Goal: Task Accomplishment & Management: Use online tool/utility

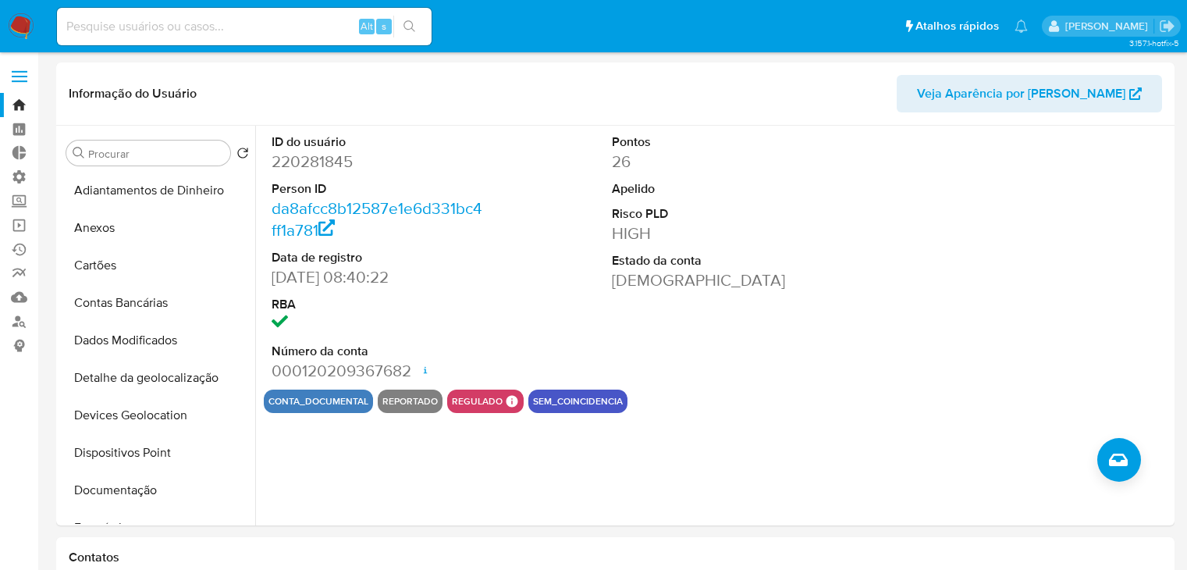
select select "10"
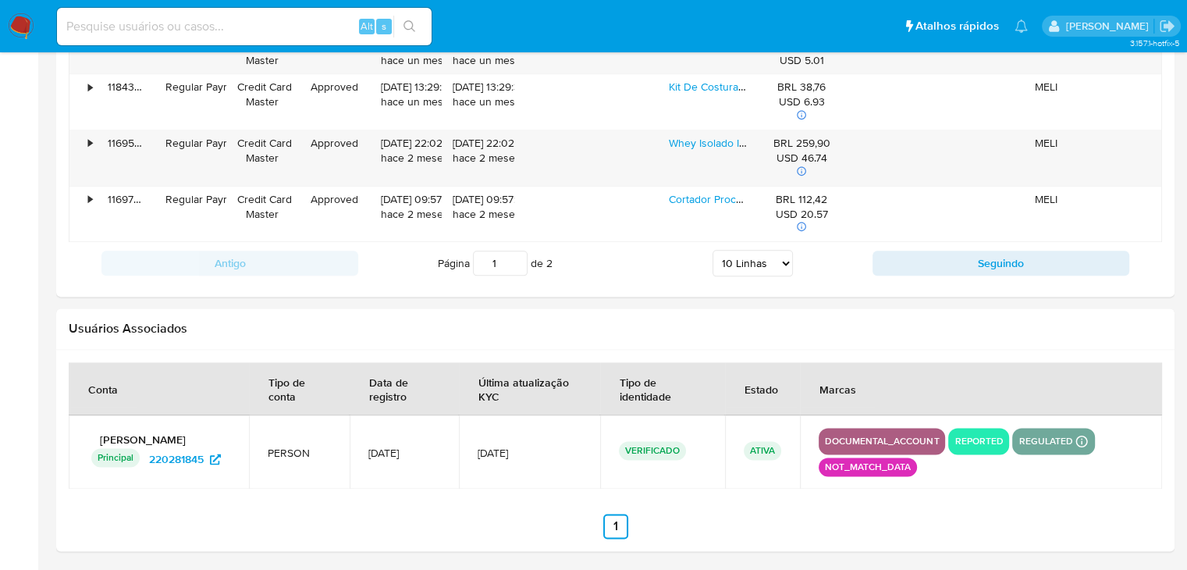
scroll to position [327, 0]
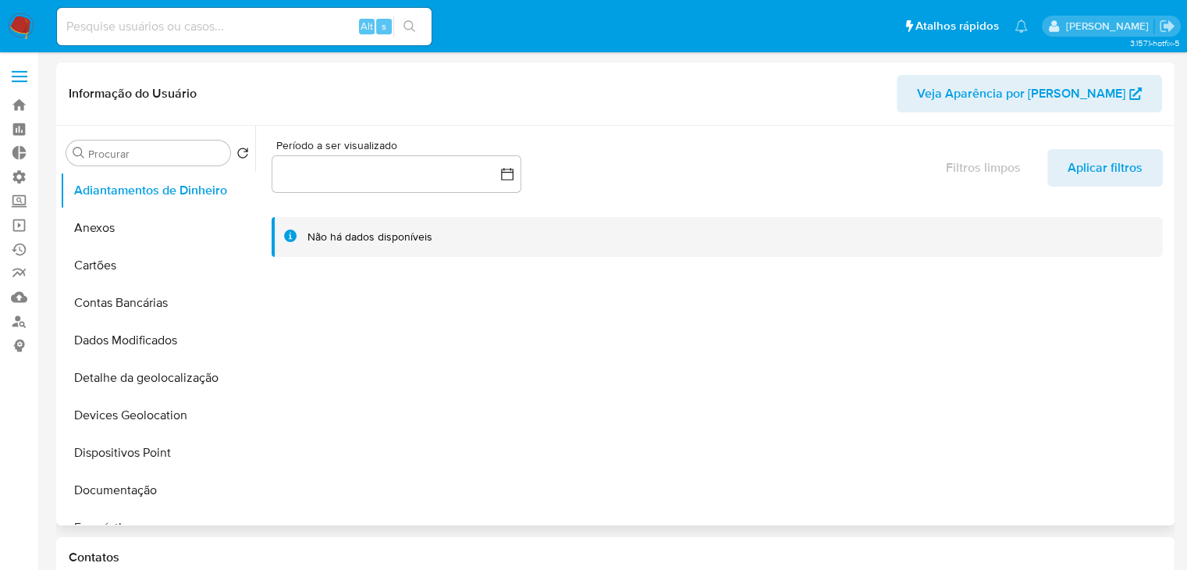
select select "10"
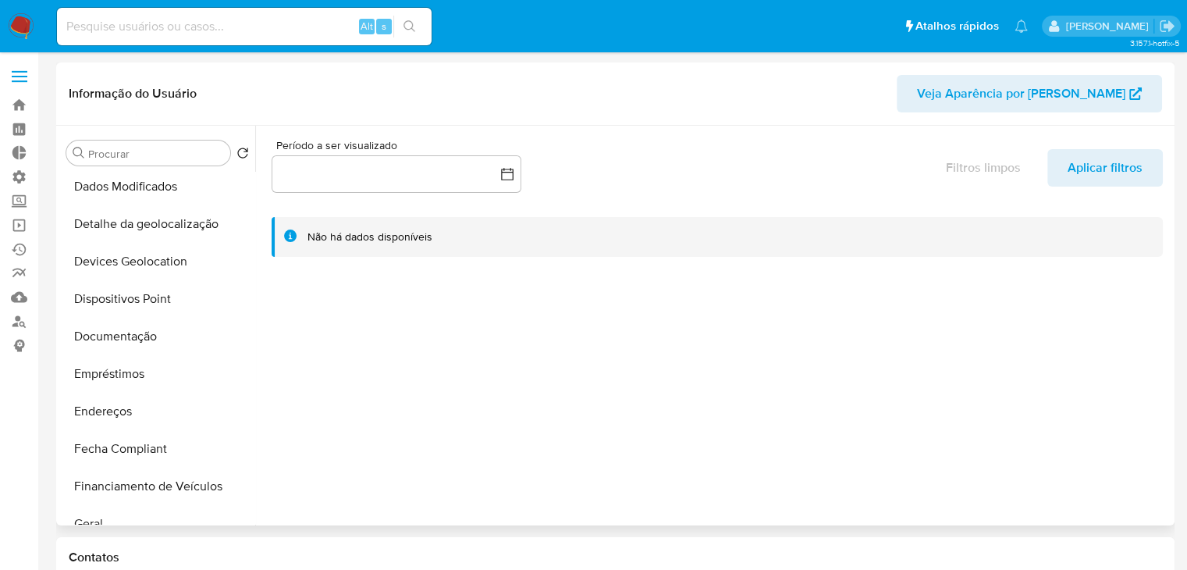
scroll to position [163, 0]
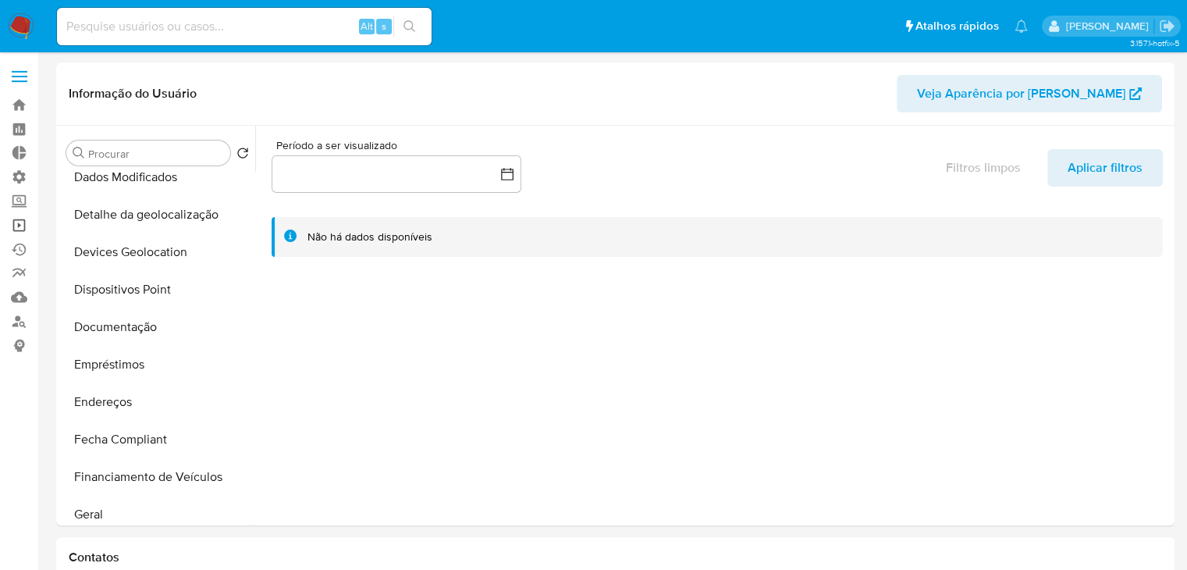
click at [16, 225] on link "Operações em massa" at bounding box center [93, 225] width 186 height 24
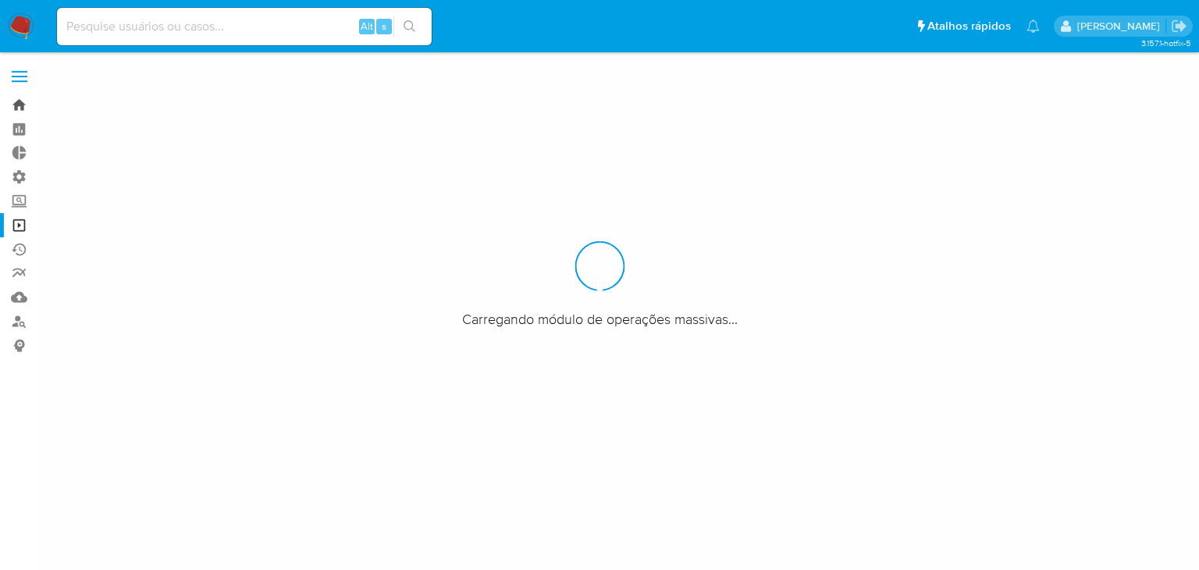
click at [22, 105] on link "Bandeja" at bounding box center [93, 105] width 186 height 24
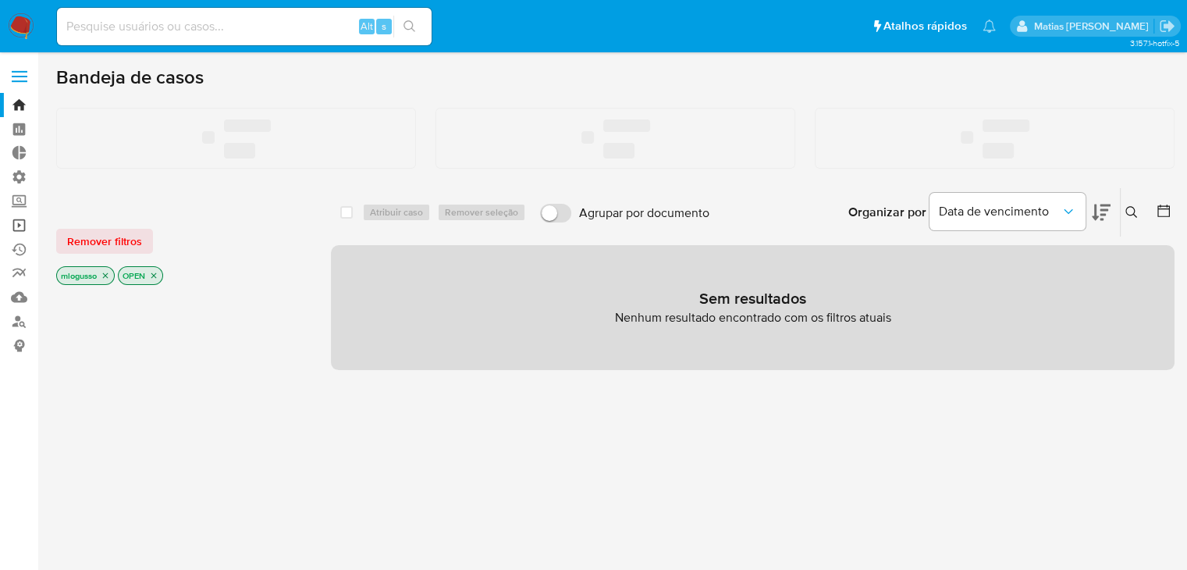
click at [16, 225] on link "Operações em massa" at bounding box center [93, 225] width 186 height 24
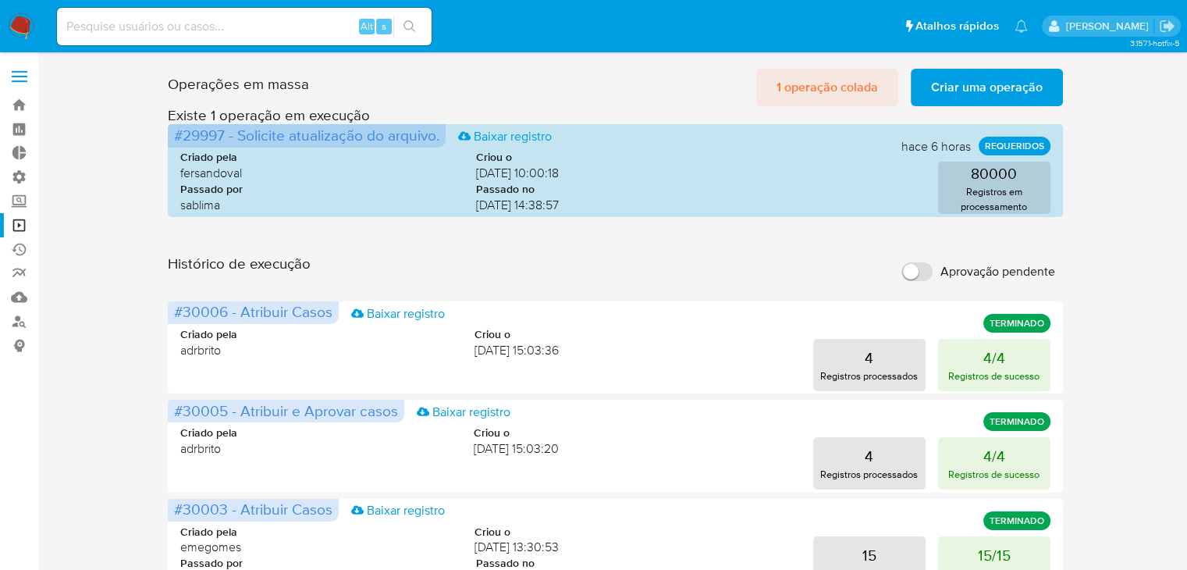
click at [825, 85] on span "1 operação colada" at bounding box center [827, 87] width 101 height 34
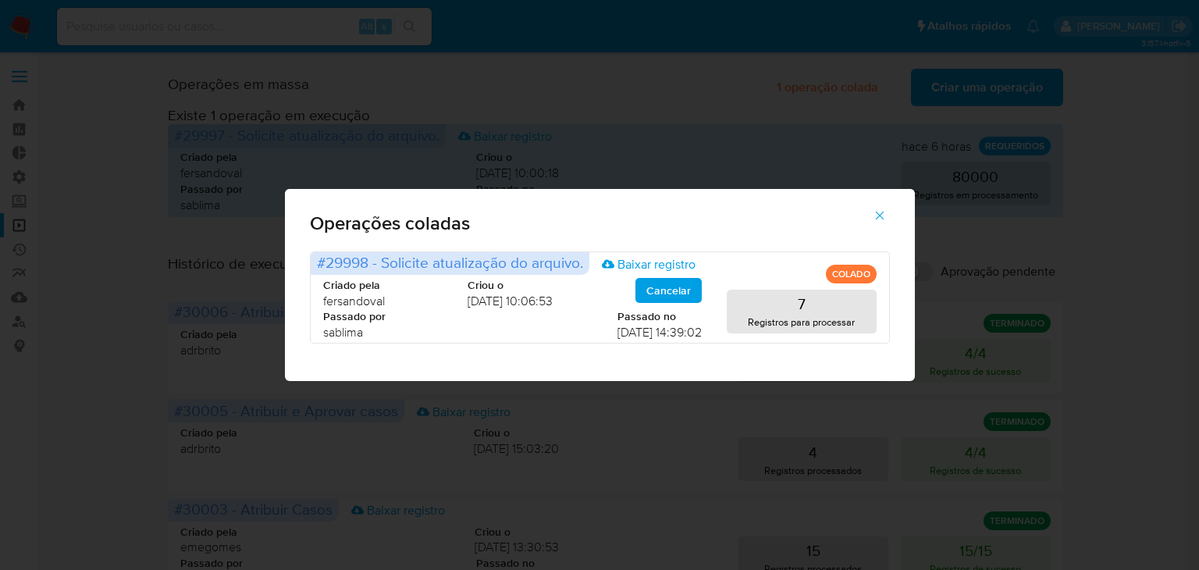
click at [878, 215] on icon "button" at bounding box center [880, 215] width 14 height 14
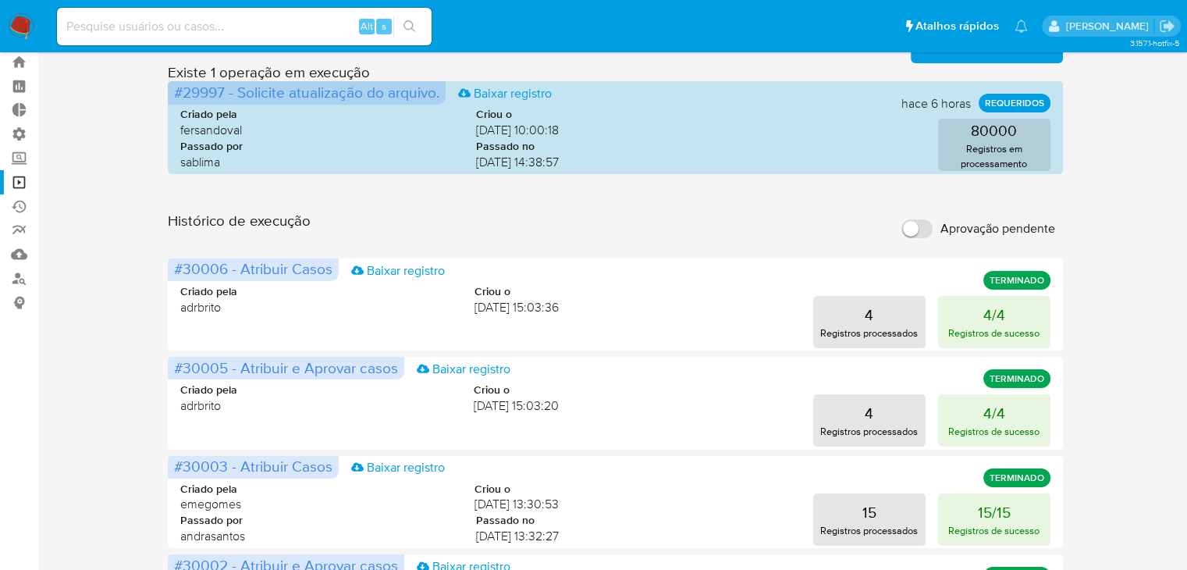
scroll to position [44, 0]
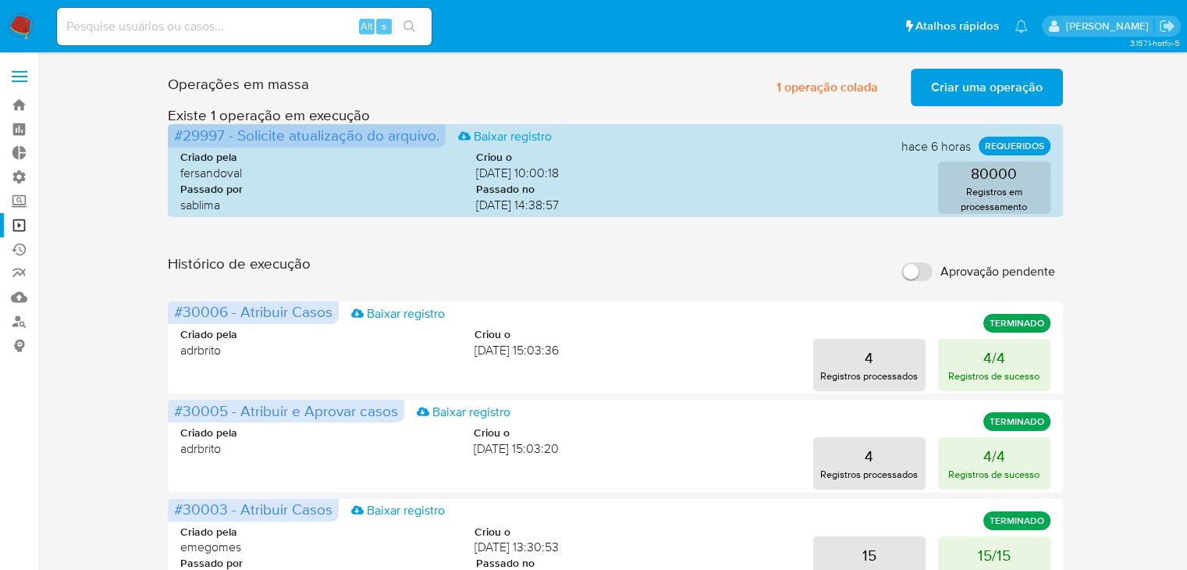
click at [970, 107] on h3 "Existe 1 operação em execução" at bounding box center [615, 115] width 895 height 18
click at [967, 95] on span "Criar uma operação" at bounding box center [987, 87] width 112 height 34
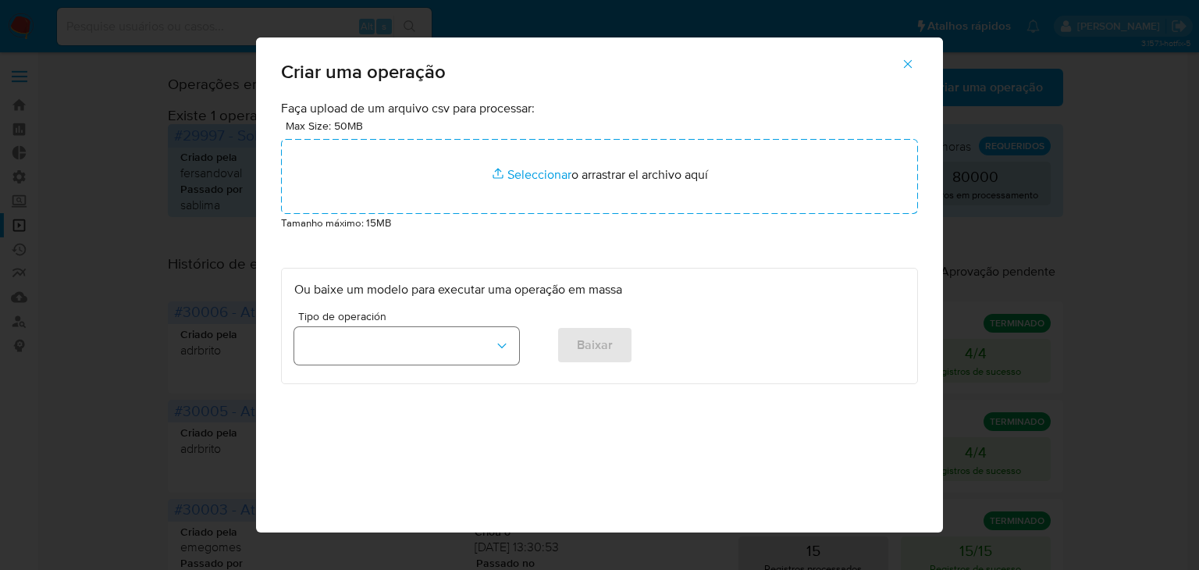
click at [466, 350] on button "button" at bounding box center [406, 345] width 225 height 37
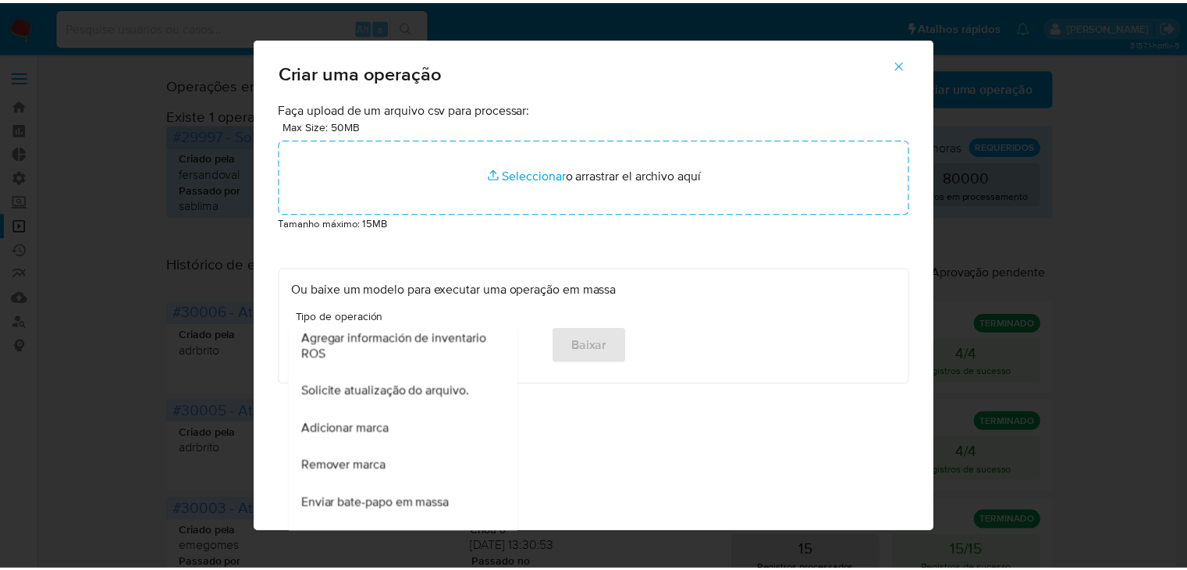
scroll to position [977, 0]
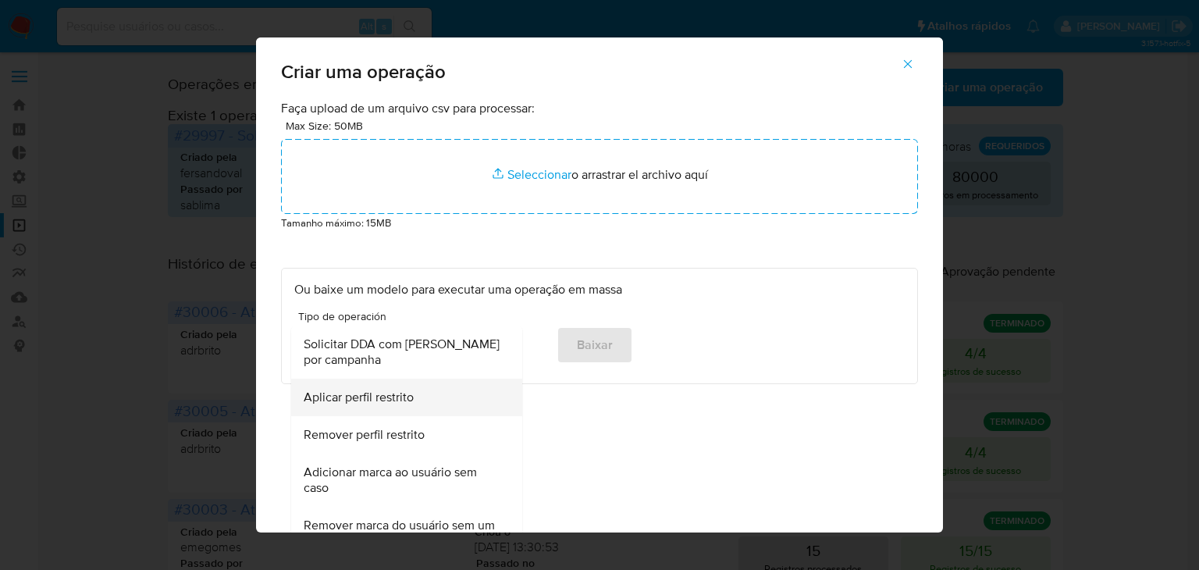
click at [447, 385] on div "Aplicar perfil restrito" at bounding box center [402, 397] width 197 height 37
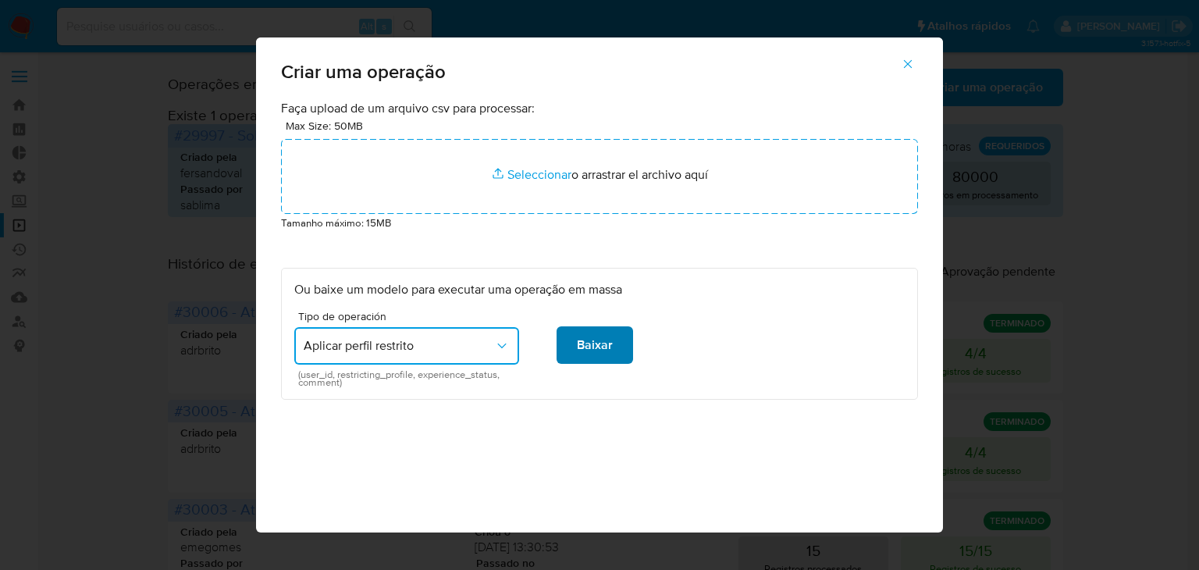
click at [586, 344] on span "Baixar" at bounding box center [595, 345] width 36 height 34
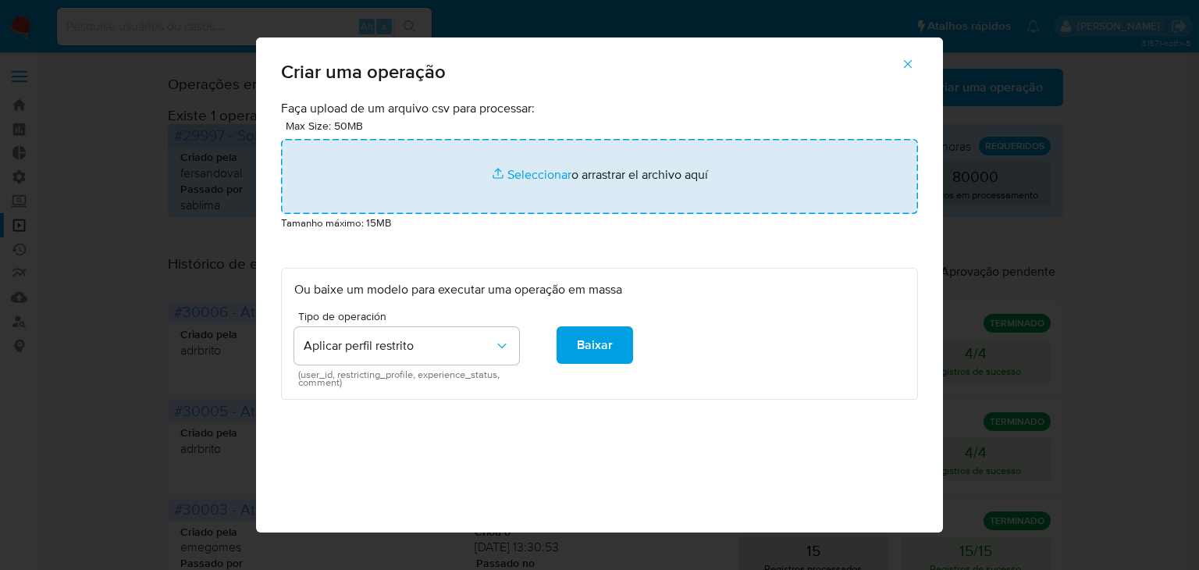
click at [545, 169] on input "file" at bounding box center [599, 176] width 637 height 75
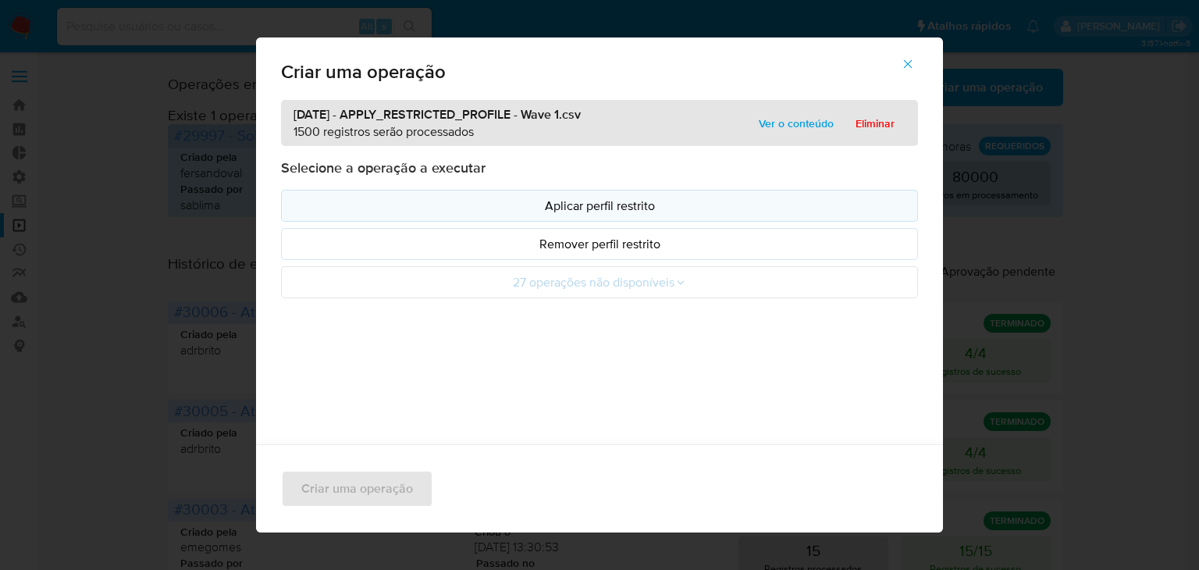
click at [539, 203] on p "Aplicar perfil restrito" at bounding box center [599, 206] width 610 height 18
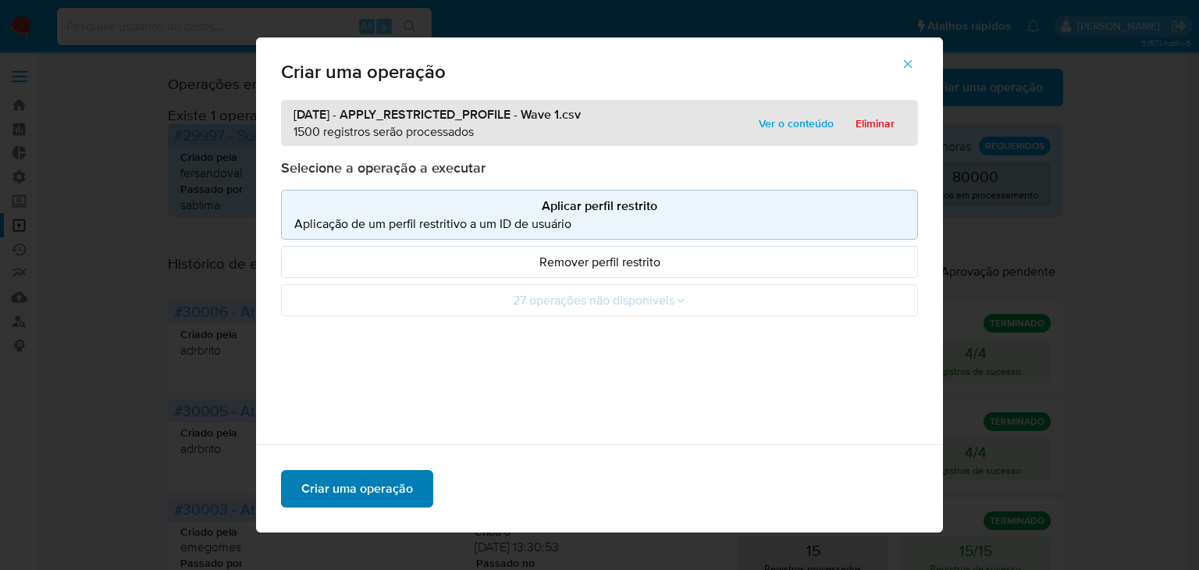
click at [369, 488] on span "Criar uma operação" at bounding box center [357, 489] width 112 height 34
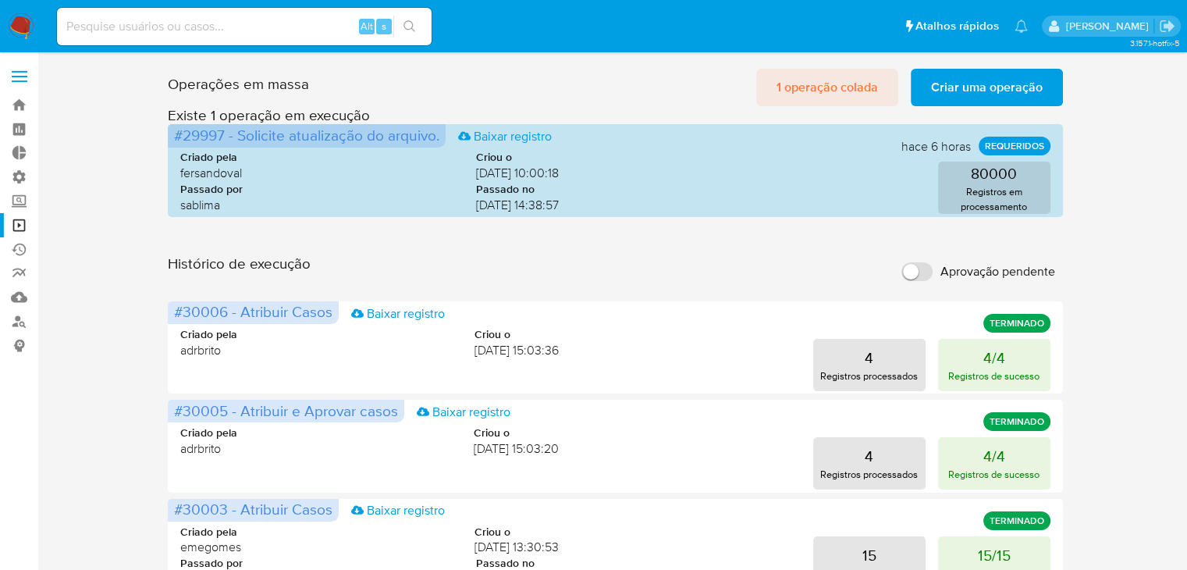
click at [836, 92] on span "1 operação colada" at bounding box center [827, 87] width 101 height 34
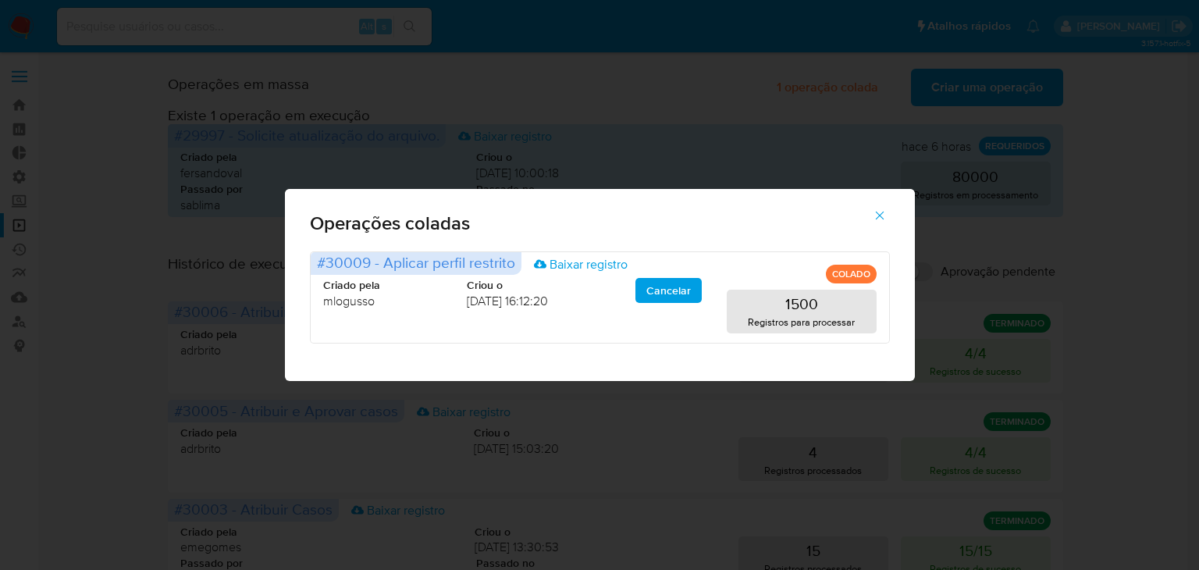
click at [873, 219] on icon "button" at bounding box center [880, 215] width 14 height 14
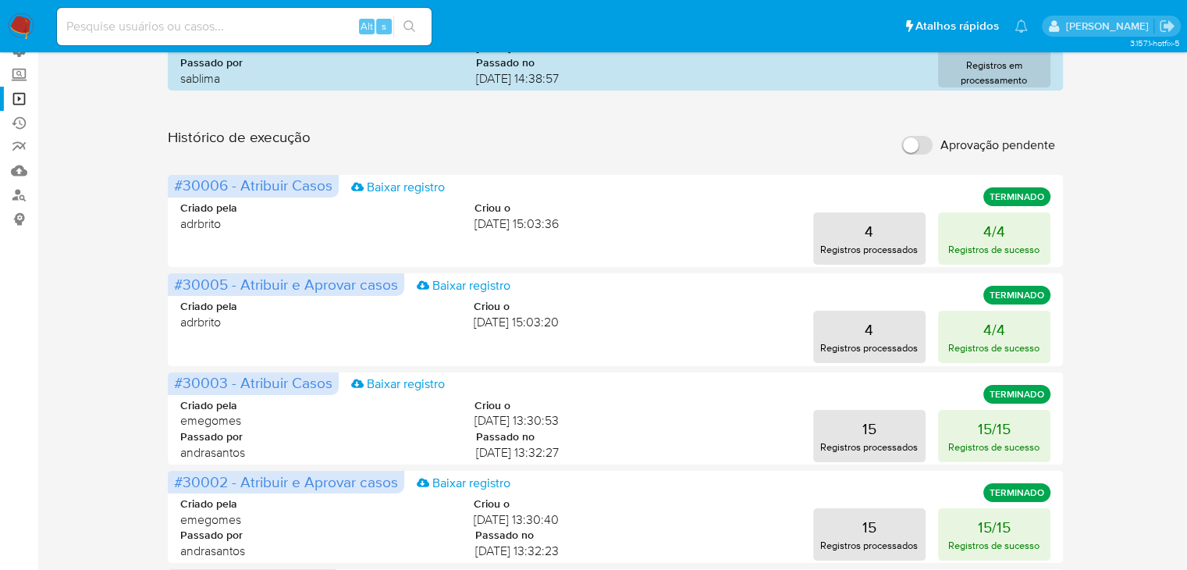
scroll to position [29, 0]
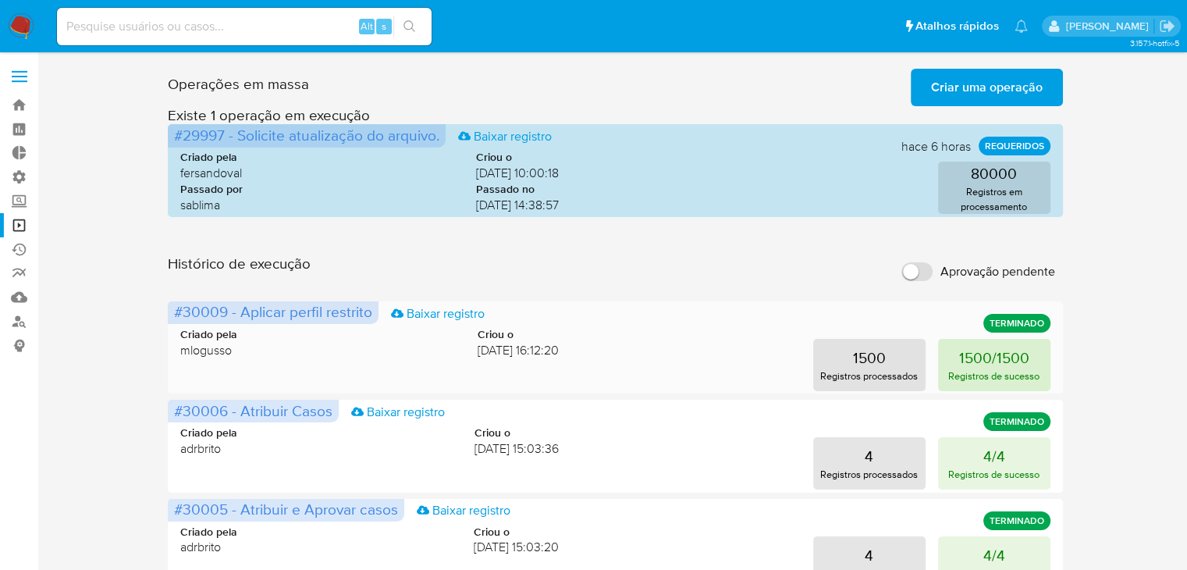
click at [959, 349] on p "1500/1500" at bounding box center [994, 358] width 70 height 22
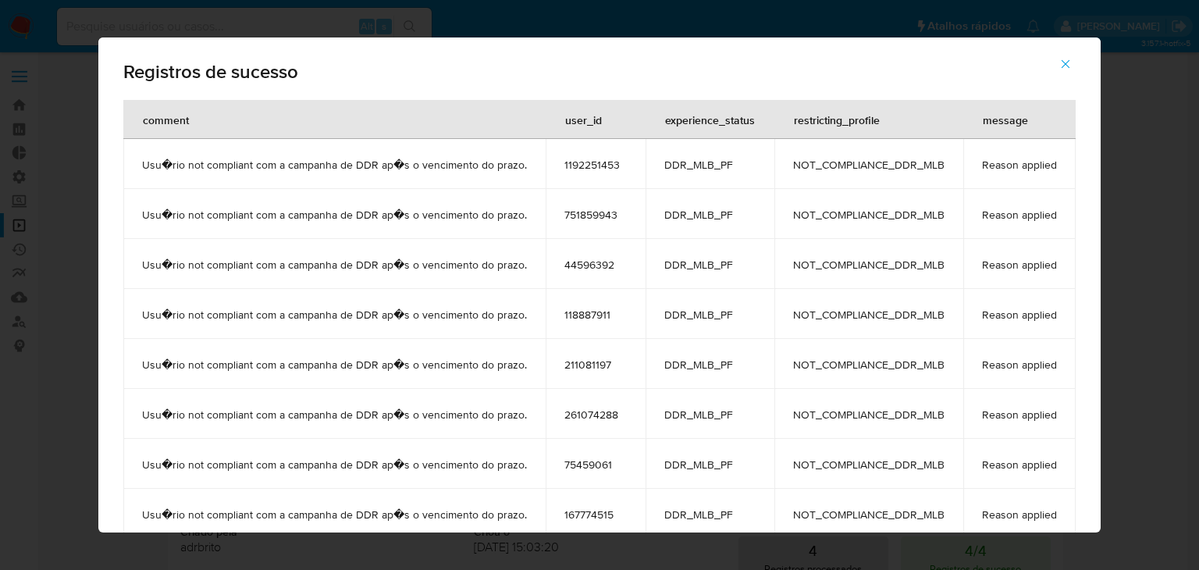
click at [566, 163] on span "1192251453" at bounding box center [595, 165] width 62 height 14
click at [1073, 69] on icon "button" at bounding box center [1066, 64] width 14 height 14
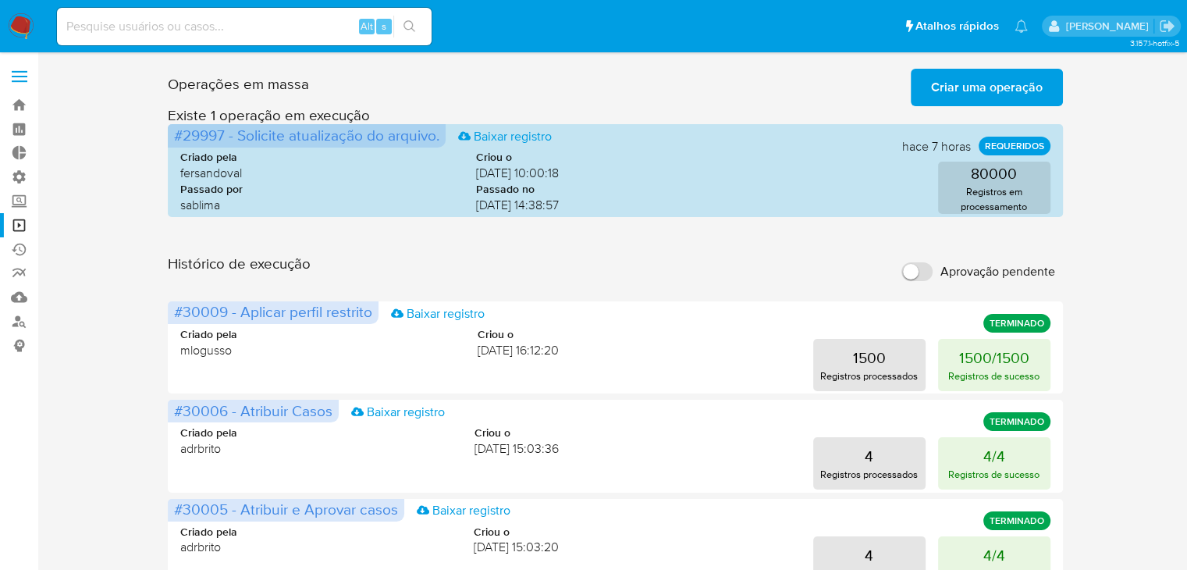
click at [980, 76] on span "Criar uma operação" at bounding box center [987, 87] width 112 height 34
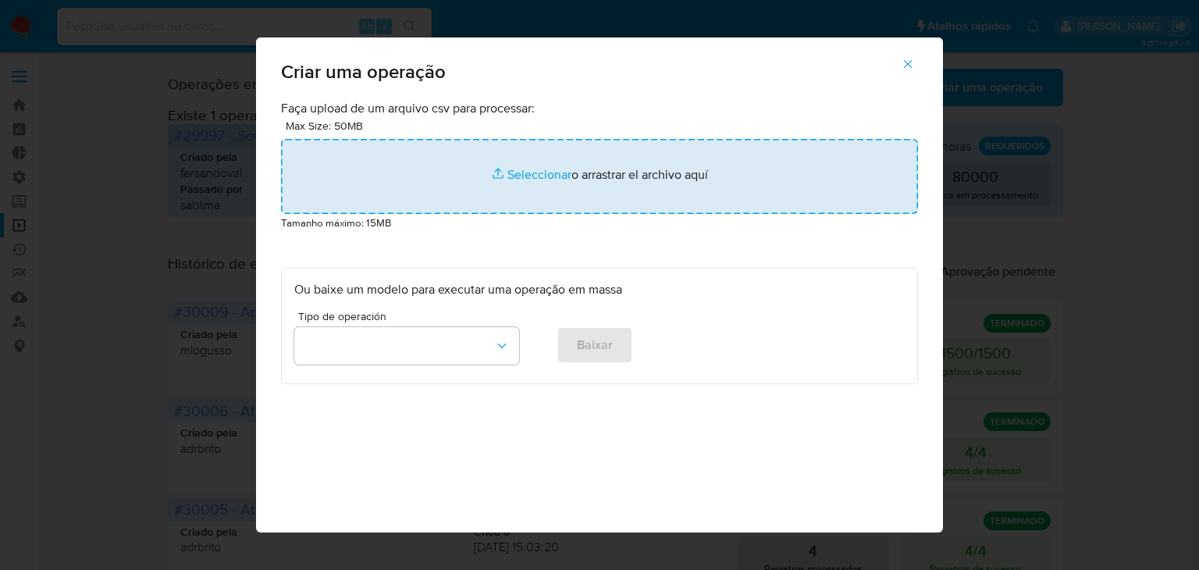
click at [525, 176] on input "file" at bounding box center [599, 176] width 637 height 75
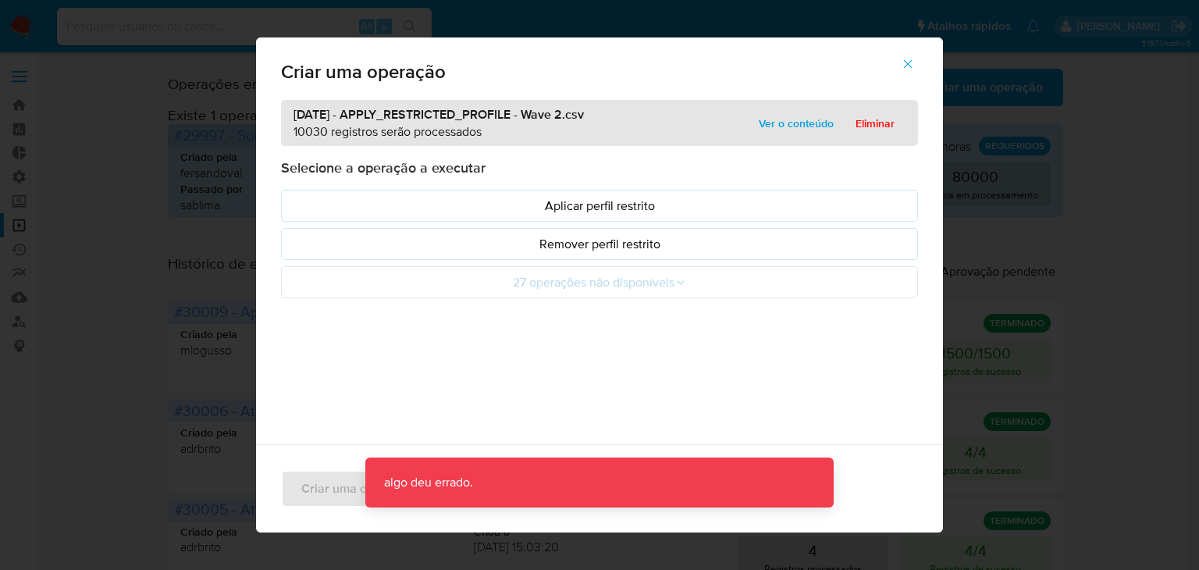
click at [913, 61] on icon "button" at bounding box center [908, 64] width 9 height 9
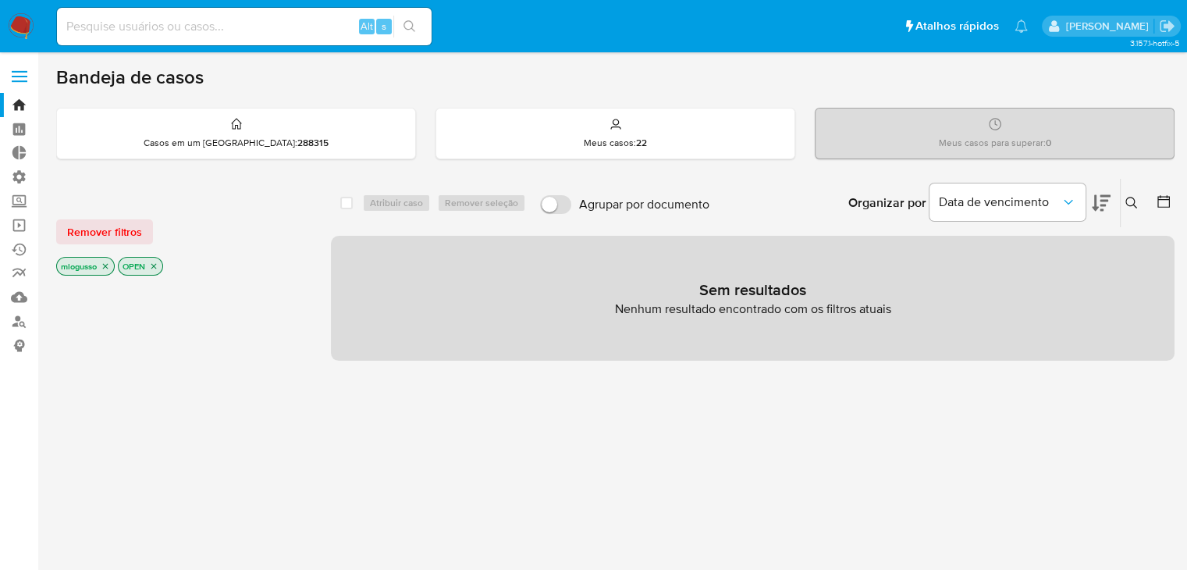
click at [195, 29] on input at bounding box center [244, 26] width 375 height 20
paste input "1192251453"
type input "1192251453"
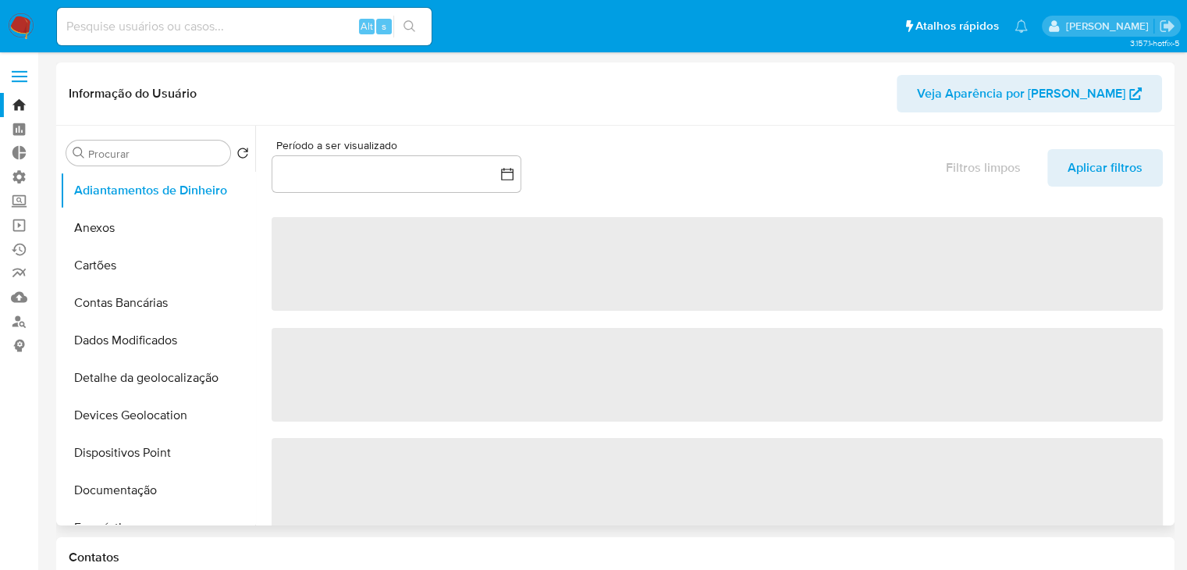
select select "10"
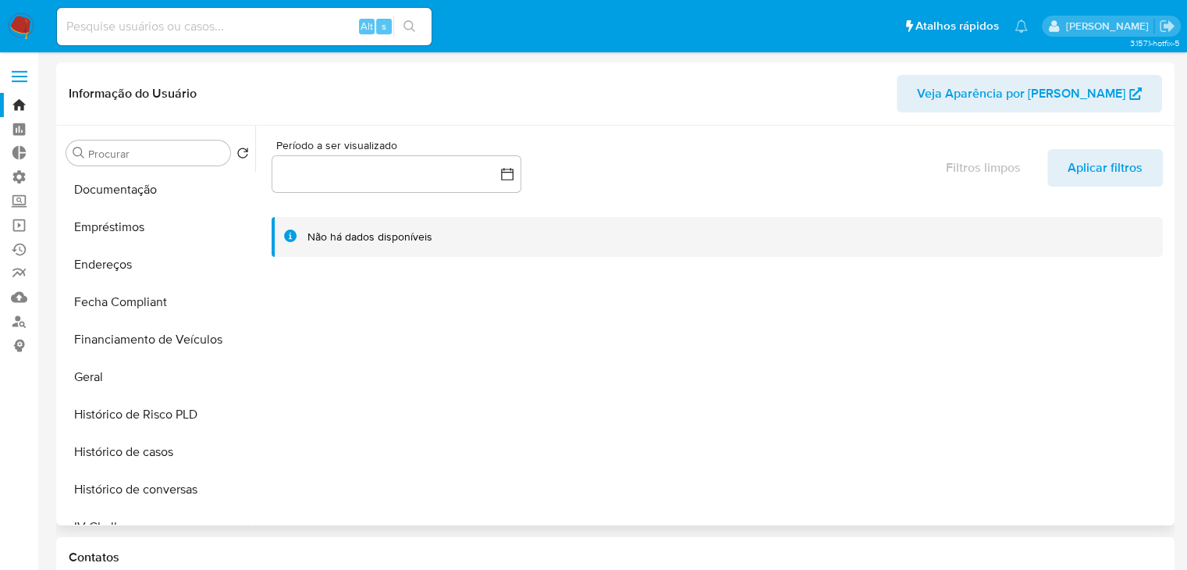
scroll to position [300, 0]
click at [165, 389] on button "Geral" at bounding box center [151, 377] width 183 height 37
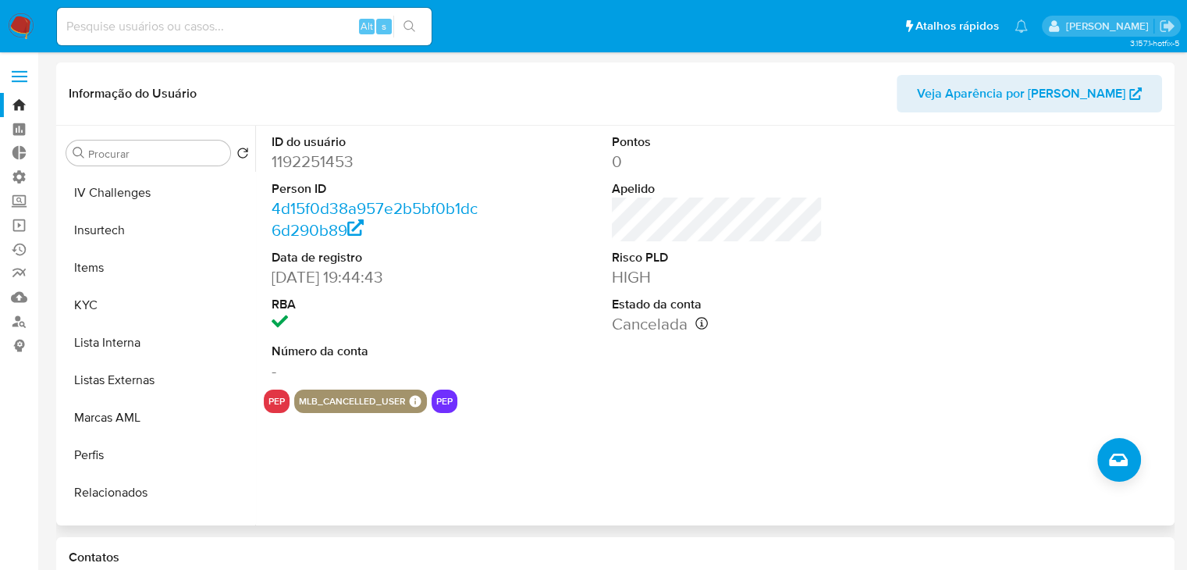
scroll to position [696, 0]
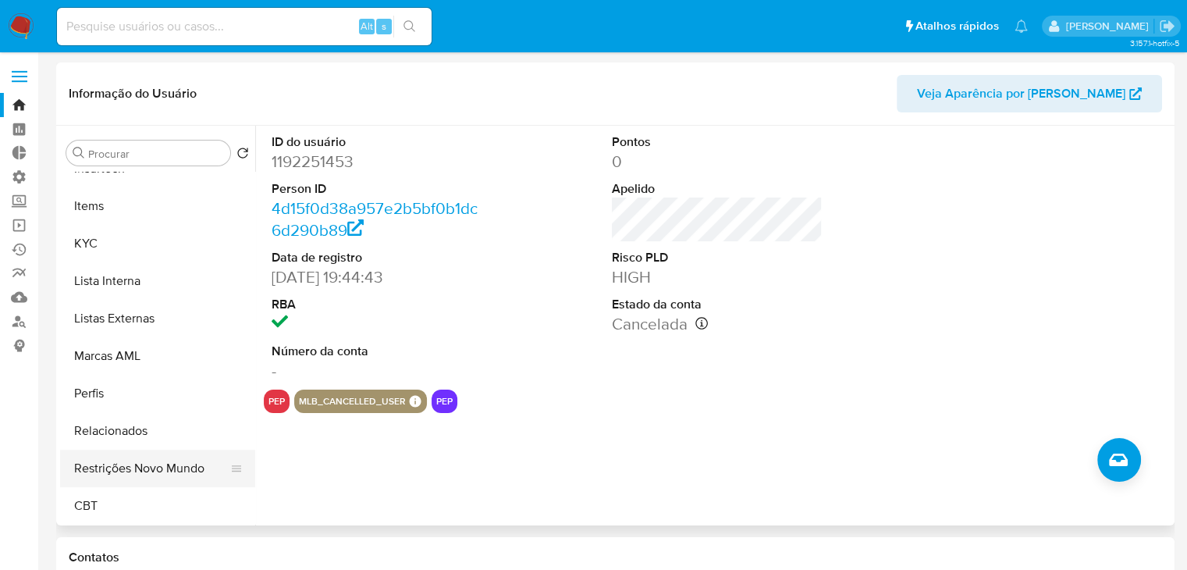
click at [157, 475] on button "Restrições Novo Mundo" at bounding box center [151, 468] width 183 height 37
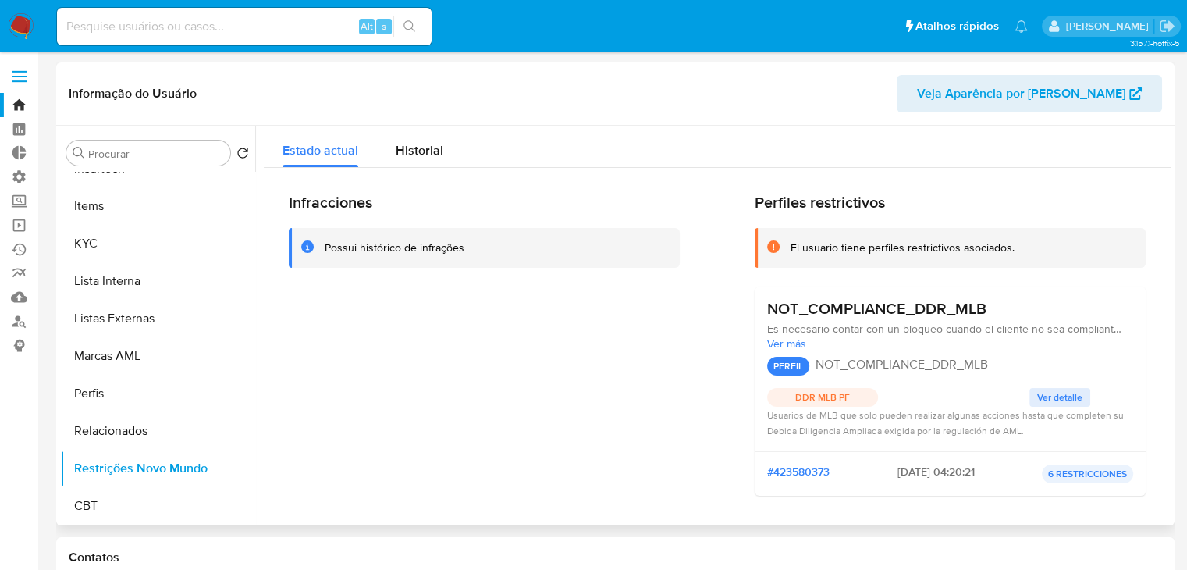
click at [1058, 395] on span "Ver detalle" at bounding box center [1059, 398] width 45 height 16
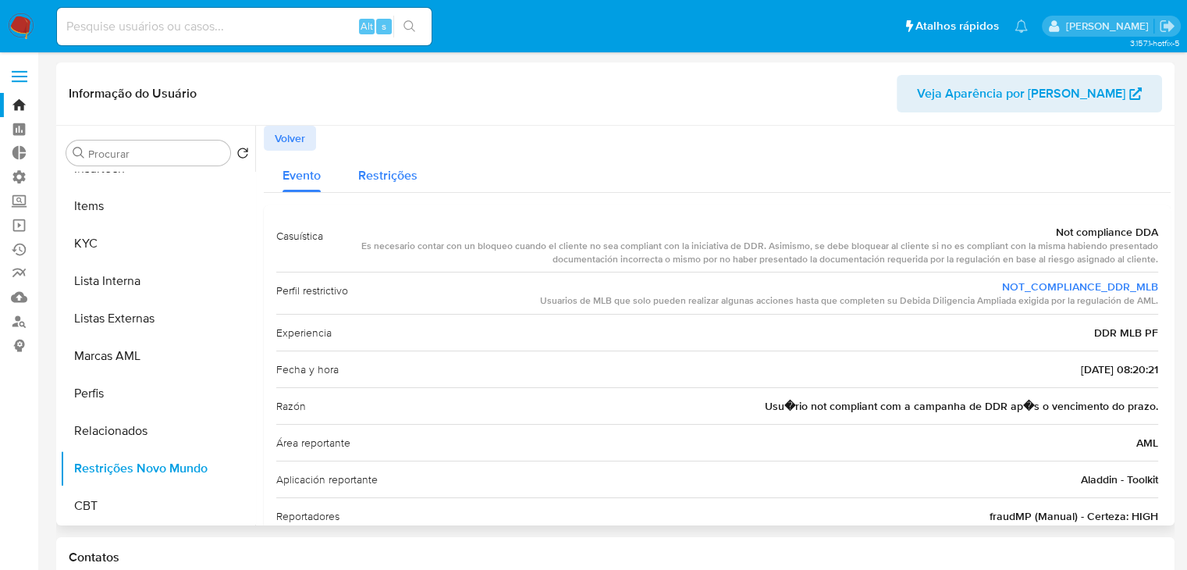
click at [407, 169] on span "Restrições" at bounding box center [387, 175] width 59 height 18
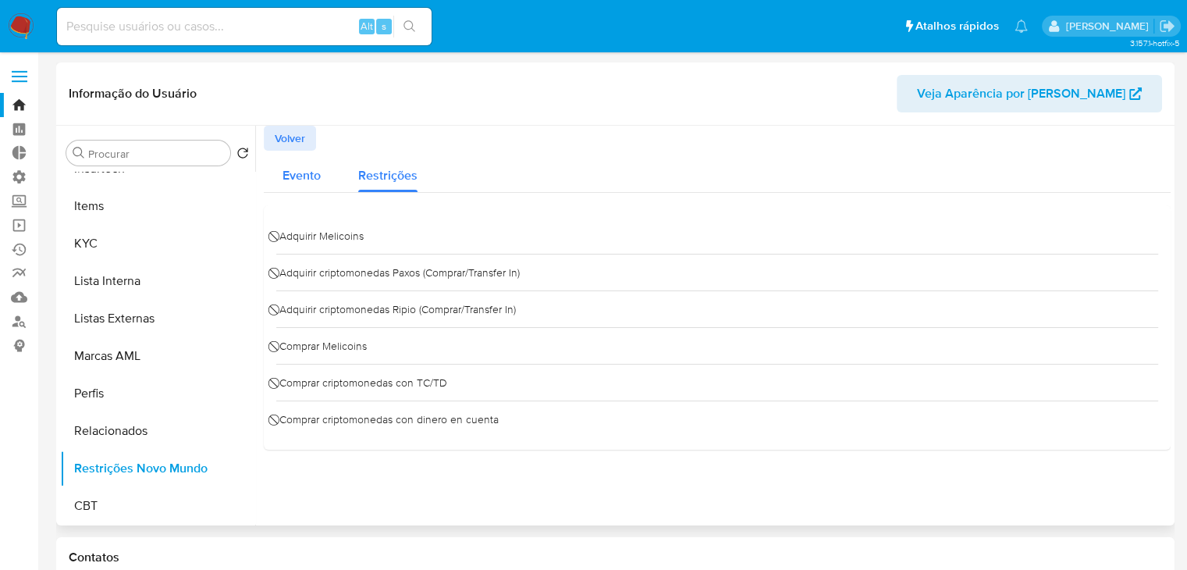
click at [314, 173] on span "Evento" at bounding box center [302, 175] width 38 height 18
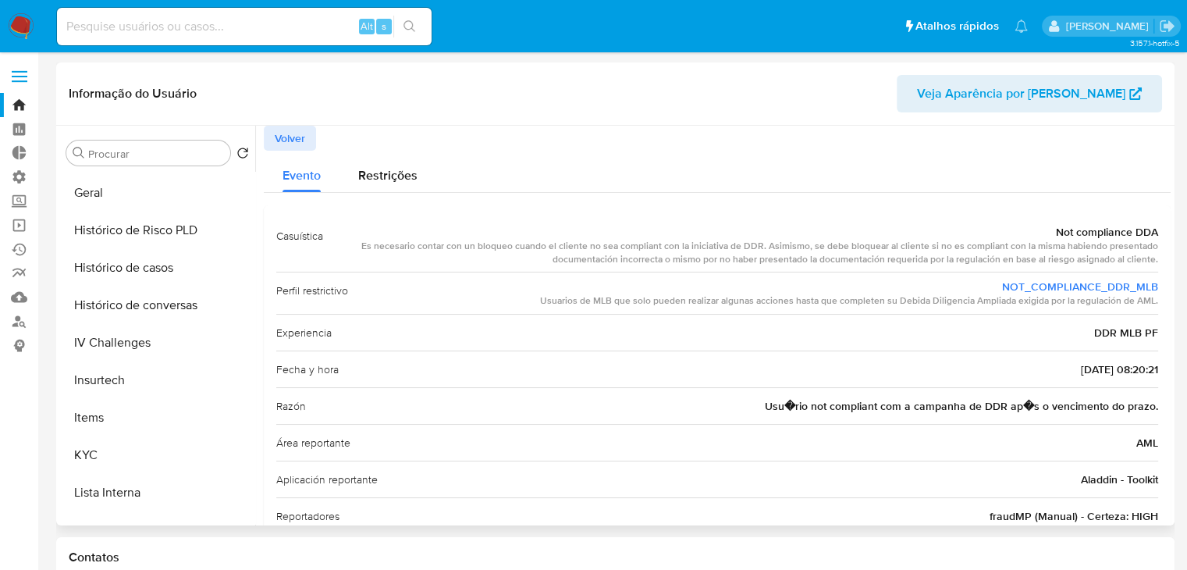
scroll to position [381, 0]
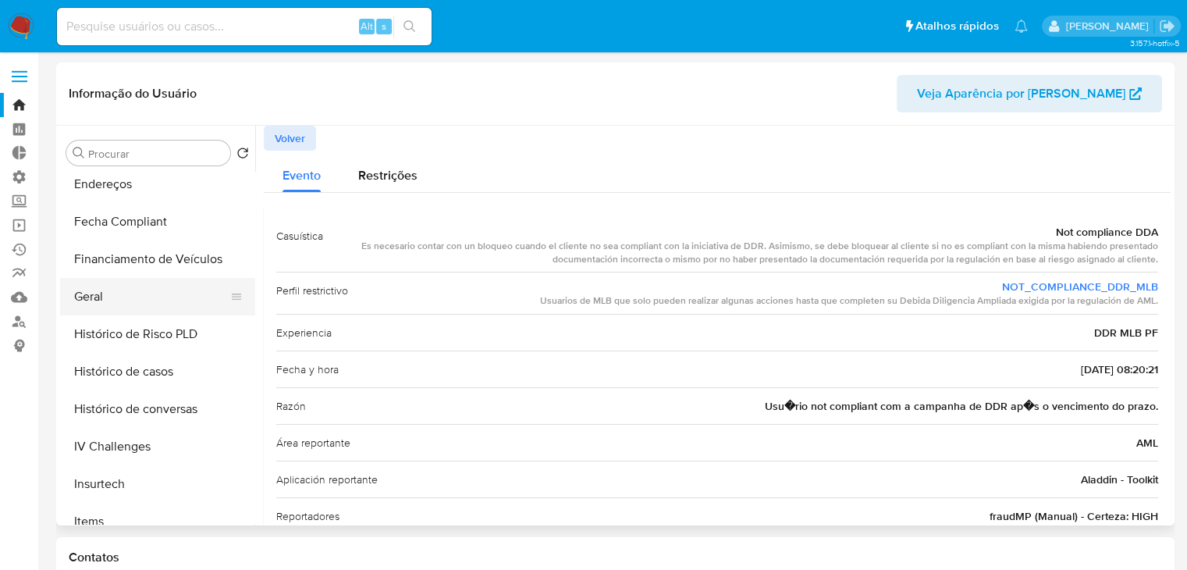
click at [150, 294] on button "Geral" at bounding box center [151, 296] width 183 height 37
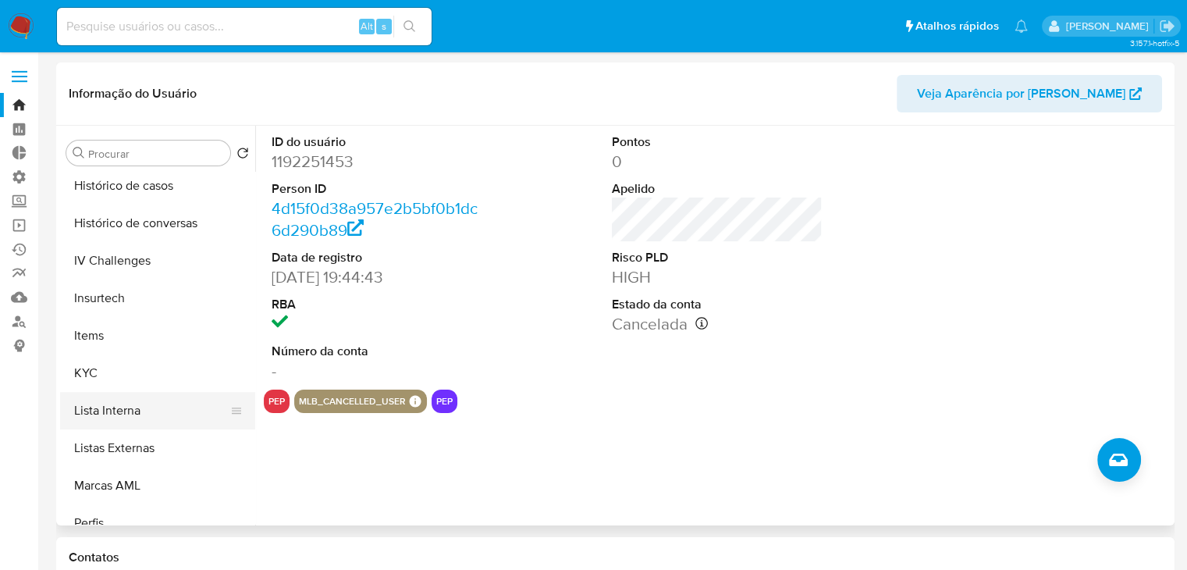
scroll to position [571, 0]
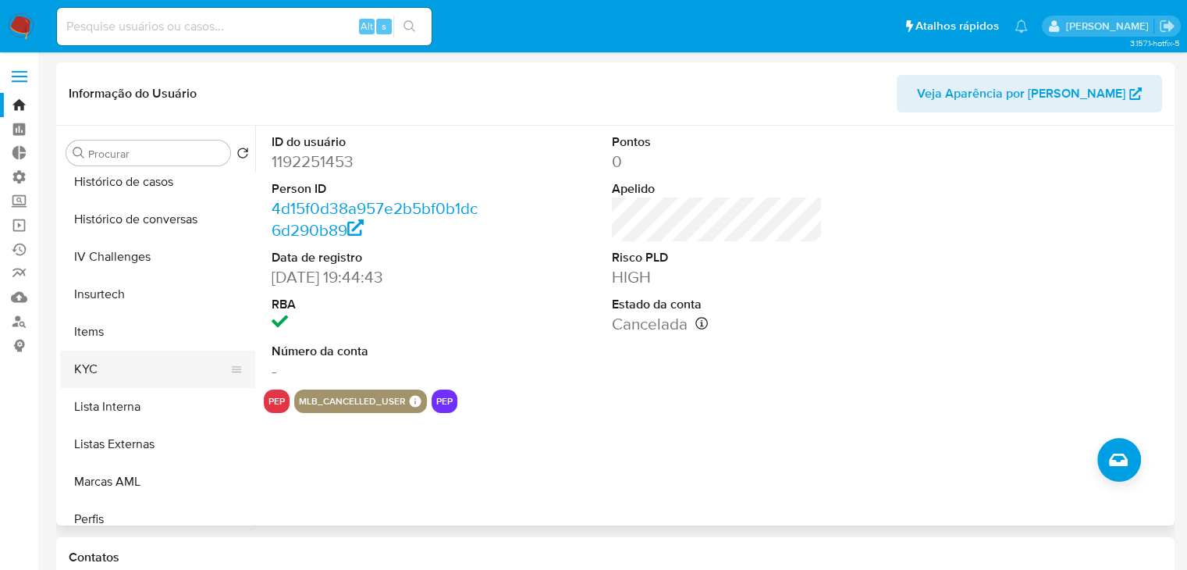
click at [174, 377] on button "KYC" at bounding box center [151, 369] width 183 height 37
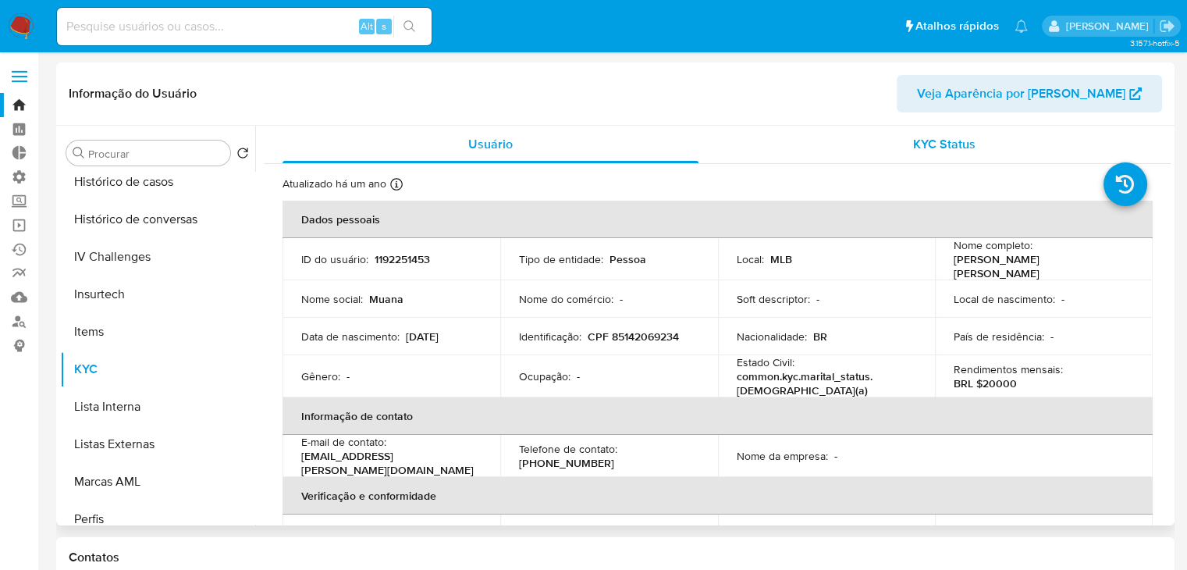
click at [963, 148] on span "KYC Status" at bounding box center [944, 144] width 62 height 18
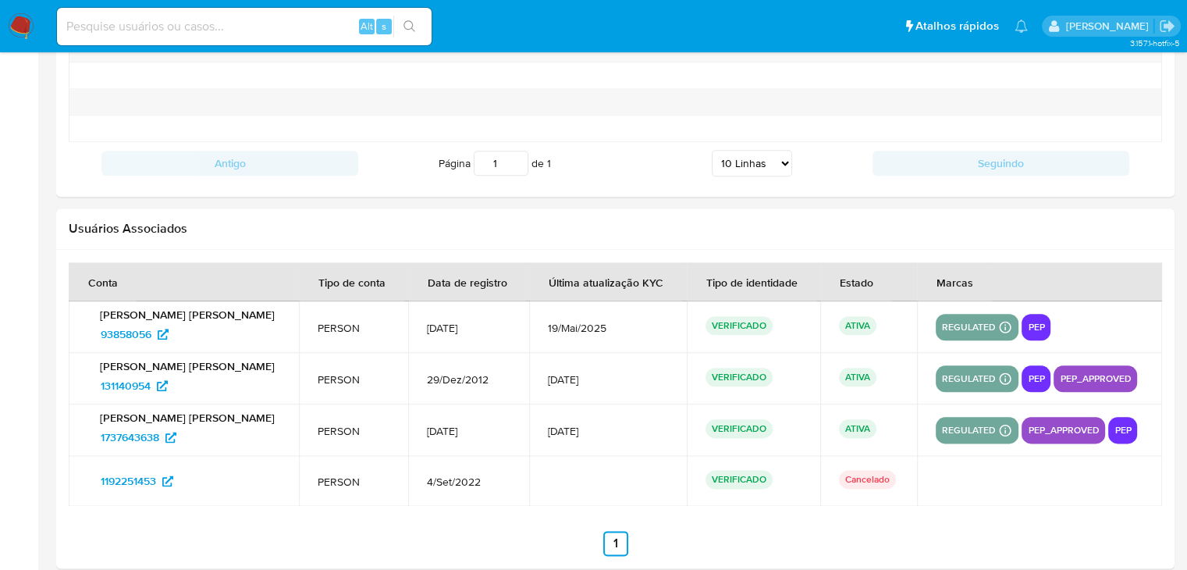
scroll to position [1821, 0]
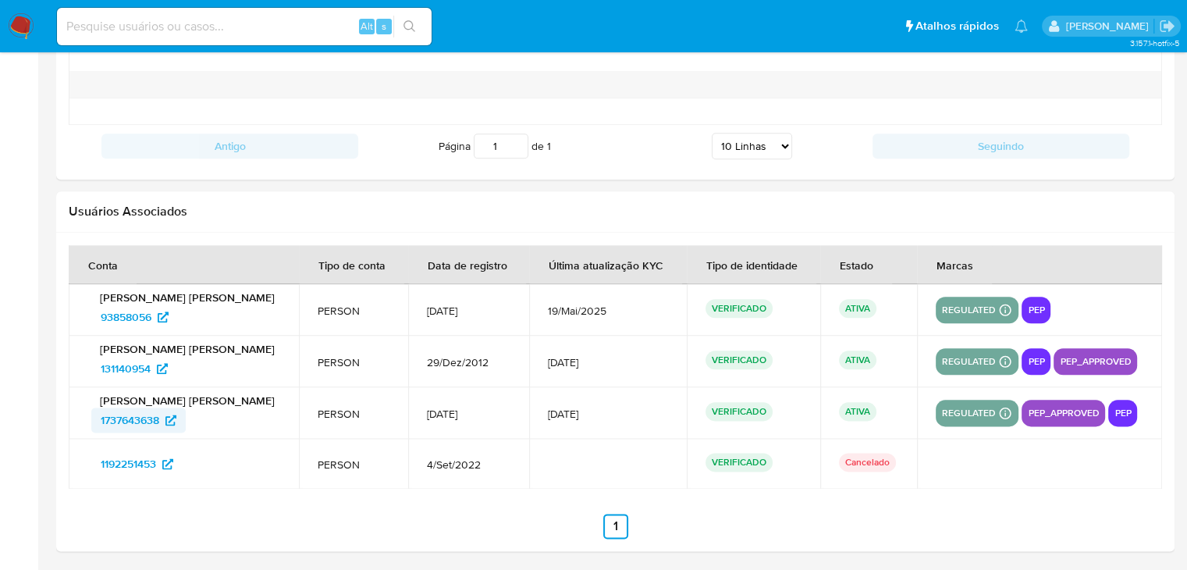
click at [151, 418] on span "1737643638" at bounding box center [130, 420] width 59 height 25
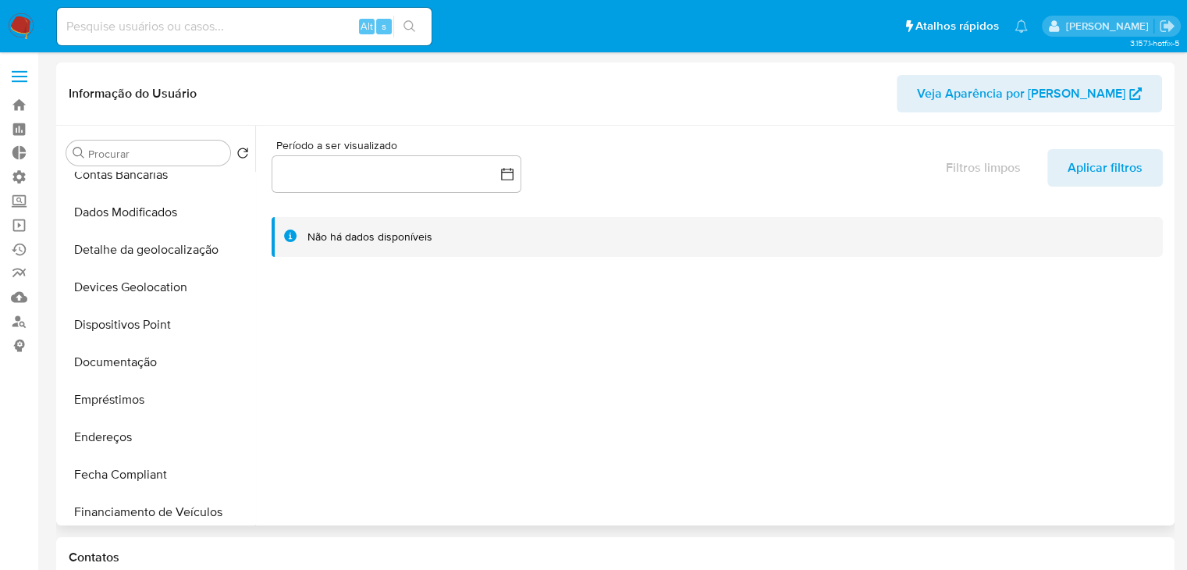
select select "10"
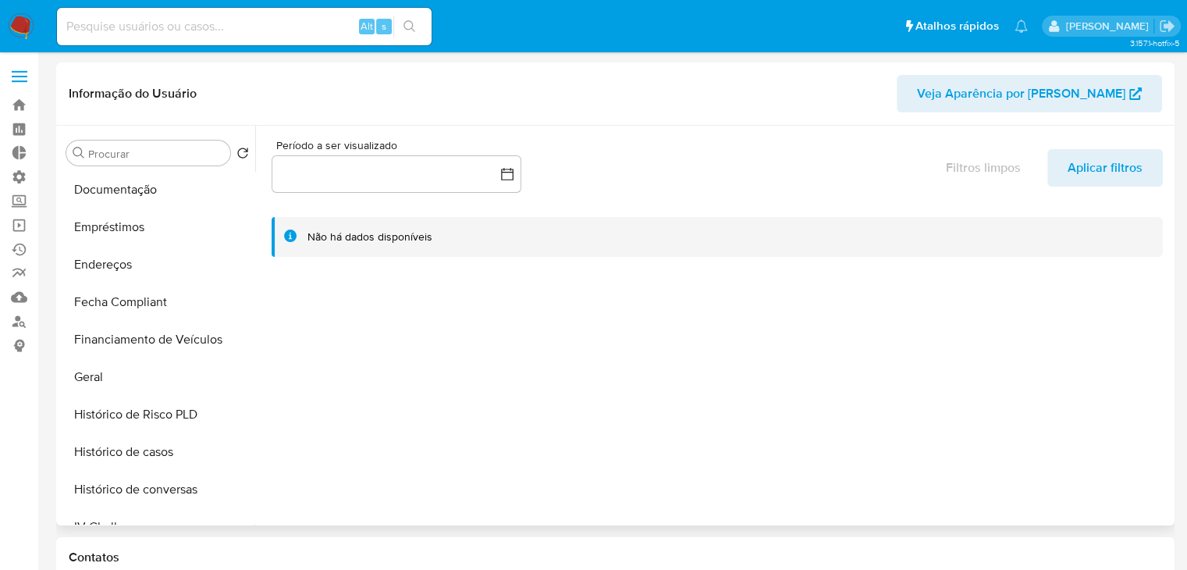
scroll to position [312, 0]
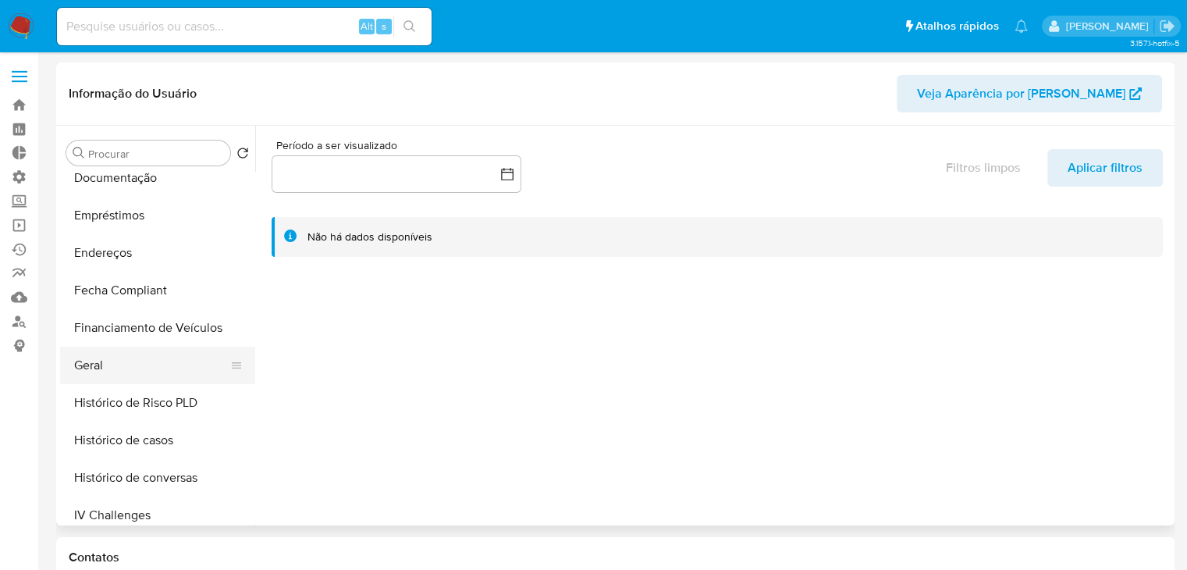
click at [200, 358] on button "Geral" at bounding box center [151, 365] width 183 height 37
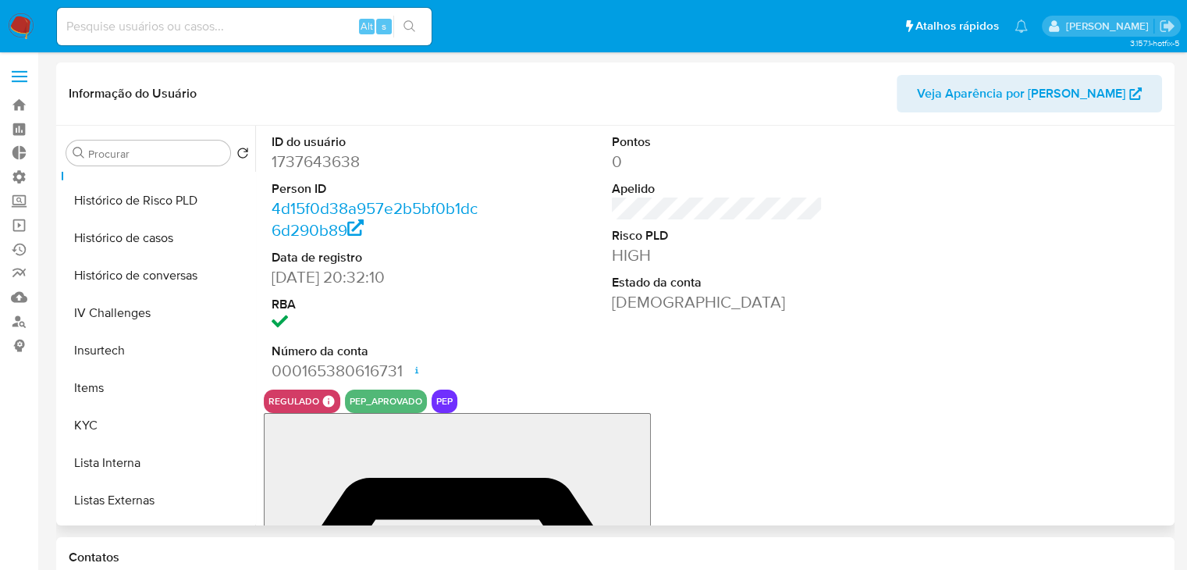
scroll to position [536, 0]
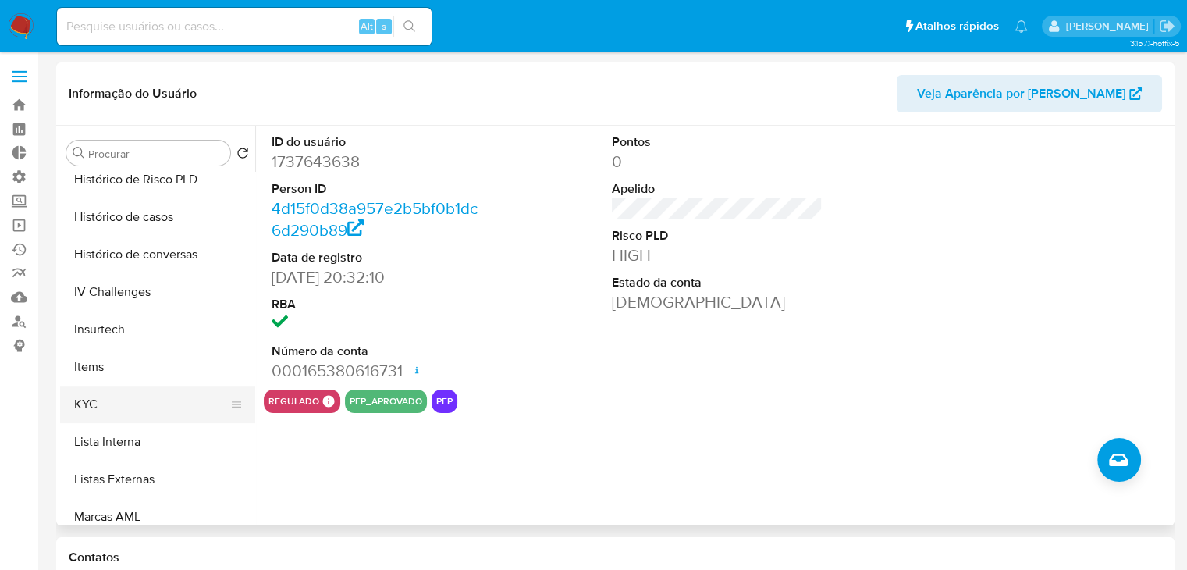
click at [200, 406] on button "KYC" at bounding box center [151, 404] width 183 height 37
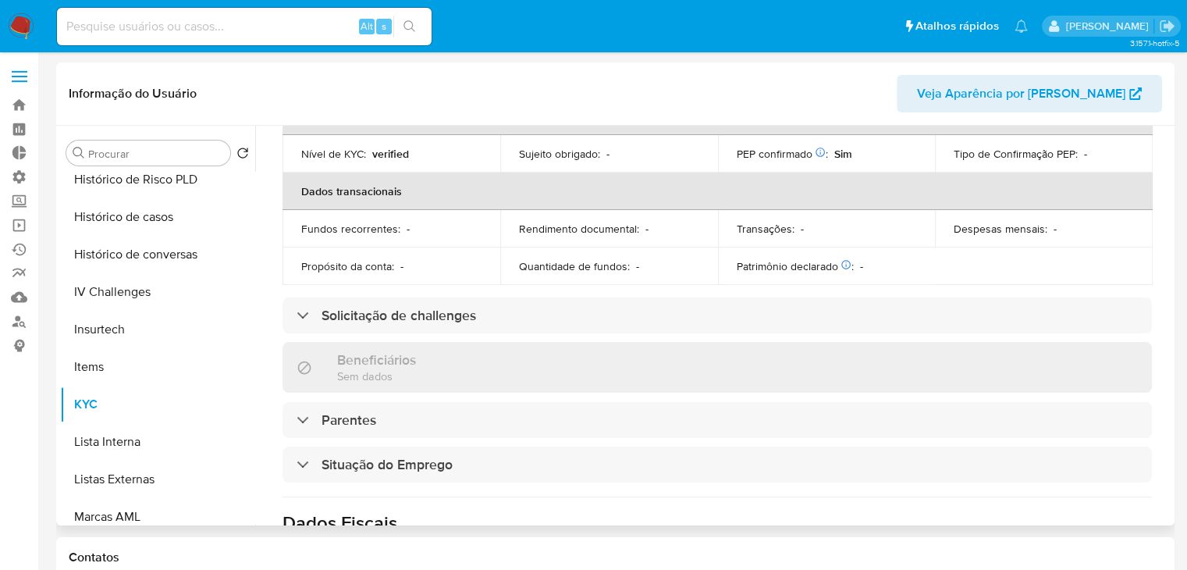
scroll to position [507, 0]
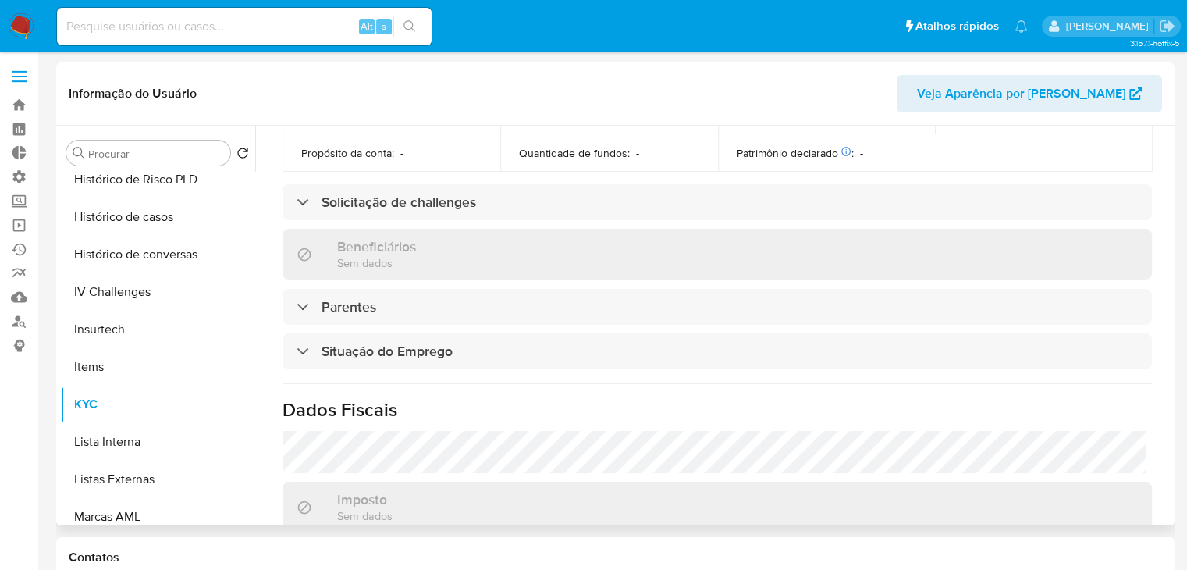
click at [856, 217] on div "Atualizado há 3 meses Criado: 20/03/2024 21:32:24 Atualizado: 02/06/2025 12:44:…" at bounding box center [717, 191] width 907 height 1068
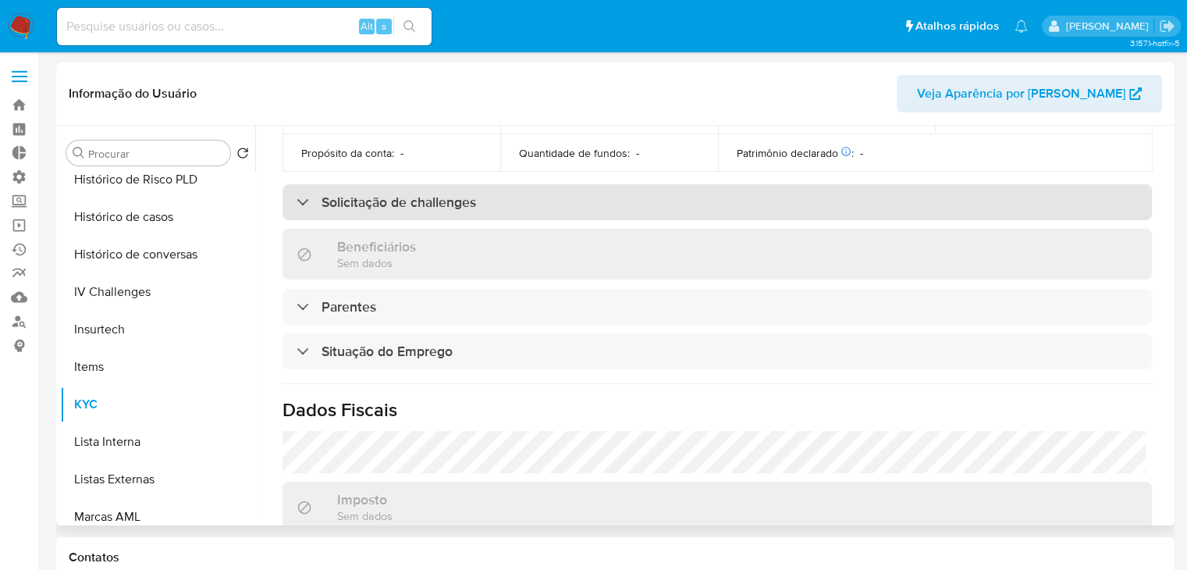
click at [856, 205] on div "Solicitação de challenges" at bounding box center [718, 202] width 870 height 36
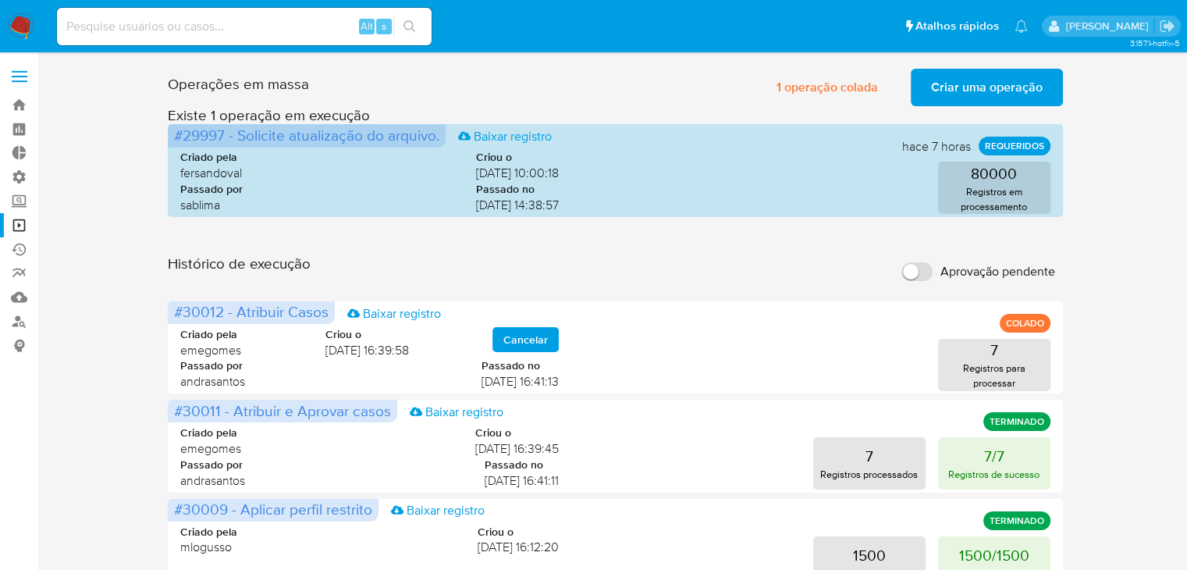
click at [1023, 84] on span "Criar uma operação" at bounding box center [987, 87] width 112 height 34
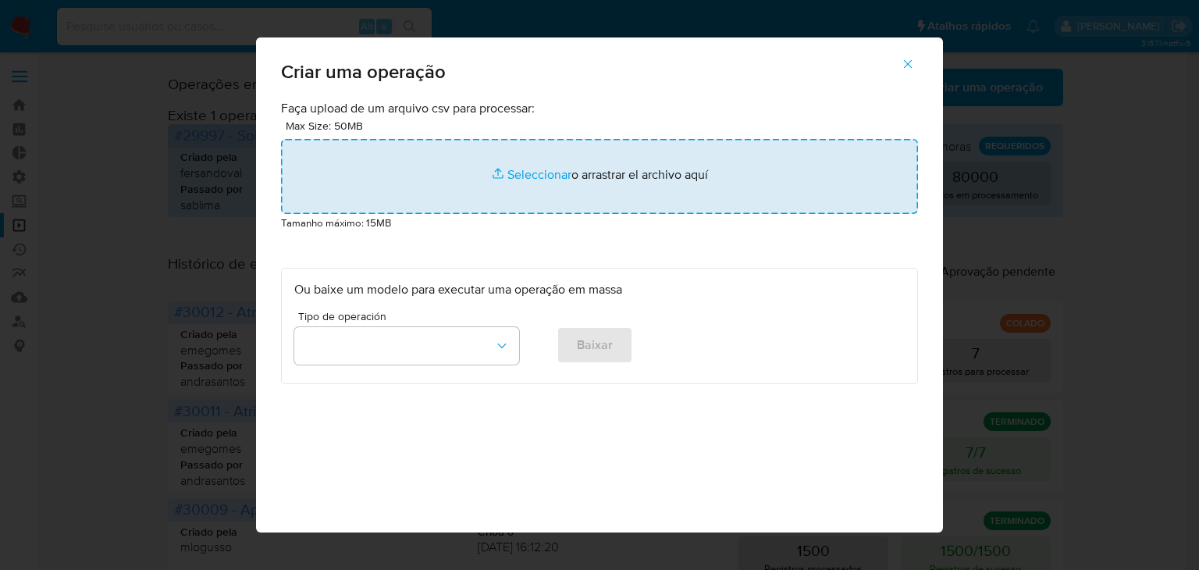
click at [537, 184] on input "file" at bounding box center [599, 176] width 637 height 75
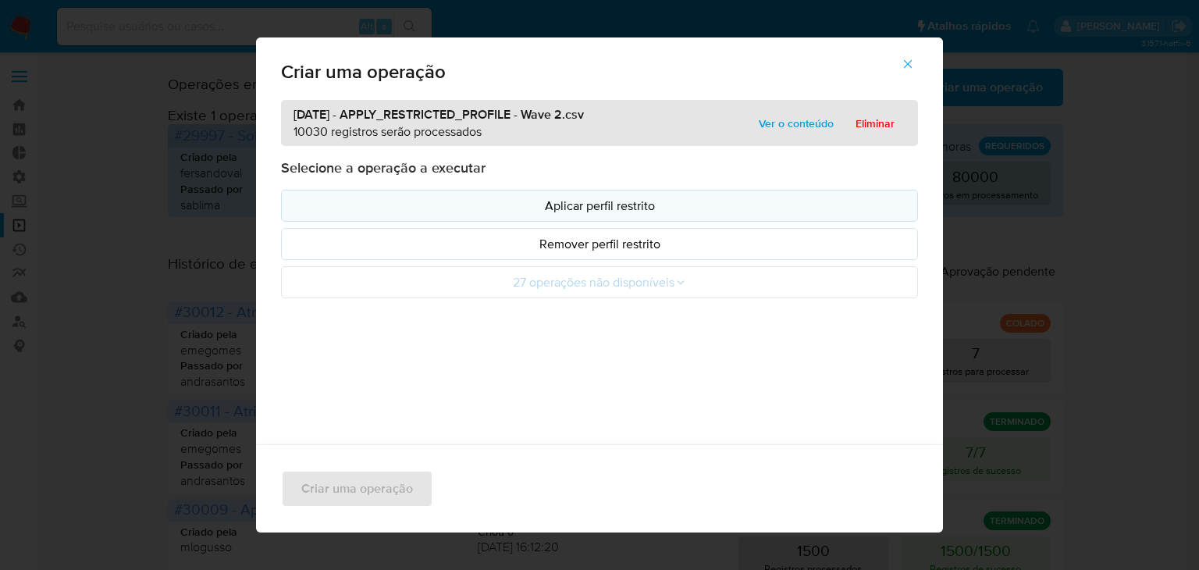
click at [503, 196] on button "Aplicar perfil restrito" at bounding box center [599, 206] width 637 height 32
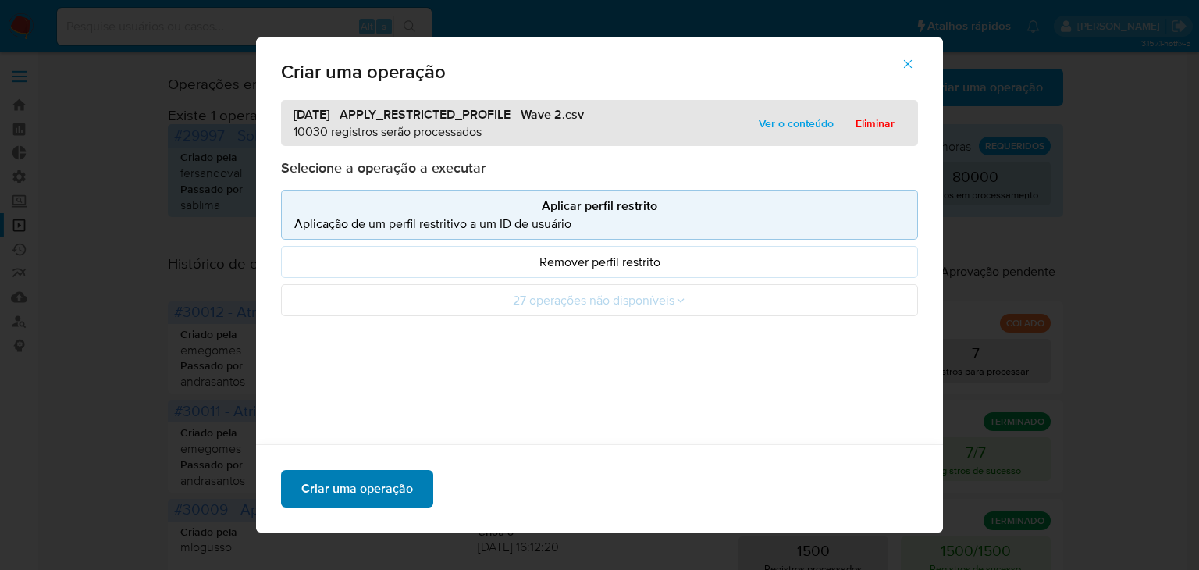
click at [407, 491] on button "Criar uma operação" at bounding box center [357, 488] width 152 height 37
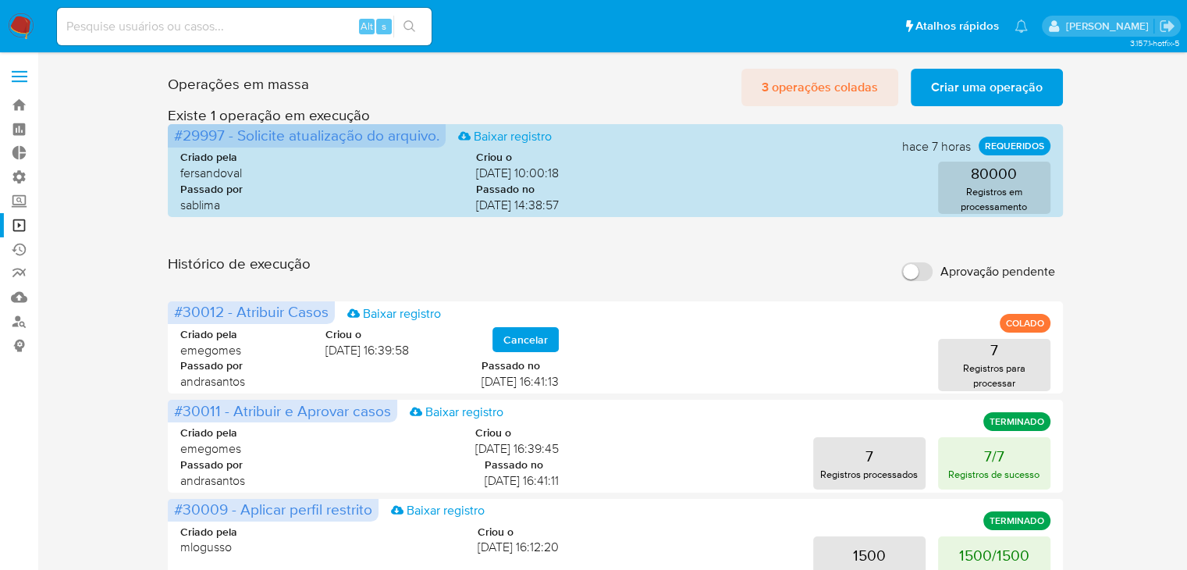
click at [796, 89] on span "3 operações coladas" at bounding box center [820, 87] width 116 height 34
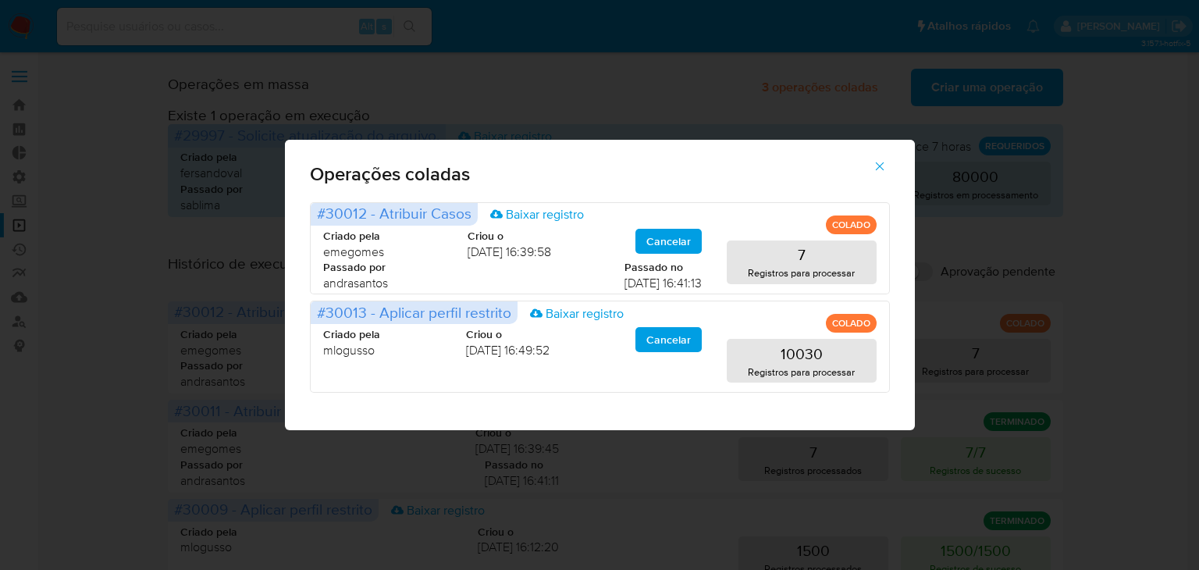
click at [881, 166] on icon "button" at bounding box center [880, 166] width 14 height 14
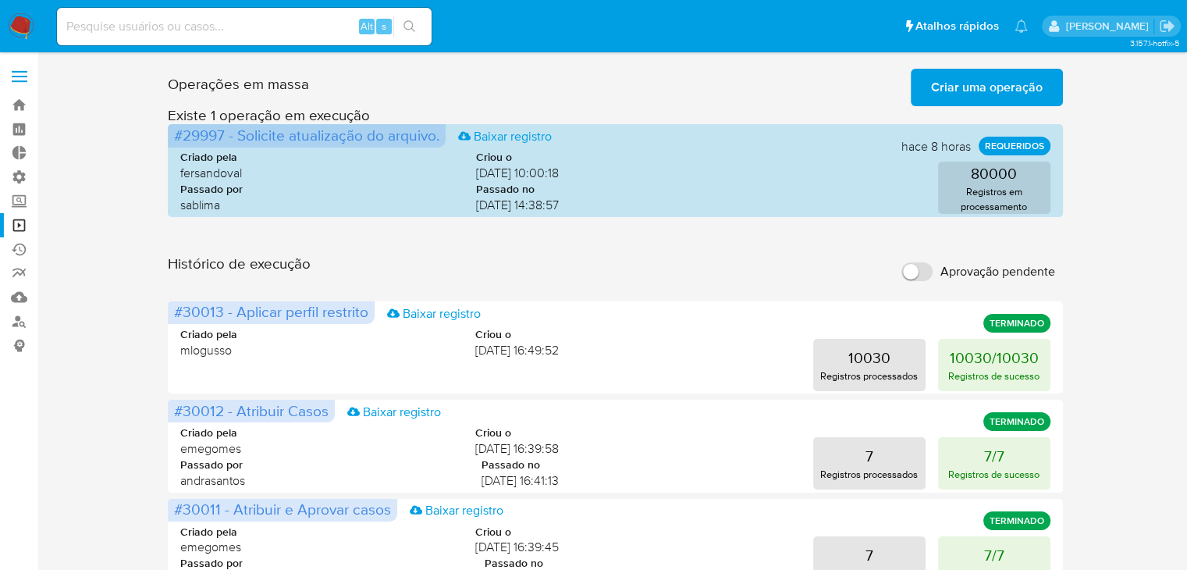
click at [941, 98] on span "Criar uma operação" at bounding box center [987, 87] width 112 height 34
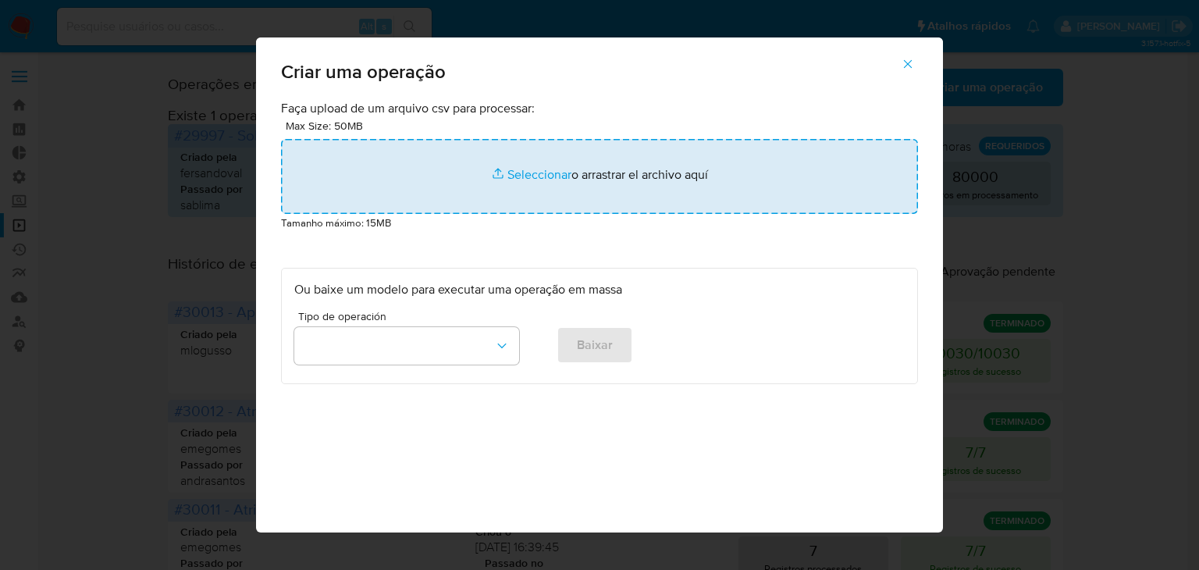
click at [507, 173] on input "file" at bounding box center [599, 176] width 637 height 75
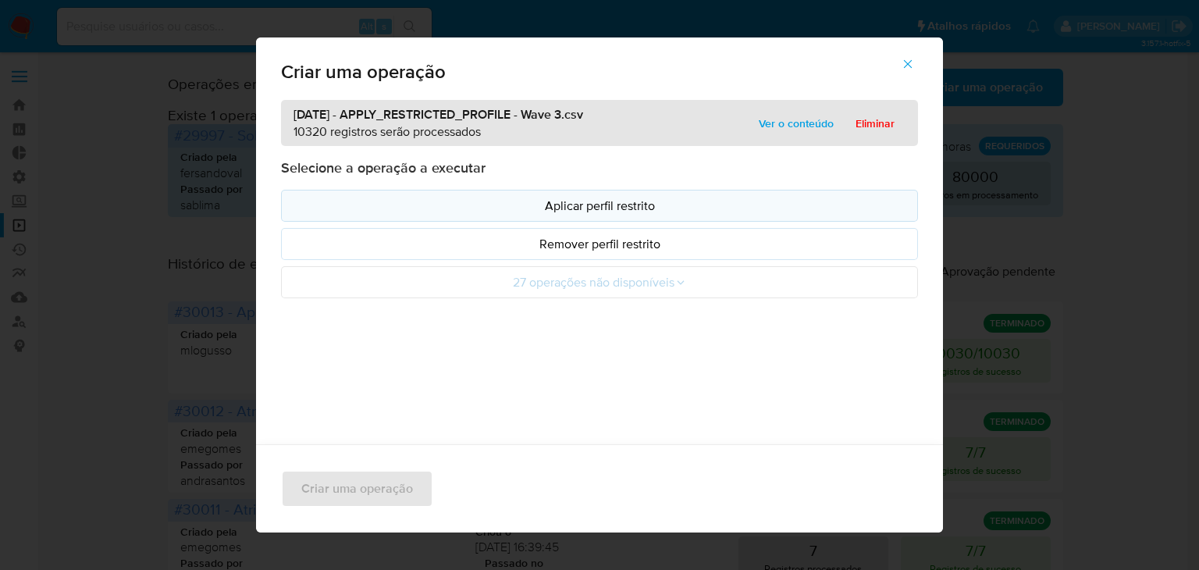
click at [603, 206] on p "Aplicar perfil restrito" at bounding box center [599, 206] width 610 height 18
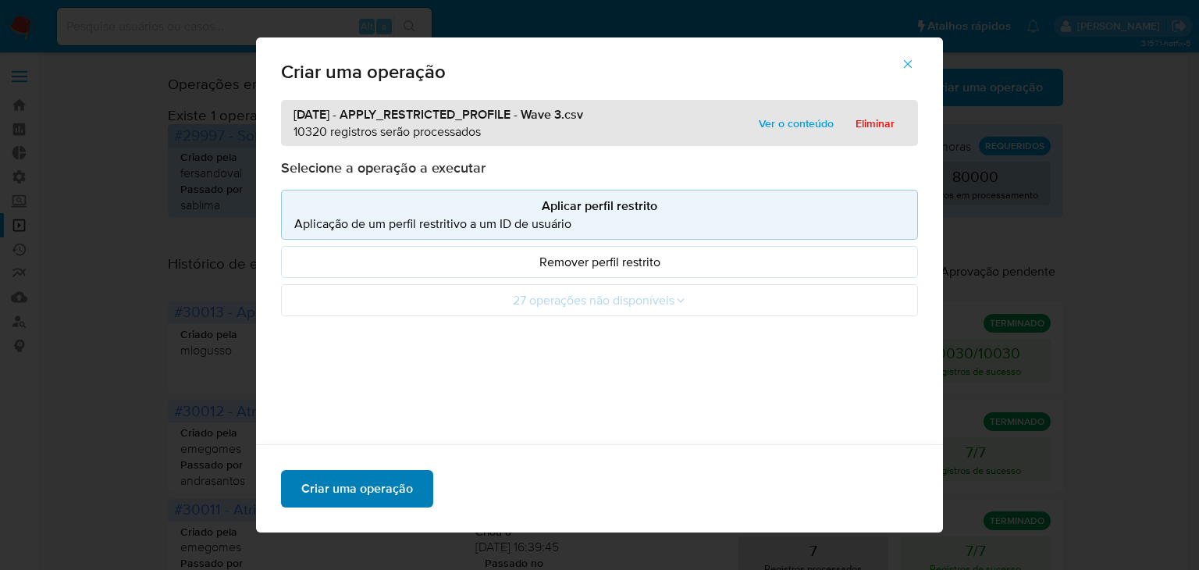
click at [352, 497] on span "Criar uma operação" at bounding box center [357, 489] width 112 height 34
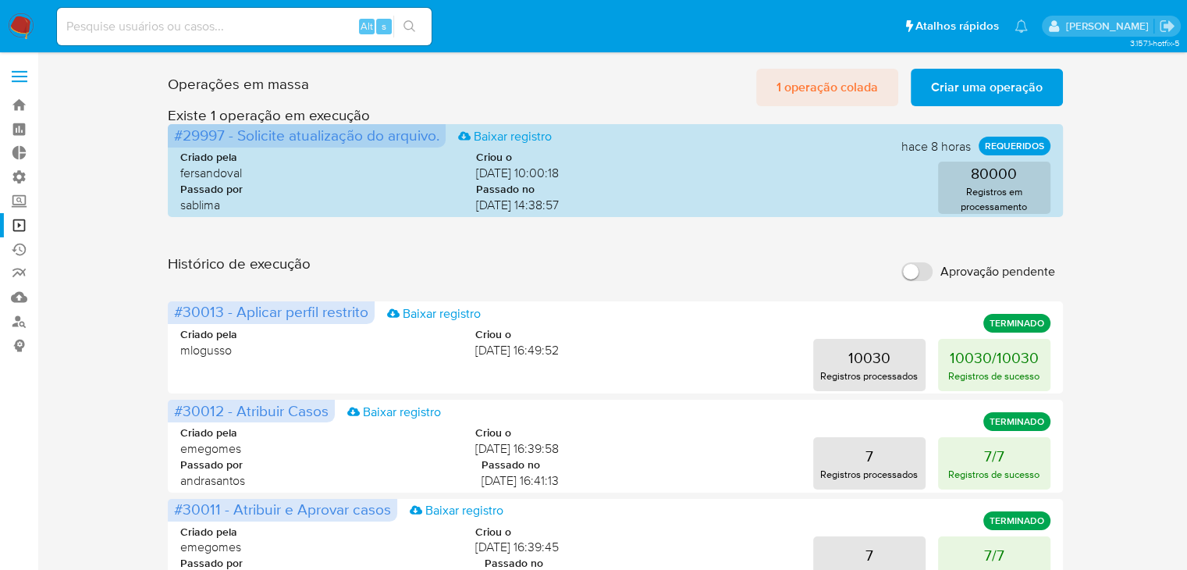
click at [871, 90] on span "1 operação colada" at bounding box center [827, 87] width 101 height 34
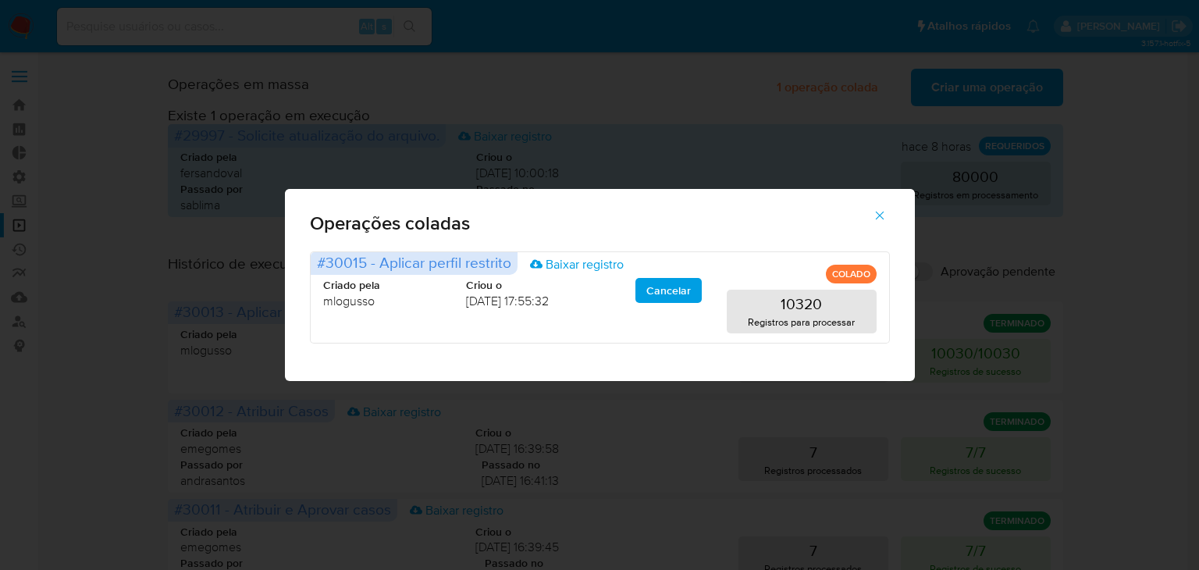
click at [887, 210] on button "button" at bounding box center [879, 215] width 55 height 37
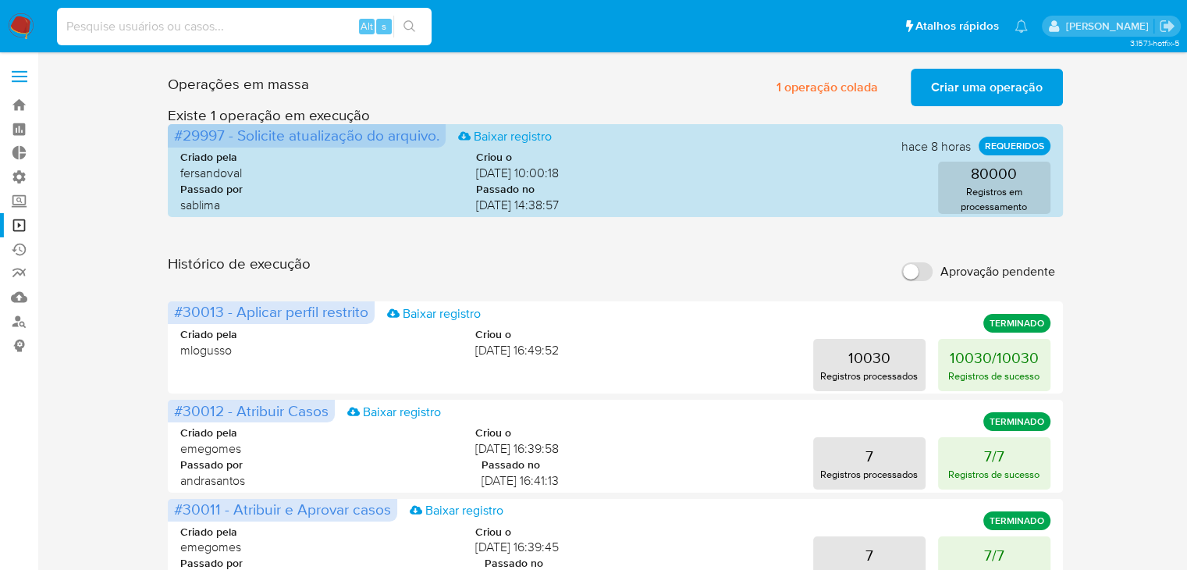
click at [234, 32] on input at bounding box center [244, 26] width 375 height 20
paste input "44596392"
type input "44596392"
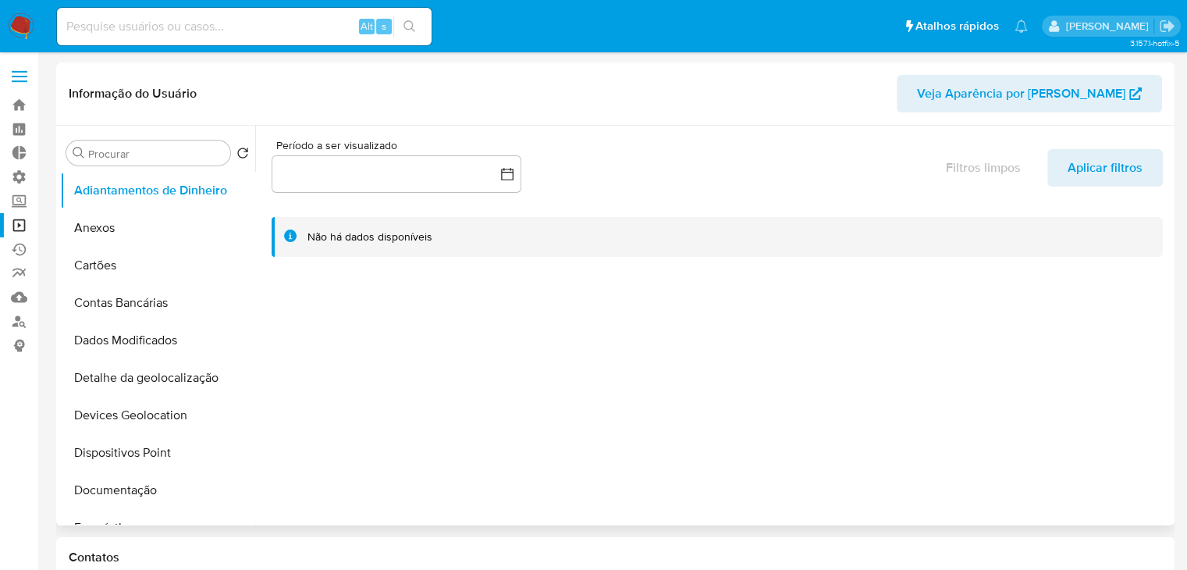
select select "10"
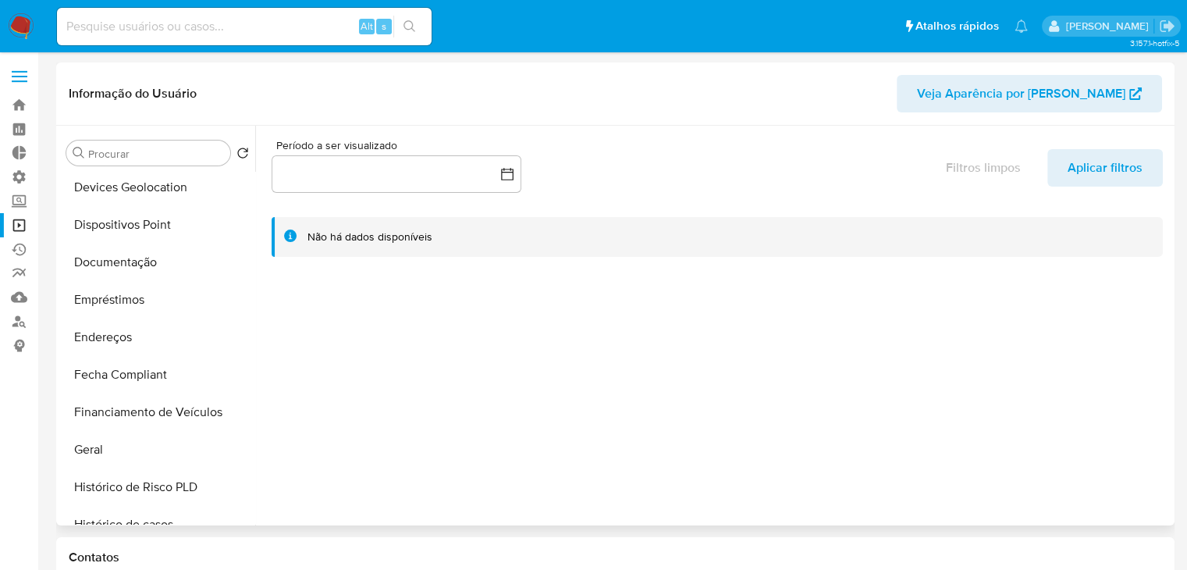
scroll to position [230, 0]
click at [173, 466] on button "Histórico de Risco PLD" at bounding box center [151, 484] width 183 height 37
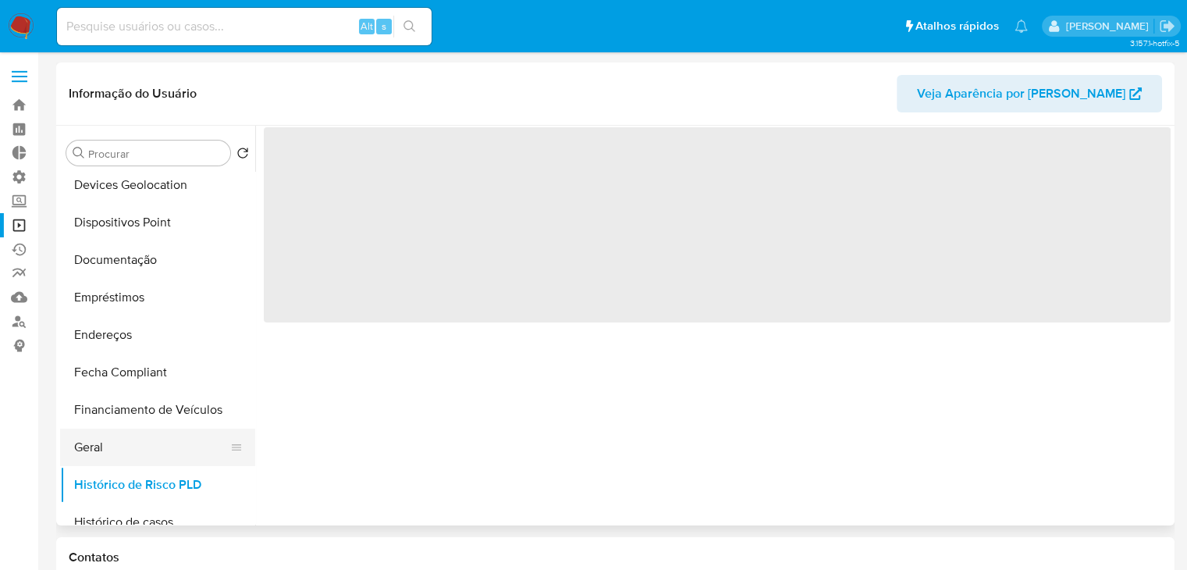
click at [166, 454] on button "Geral" at bounding box center [151, 447] width 183 height 37
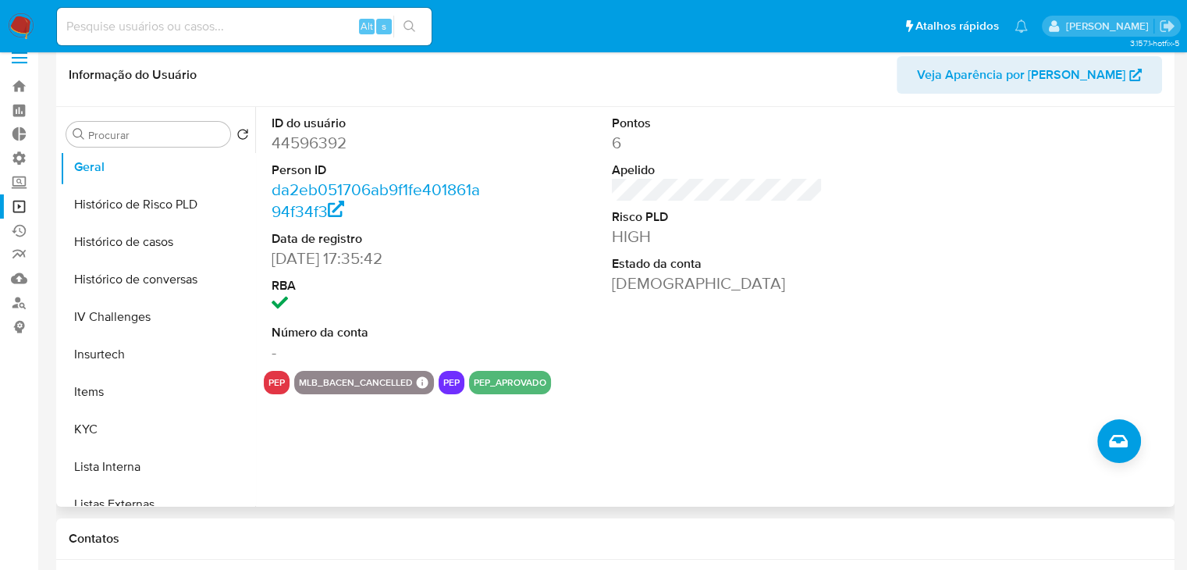
scroll to position [696, 0]
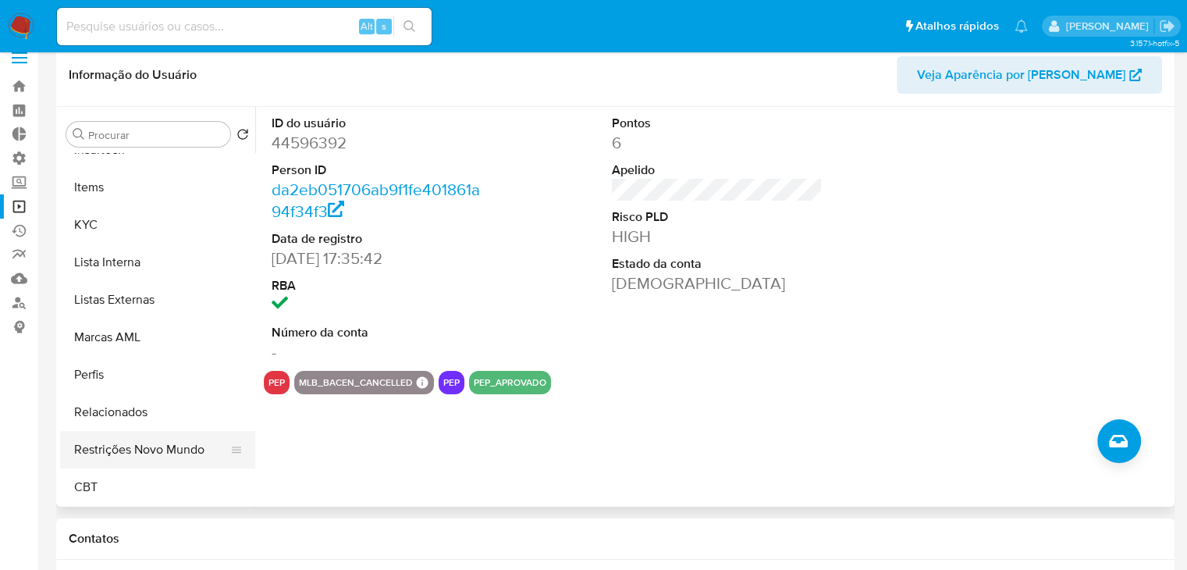
click at [122, 443] on button "Restrições Novo Mundo" at bounding box center [151, 449] width 183 height 37
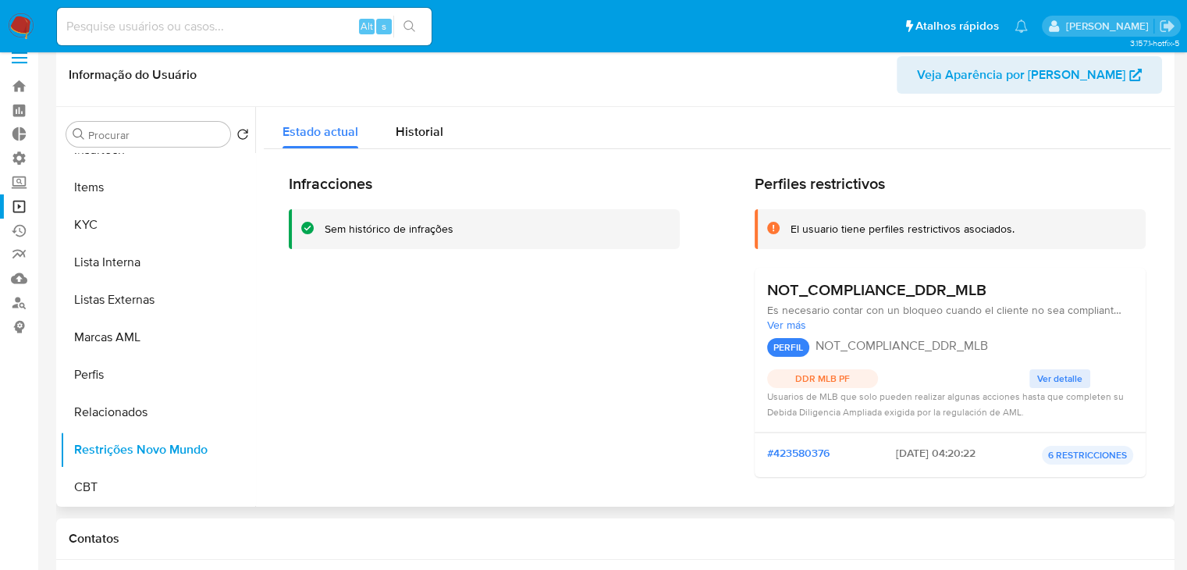
click at [1046, 379] on span "Ver detalle" at bounding box center [1059, 379] width 45 height 16
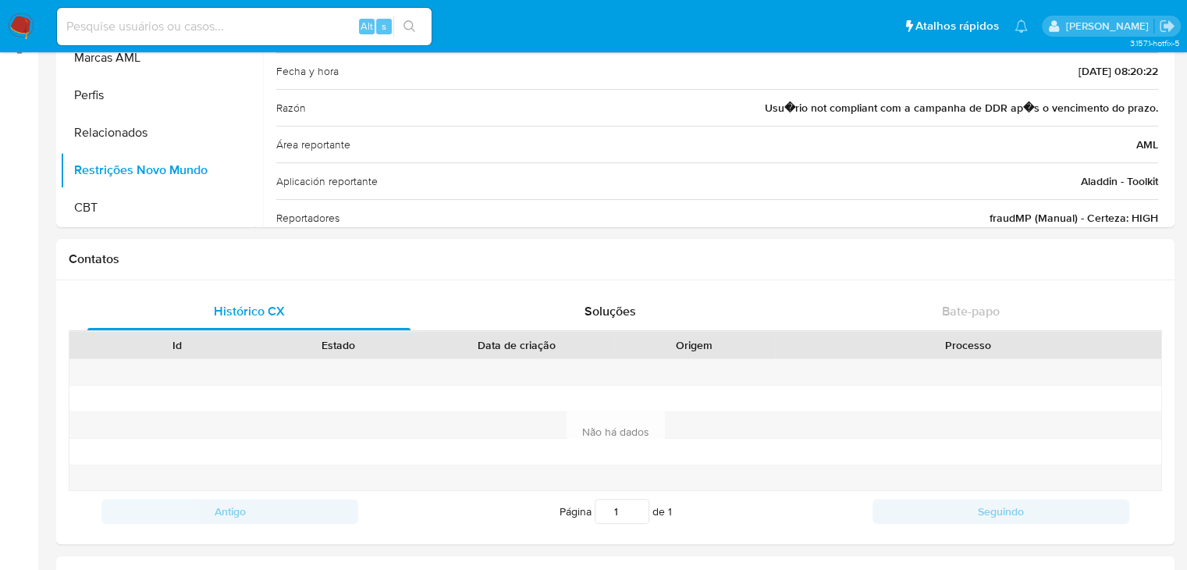
scroll to position [0, 0]
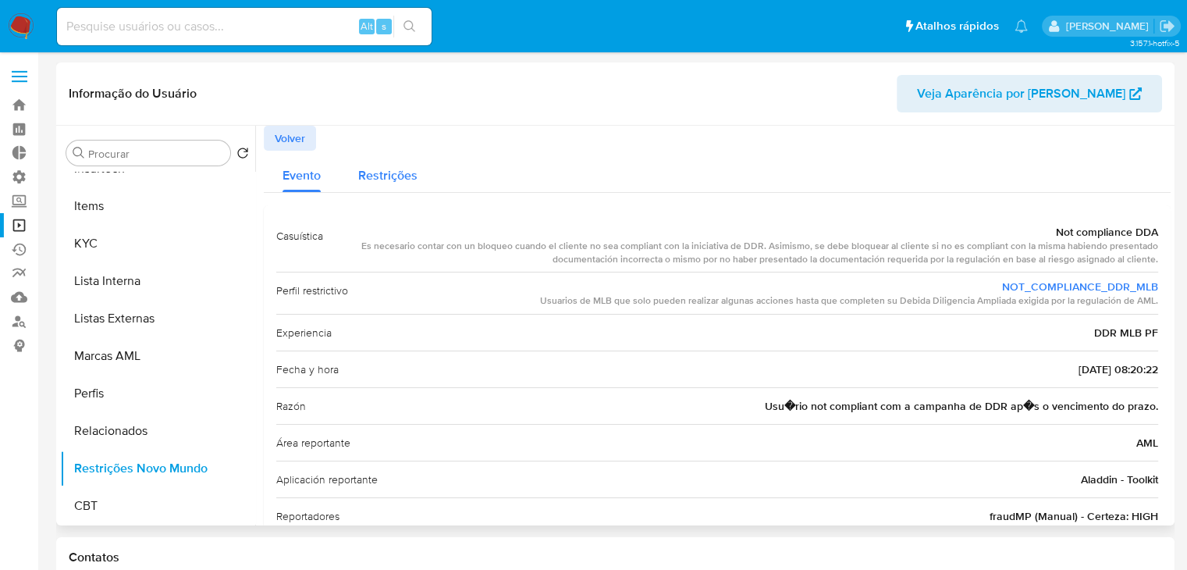
click at [377, 176] on span "Restrições" at bounding box center [387, 175] width 59 height 18
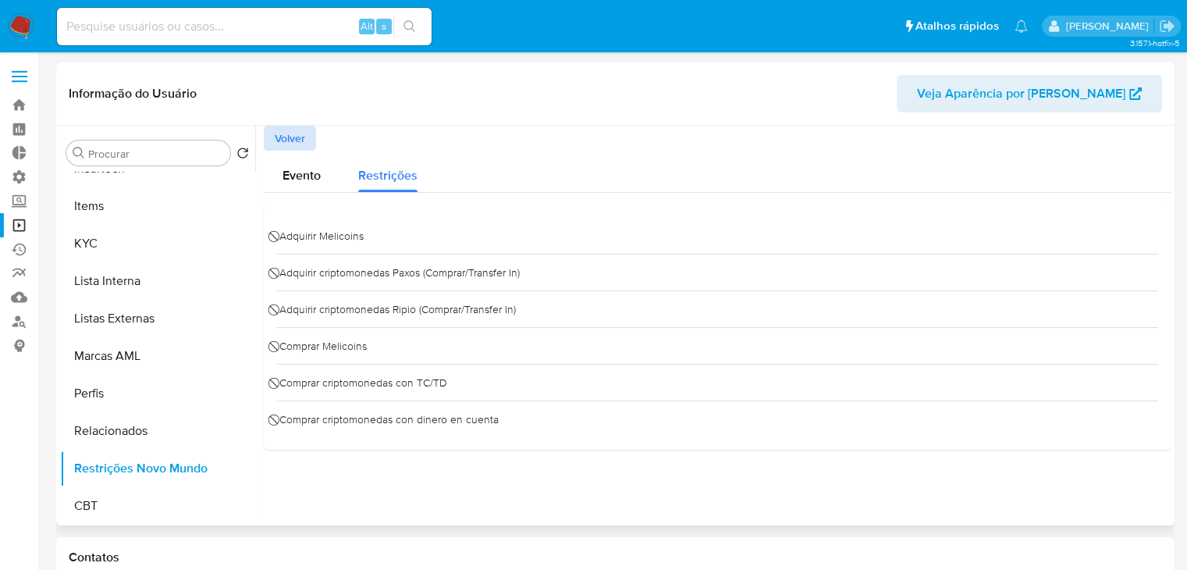
click at [298, 137] on span "Volver" at bounding box center [290, 138] width 30 height 22
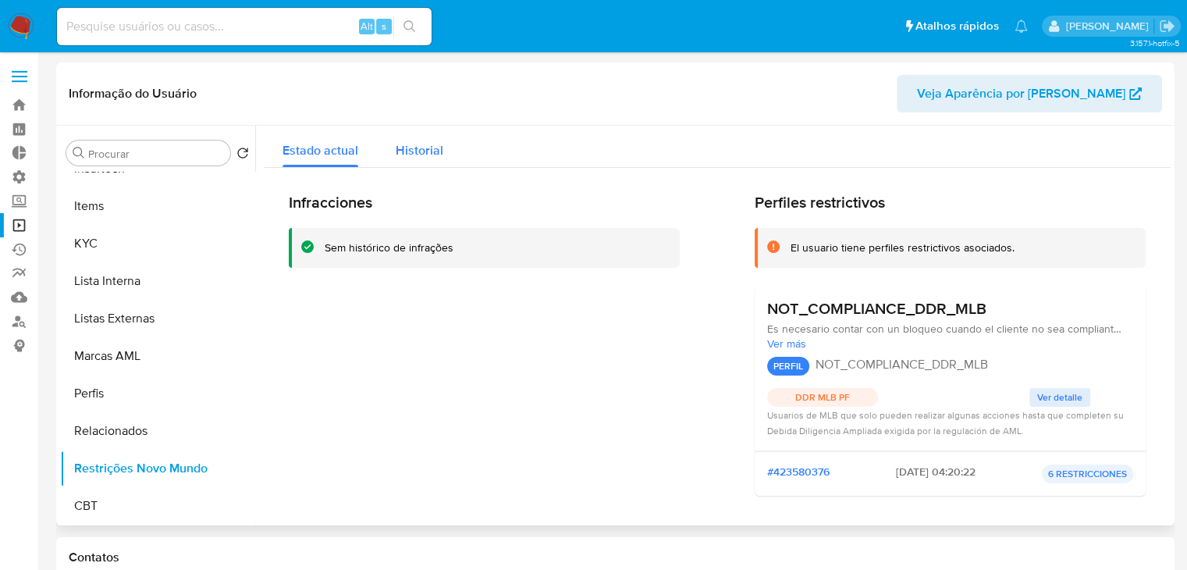
click at [415, 146] on span "Historial" at bounding box center [420, 150] width 48 height 18
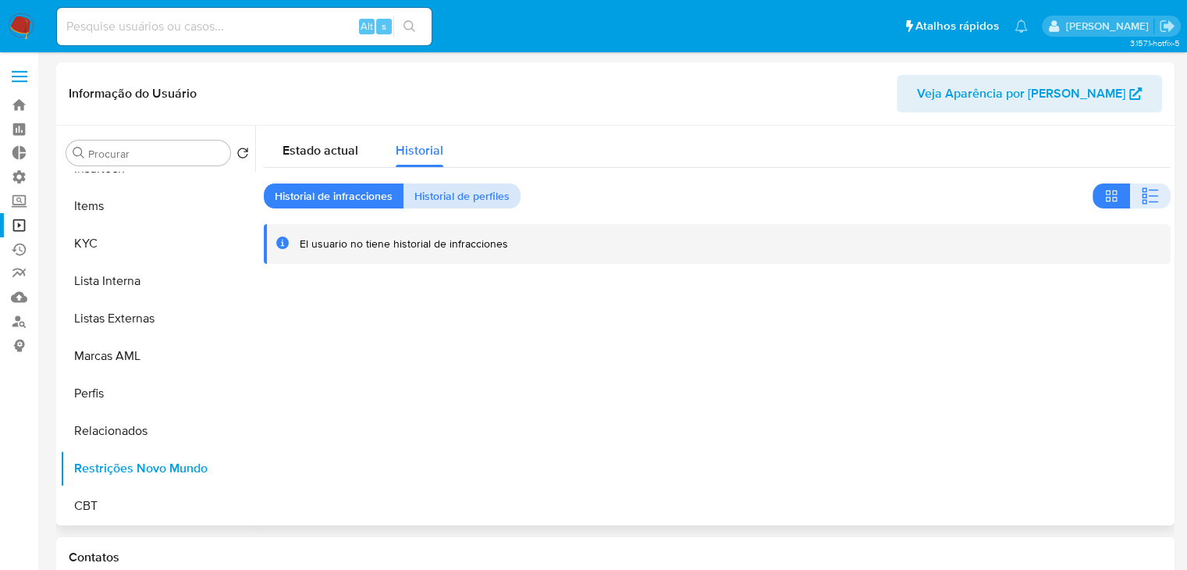
click at [486, 200] on span "Historial de perfiles" at bounding box center [462, 196] width 95 height 22
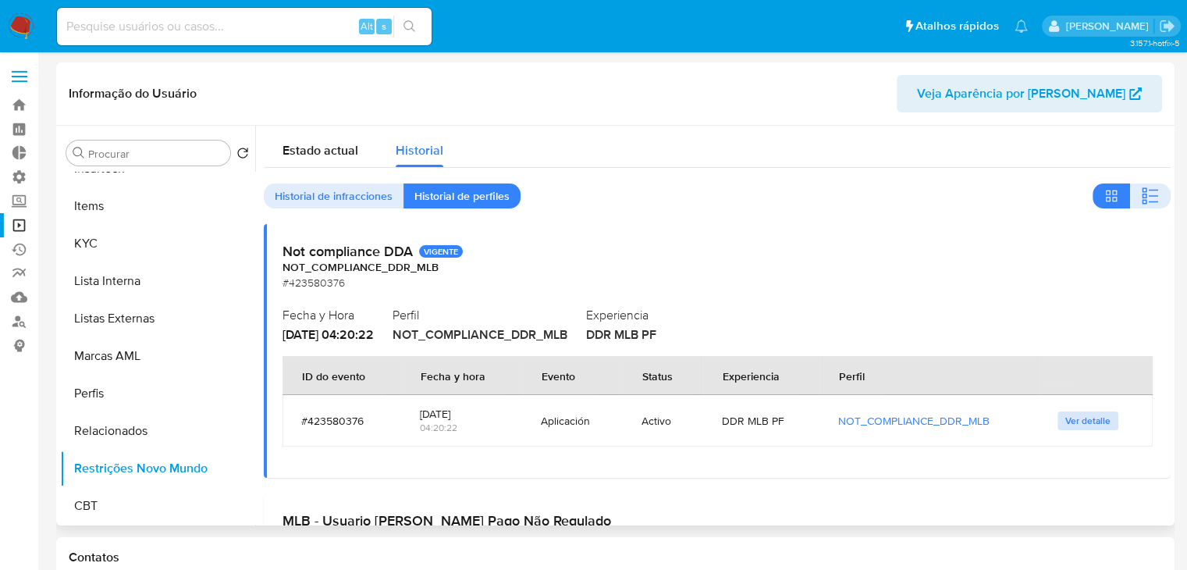
click at [1092, 421] on span "Ver detalle" at bounding box center [1088, 421] width 45 height 16
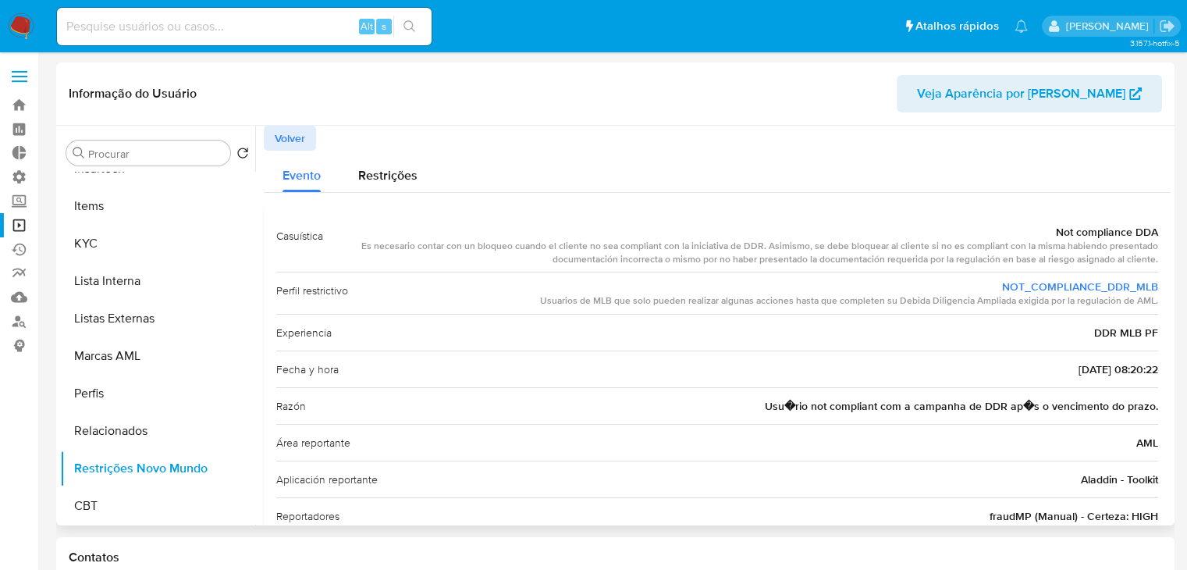
click at [301, 145] on span "Volver" at bounding box center [290, 138] width 30 height 22
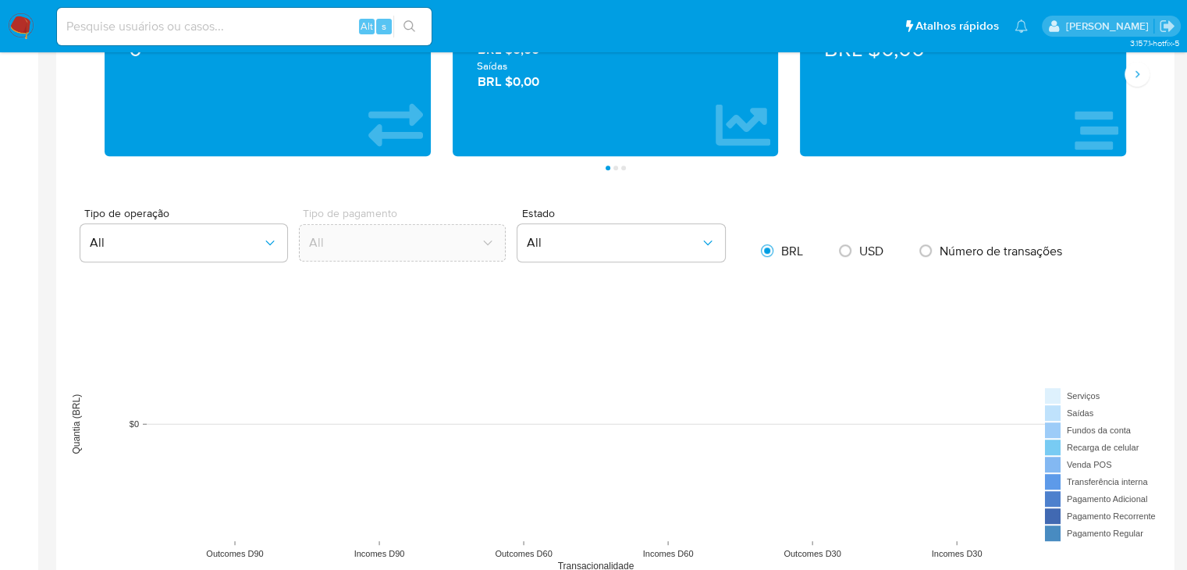
scroll to position [1857, 0]
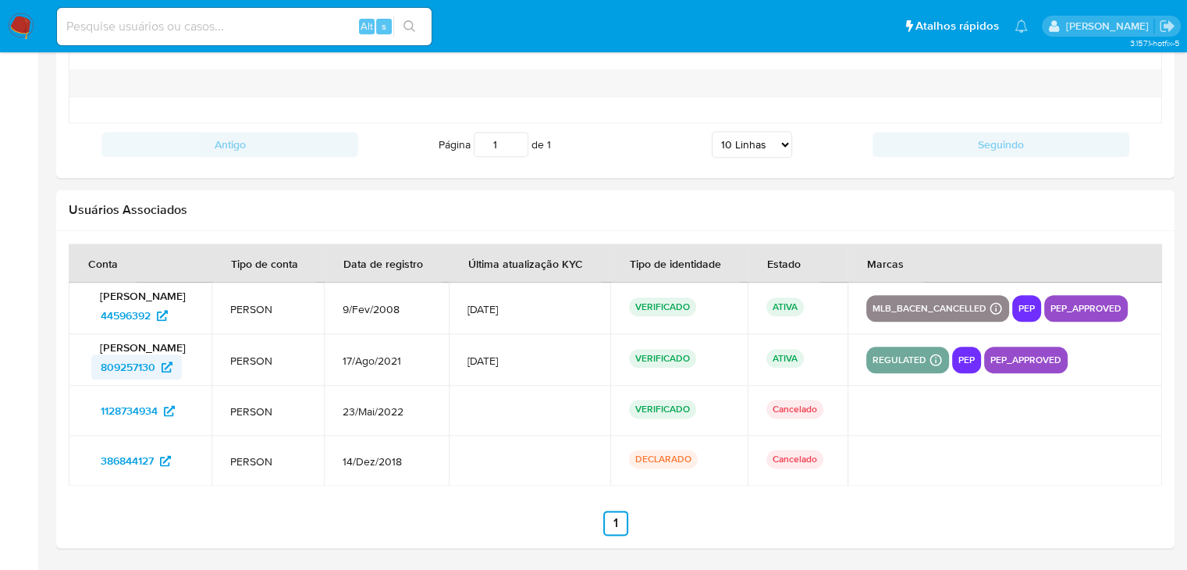
click at [144, 372] on span "809257130" at bounding box center [128, 366] width 55 height 25
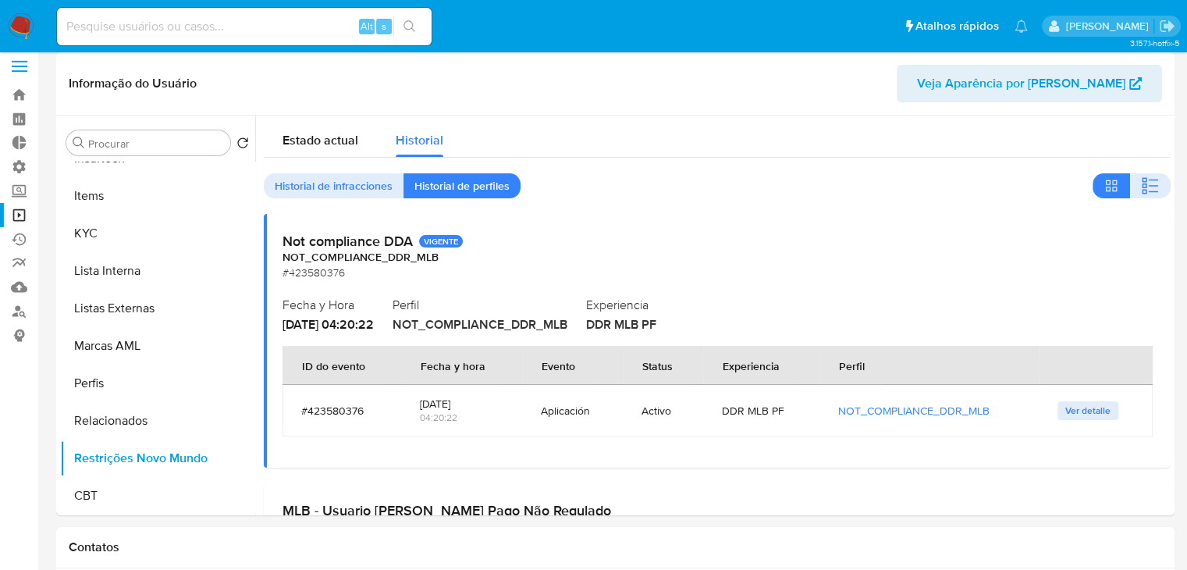
scroll to position [0, 0]
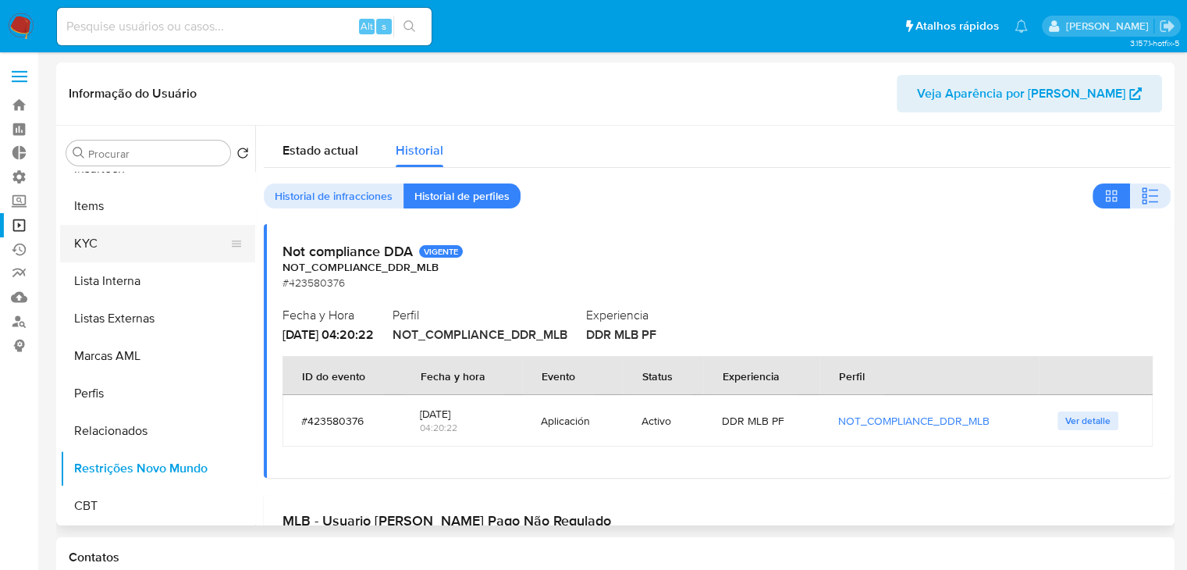
click at [153, 247] on button "KYC" at bounding box center [151, 243] width 183 height 37
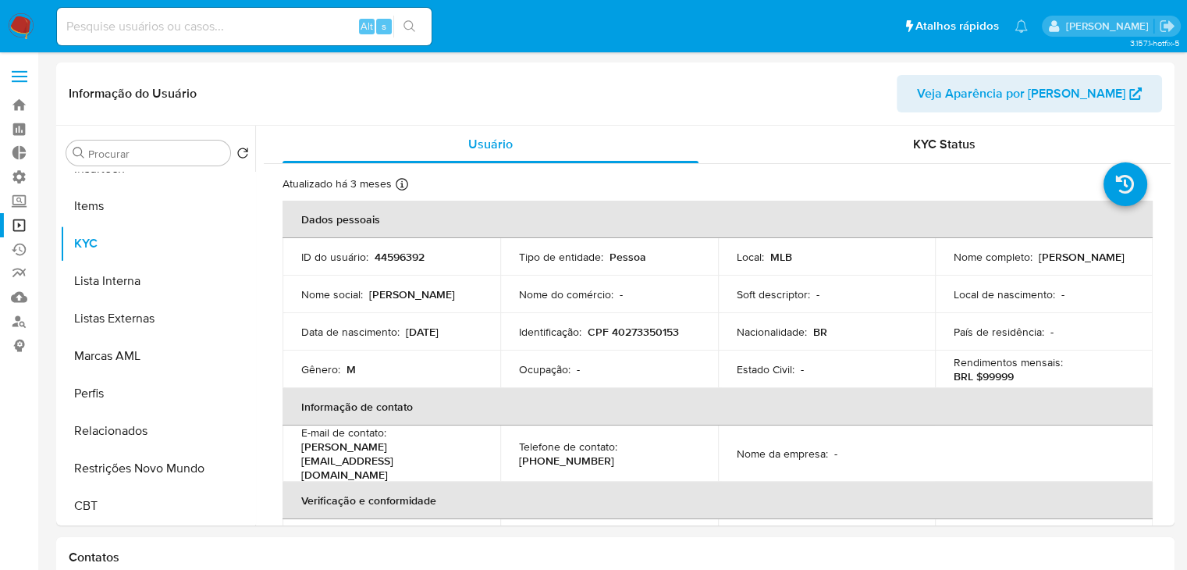
drag, startPoint x: 1171, startPoint y: 222, endPoint x: 1177, endPoint y: 357, distance: 134.4
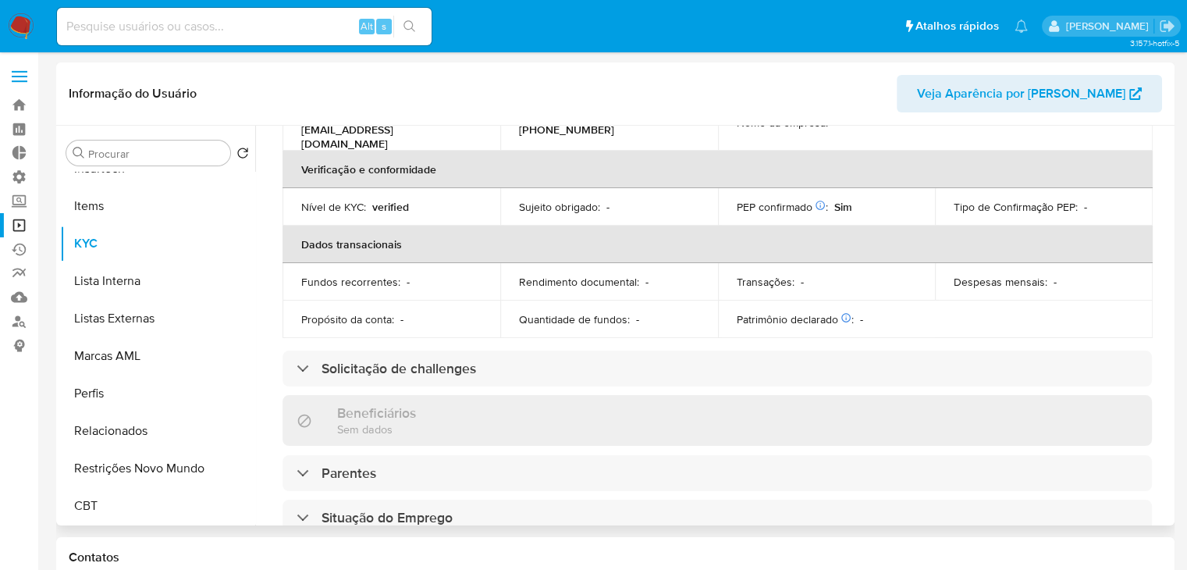
scroll to position [456, 0]
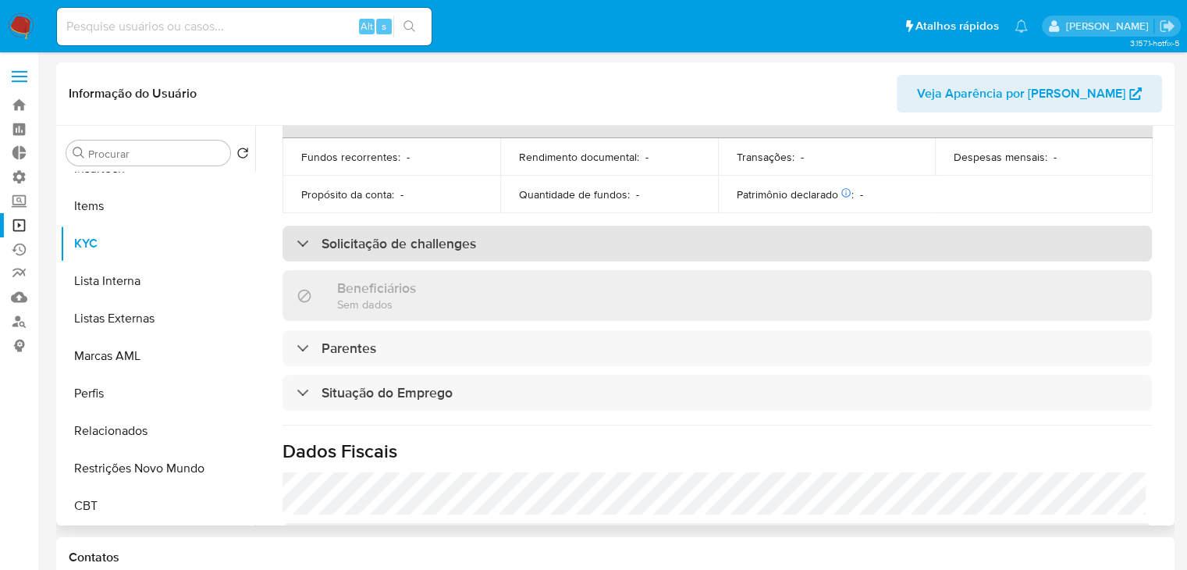
click at [760, 238] on div "Solicitação de challenges" at bounding box center [718, 244] width 870 height 36
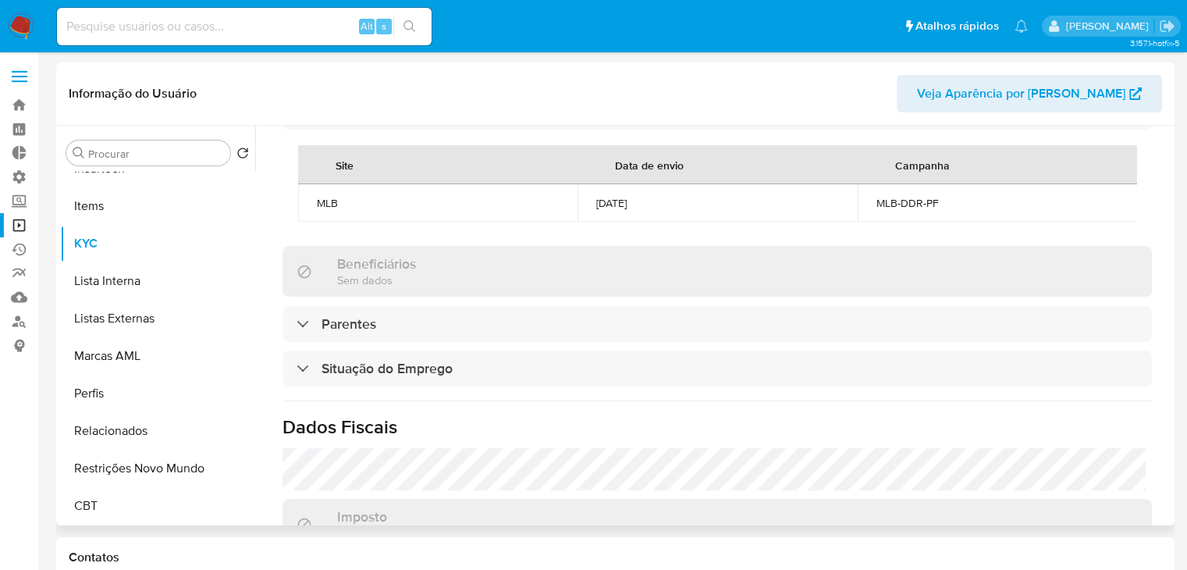
scroll to position [797, 0]
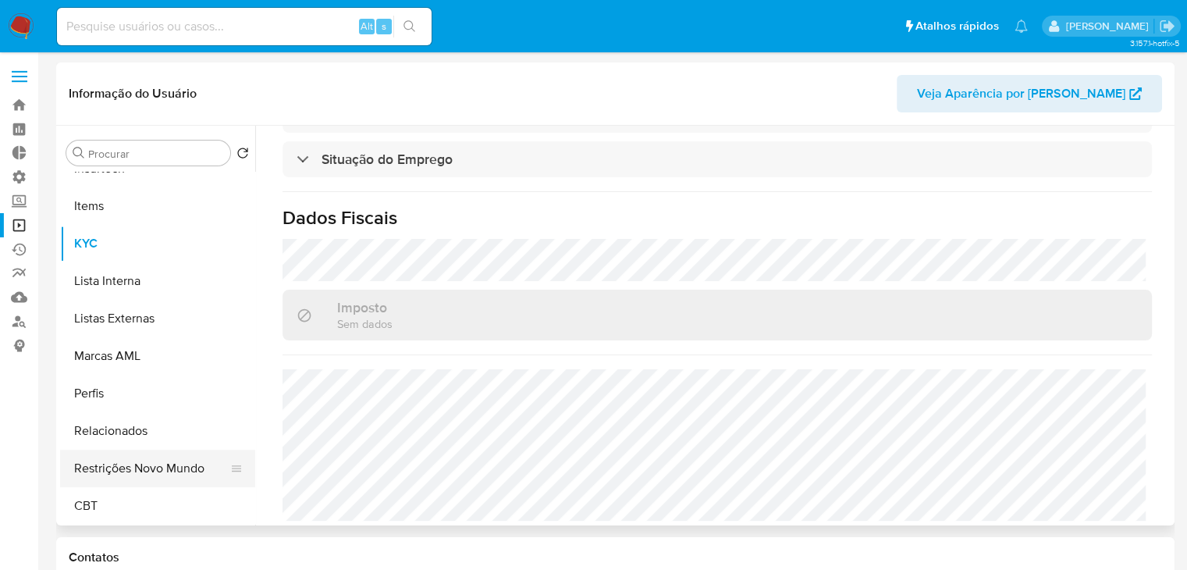
click at [484, 423] on div "Procurar Retornar ao pedido padrão Adiantamentos de Dinheiro Anexos Cartões Con…" at bounding box center [615, 326] width 1111 height 400
click at [160, 462] on button "Restrições Novo Mundo" at bounding box center [151, 468] width 183 height 37
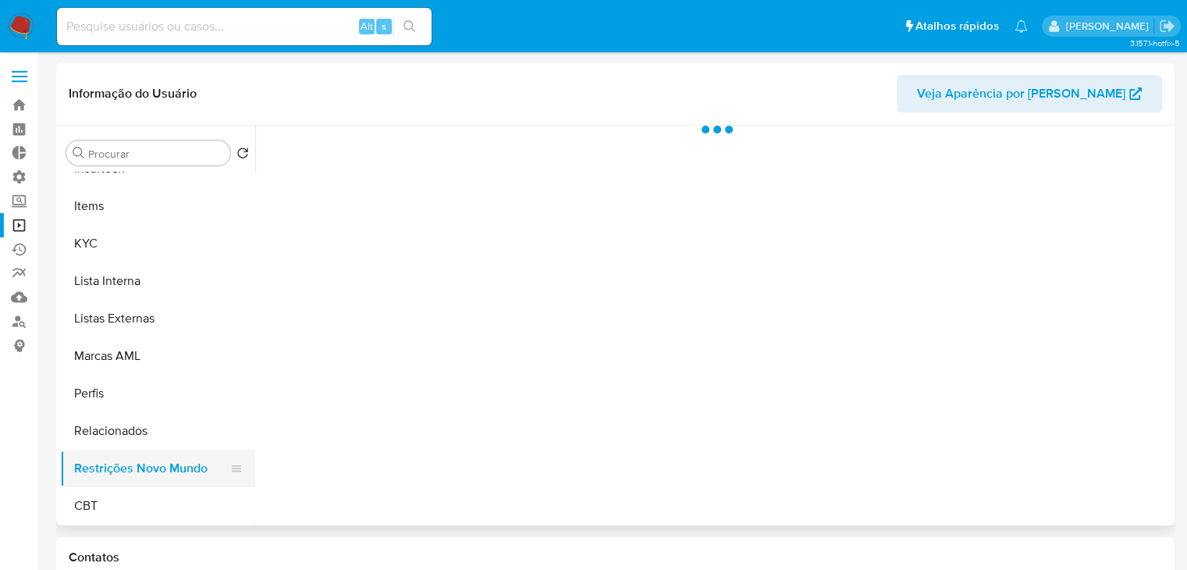
scroll to position [0, 0]
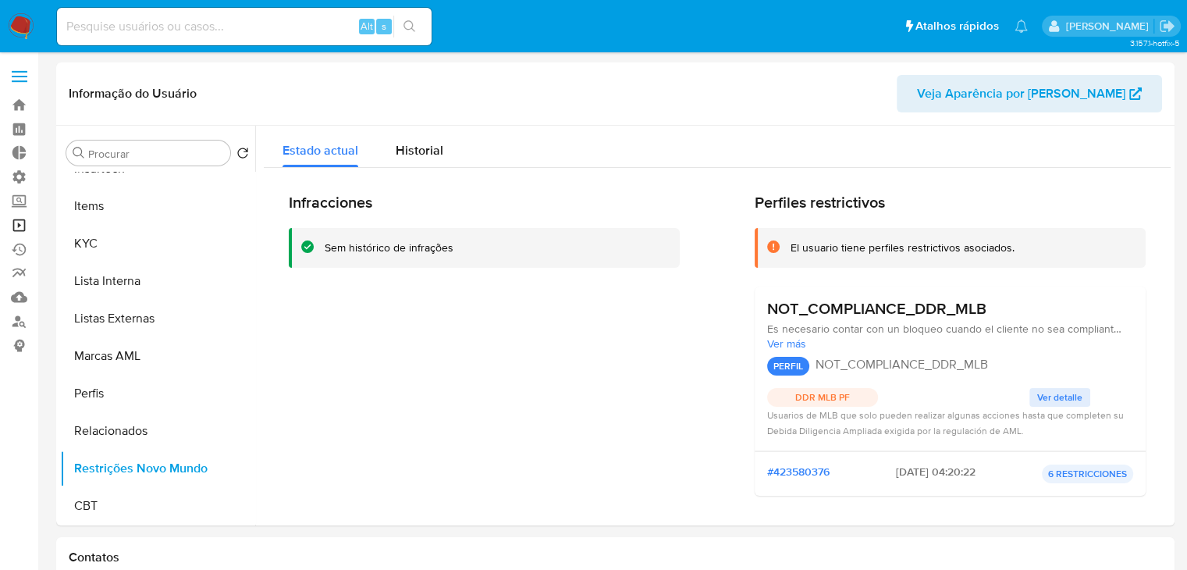
click at [22, 225] on link "Operações em massa" at bounding box center [93, 225] width 186 height 24
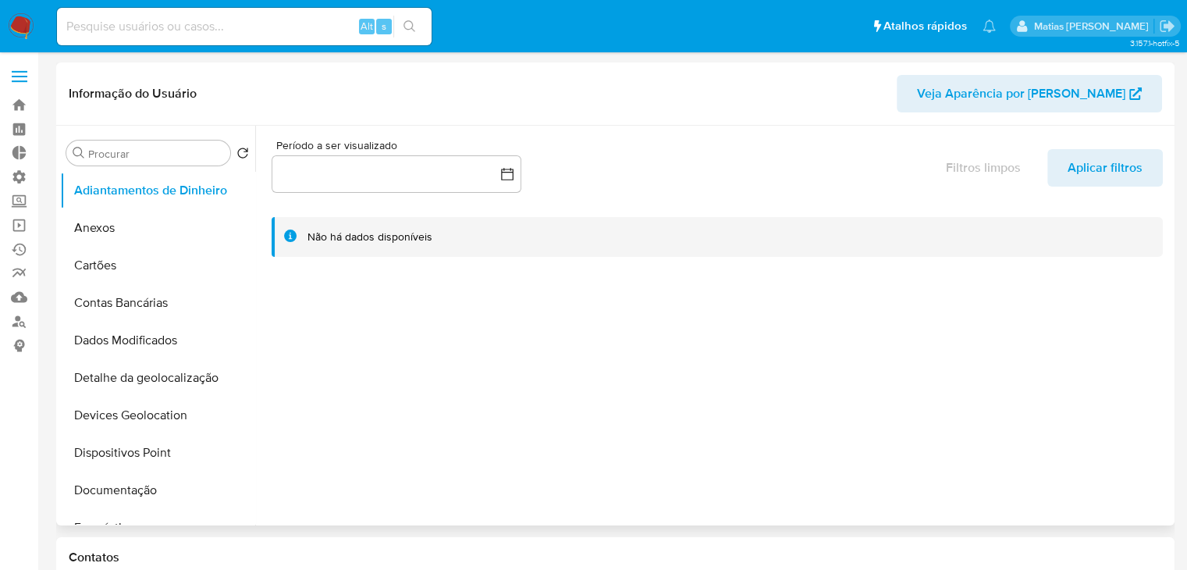
select select "10"
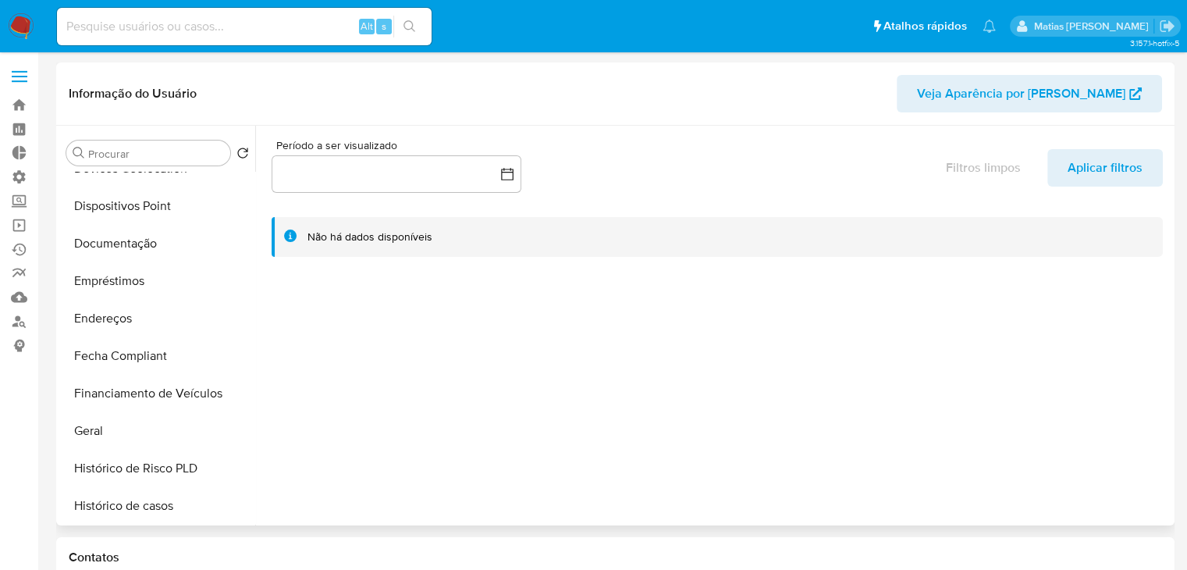
scroll to position [269, 0]
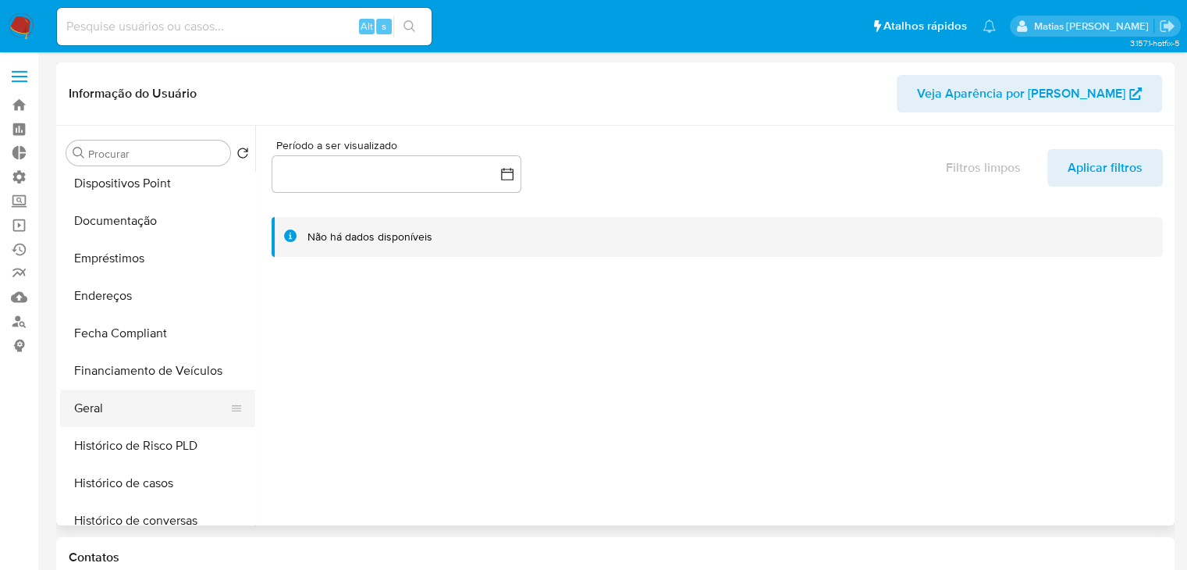
click at [197, 398] on button "Geral" at bounding box center [151, 408] width 183 height 37
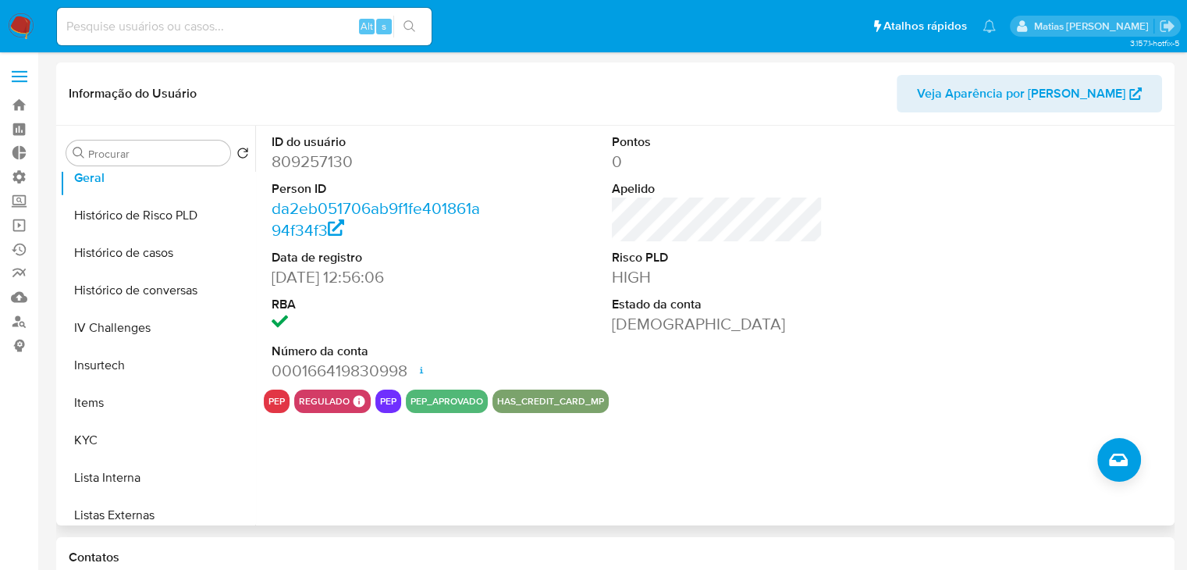
scroll to position [552, 0]
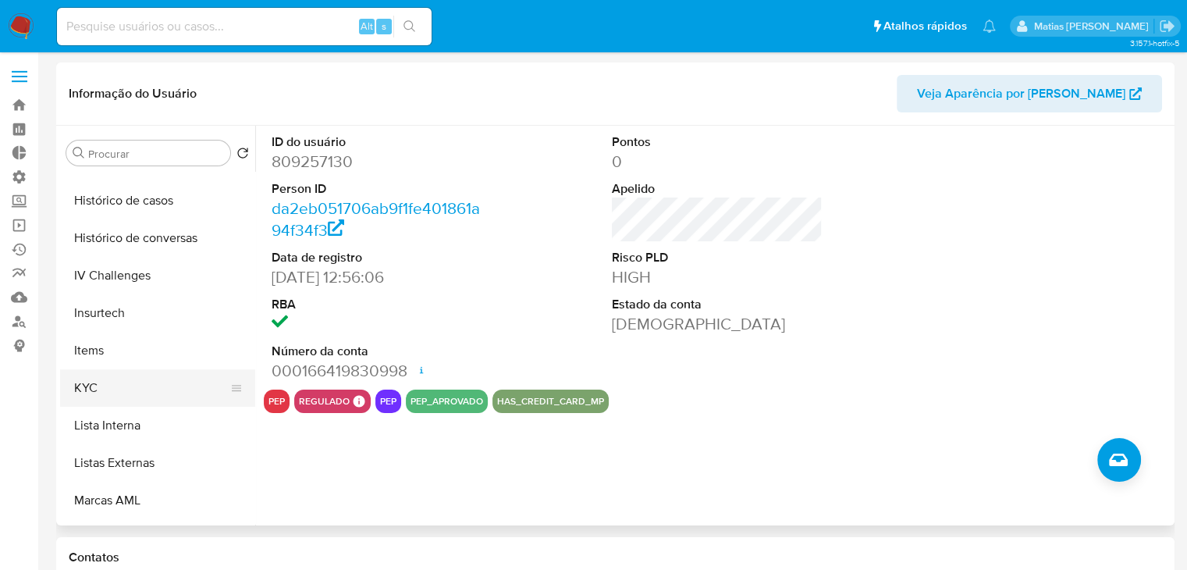
click at [212, 397] on button "KYC" at bounding box center [151, 387] width 183 height 37
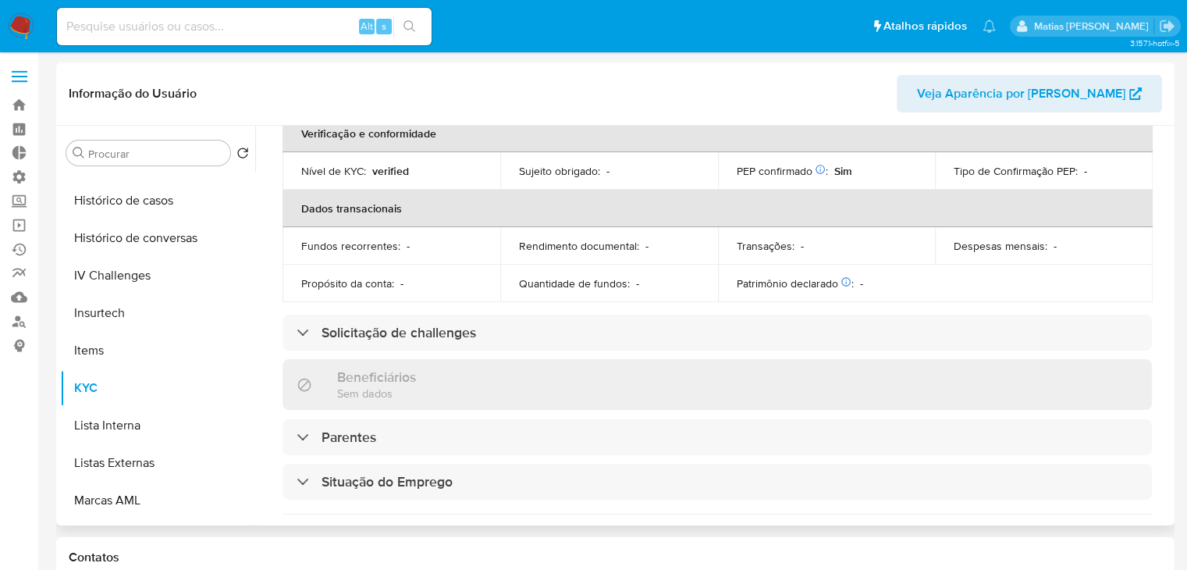
scroll to position [355, 0]
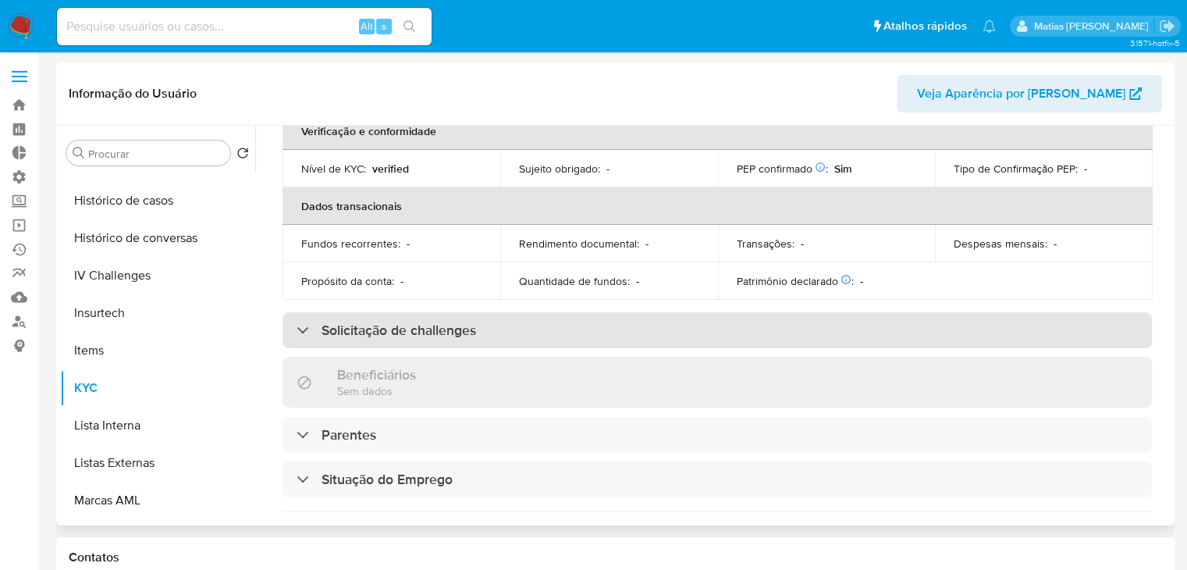
click at [1089, 321] on div "Solicitação de challenges" at bounding box center [718, 330] width 870 height 36
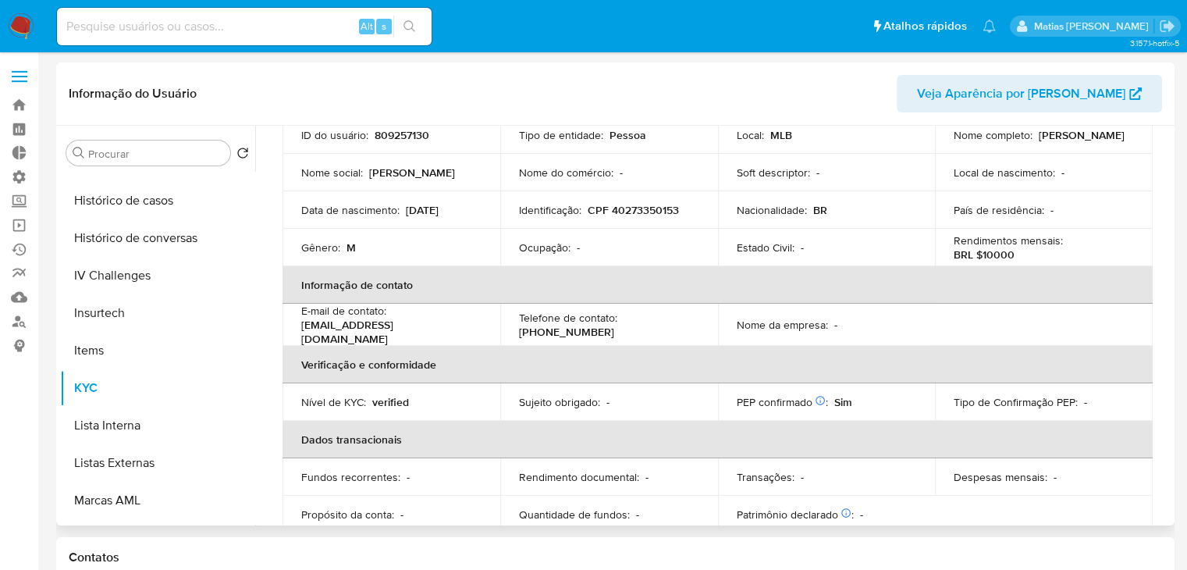
scroll to position [0, 0]
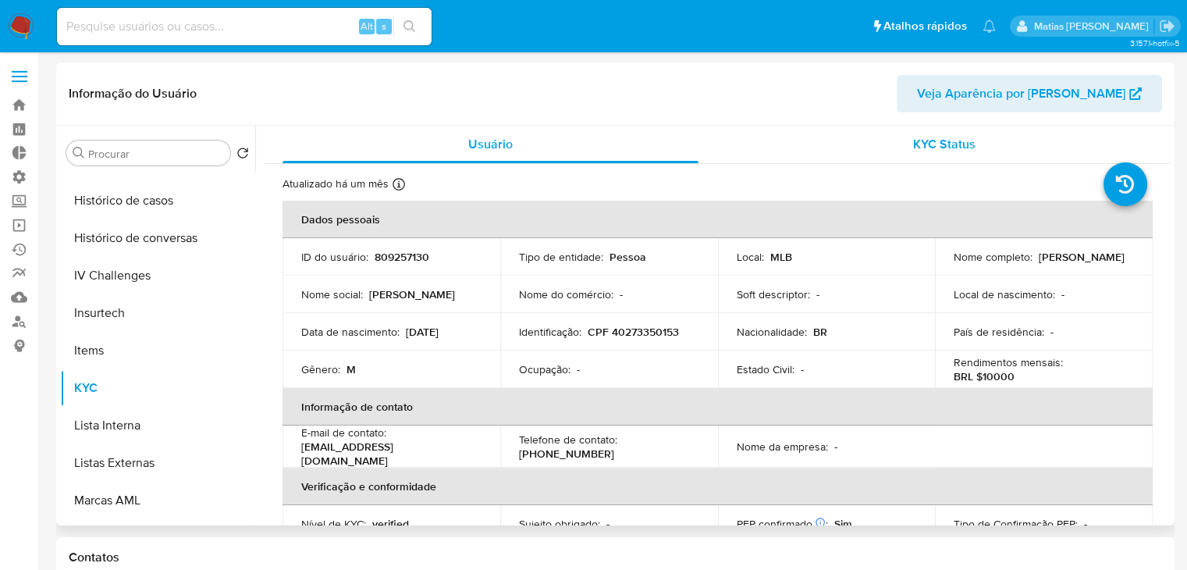
click at [951, 137] on span "KYC Status" at bounding box center [944, 144] width 62 height 18
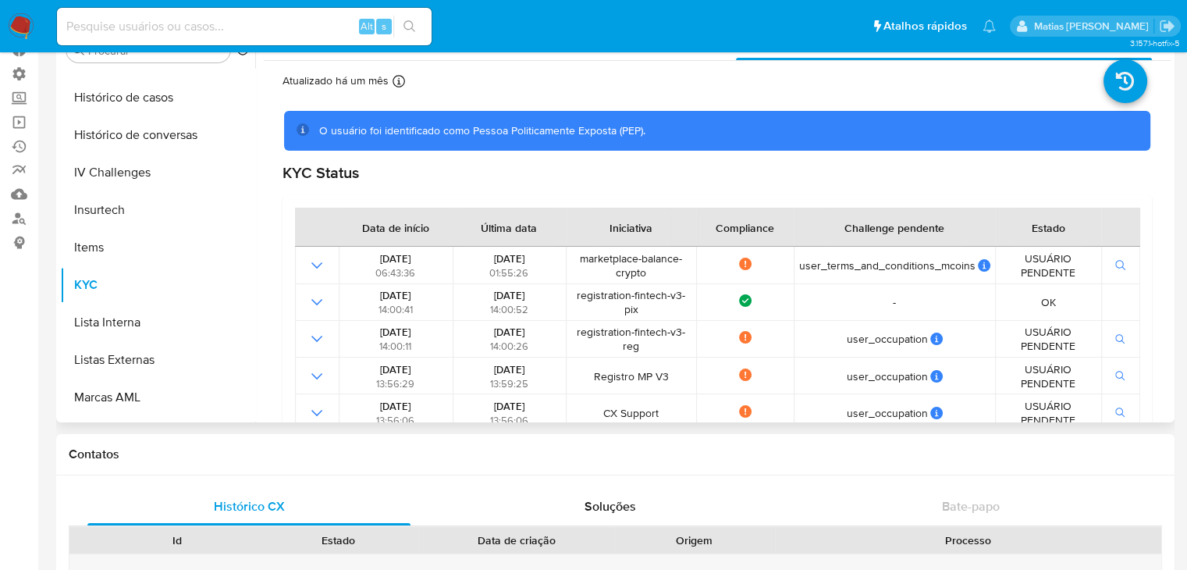
click at [489, 57] on div "Usuário" at bounding box center [491, 41] width 416 height 37
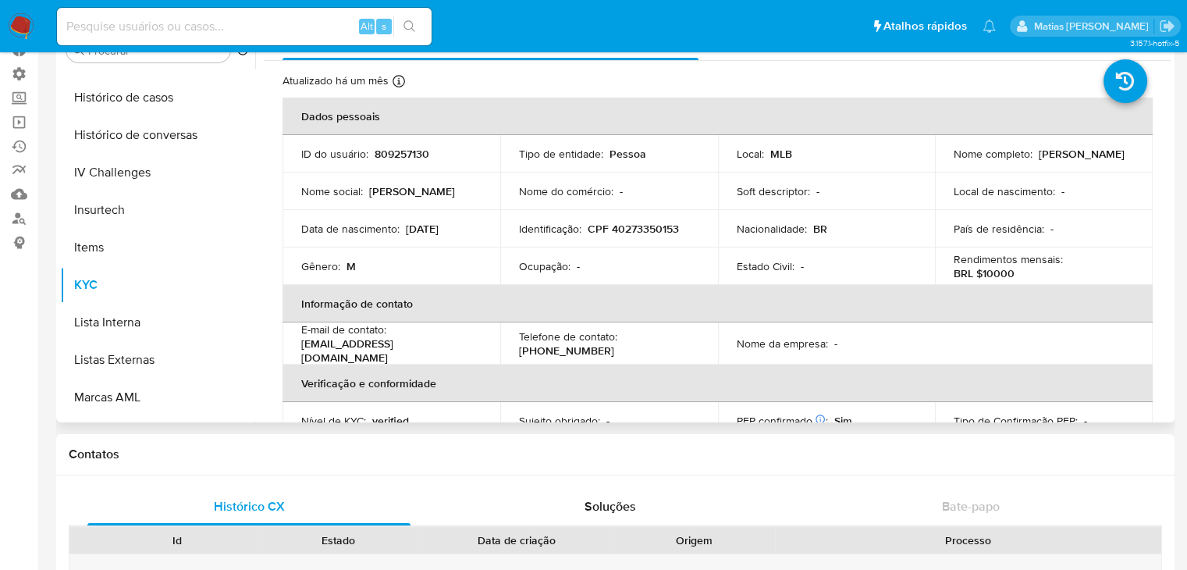
click at [918, 321] on th "Informação de contato" at bounding box center [718, 303] width 870 height 37
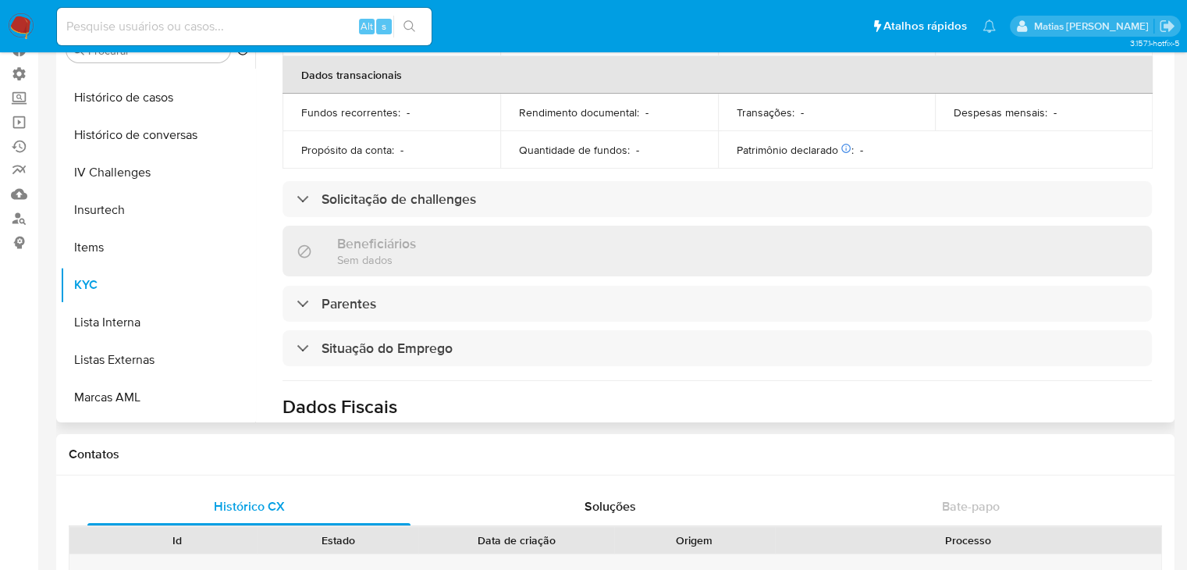
scroll to position [377, 0]
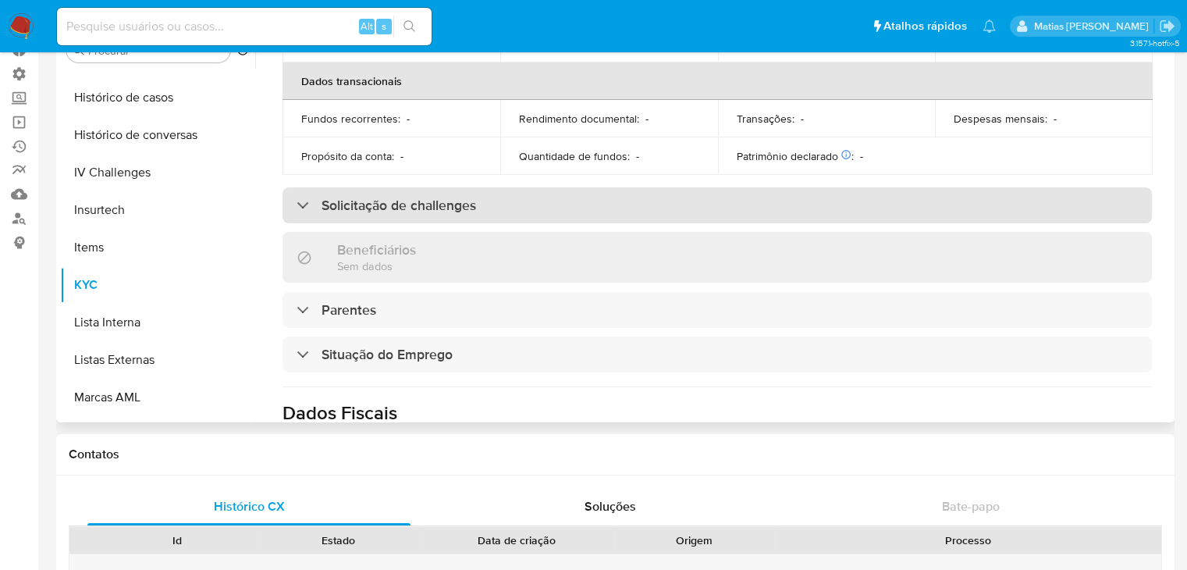
click at [759, 208] on div "Solicitação de challenges" at bounding box center [718, 205] width 870 height 36
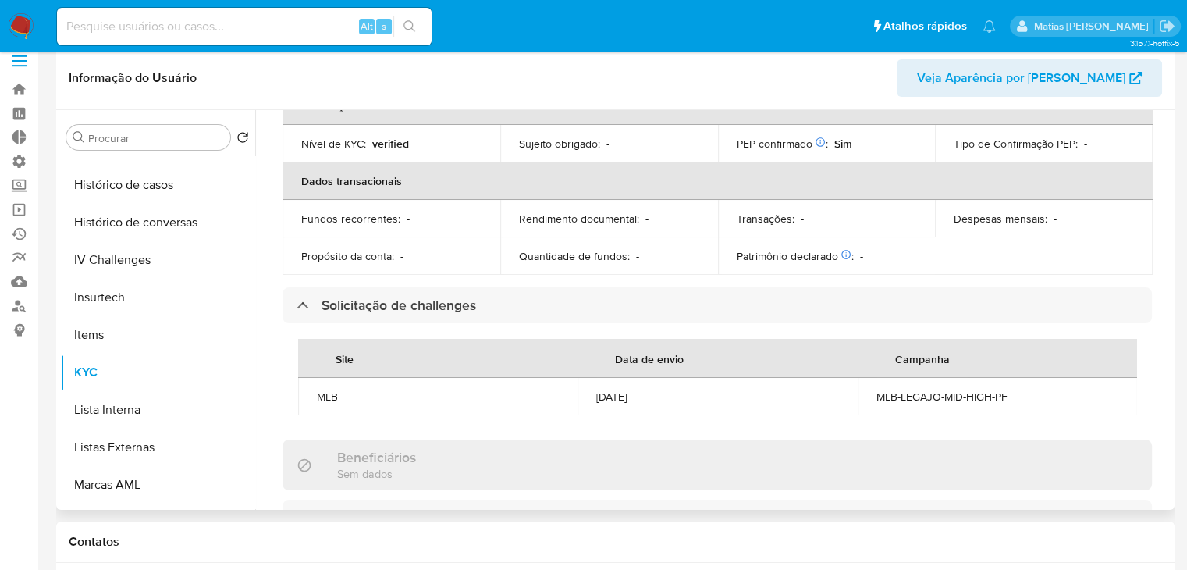
scroll to position [0, 0]
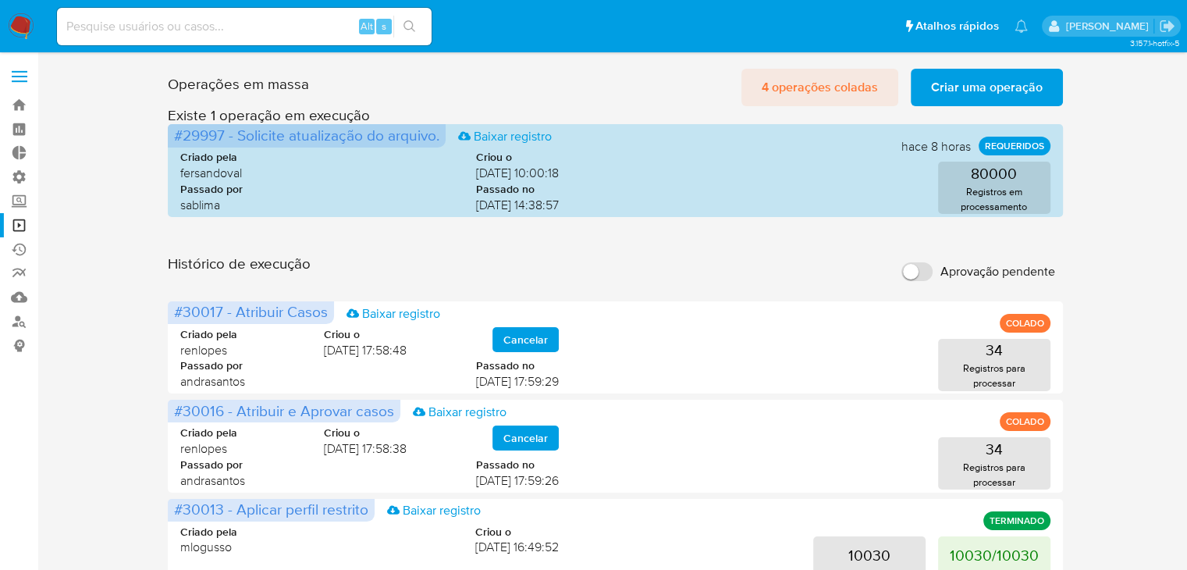
click at [797, 79] on span "4 operações coladas" at bounding box center [820, 87] width 116 height 34
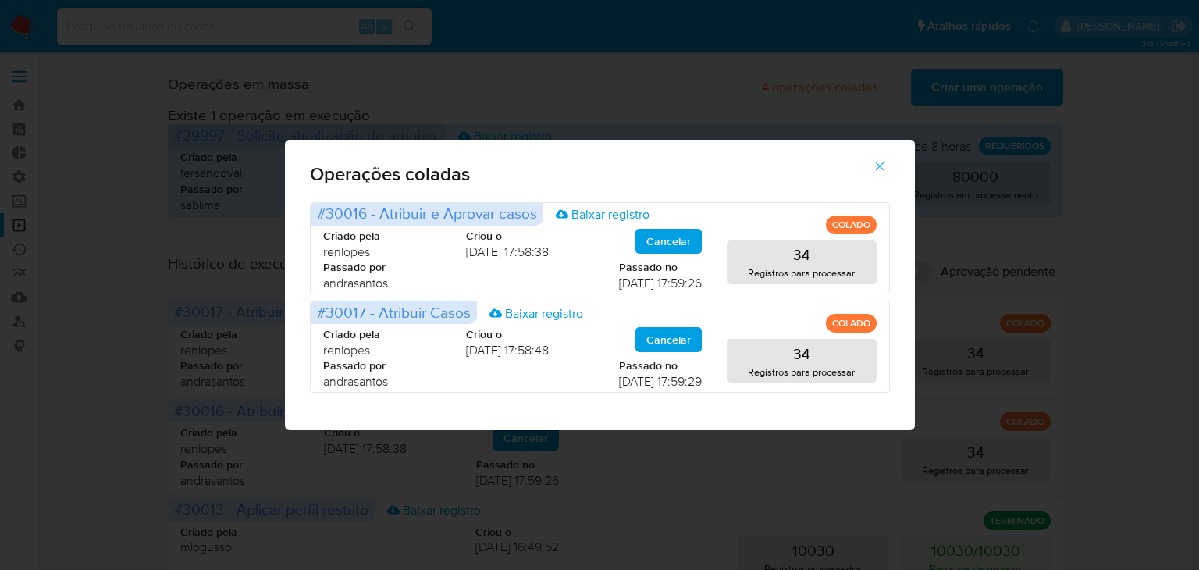
click at [881, 171] on icon "button" at bounding box center [880, 166] width 14 height 14
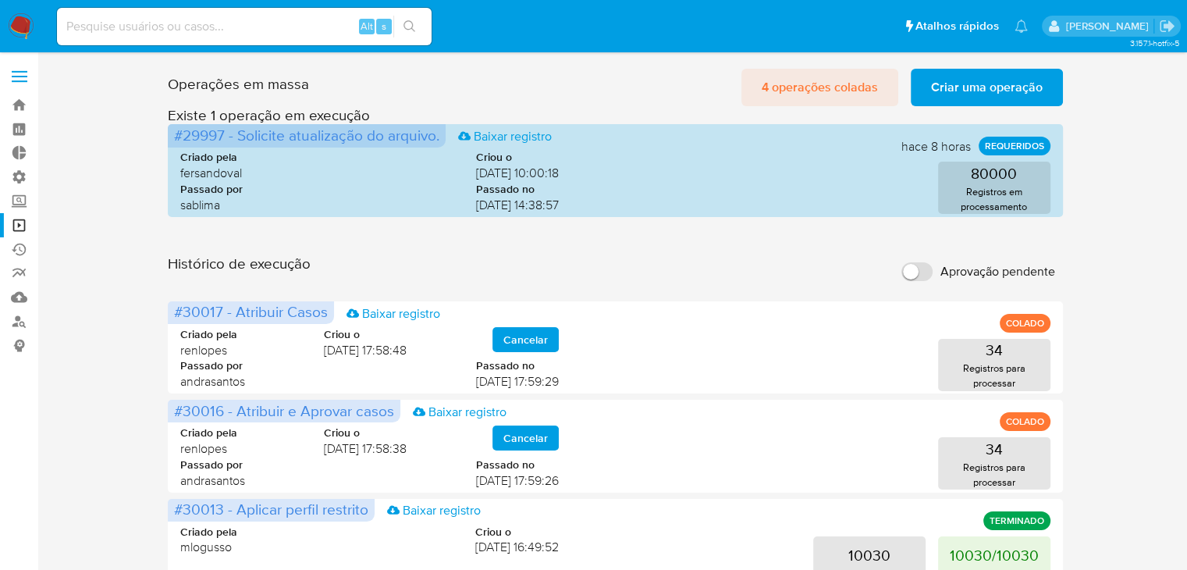
click at [790, 90] on span "4 operações coladas" at bounding box center [820, 87] width 116 height 34
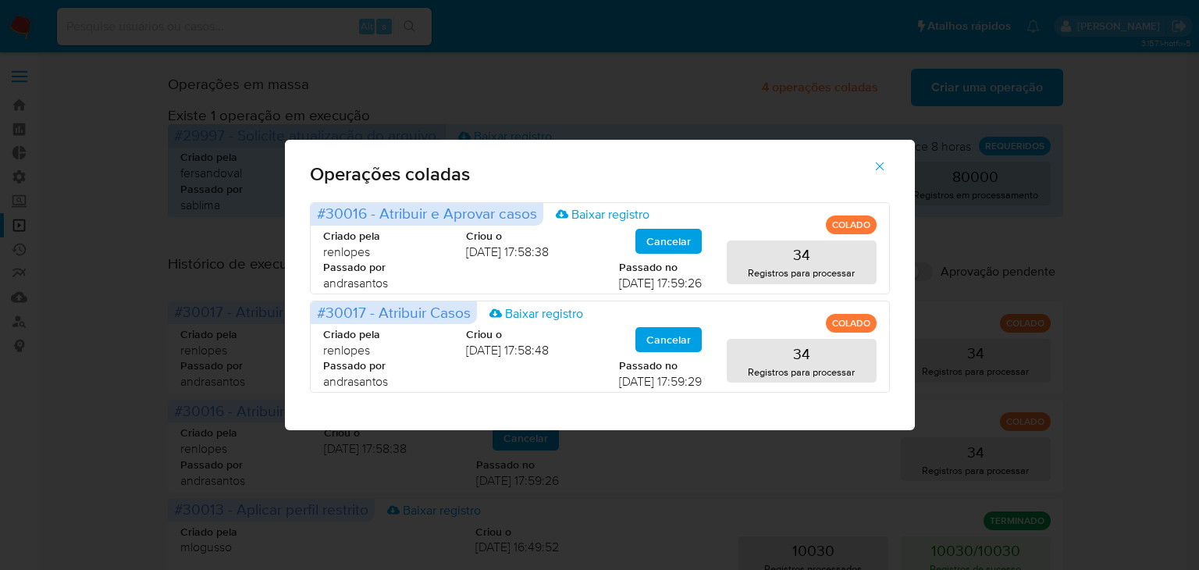
click at [877, 160] on icon "button" at bounding box center [880, 166] width 14 height 14
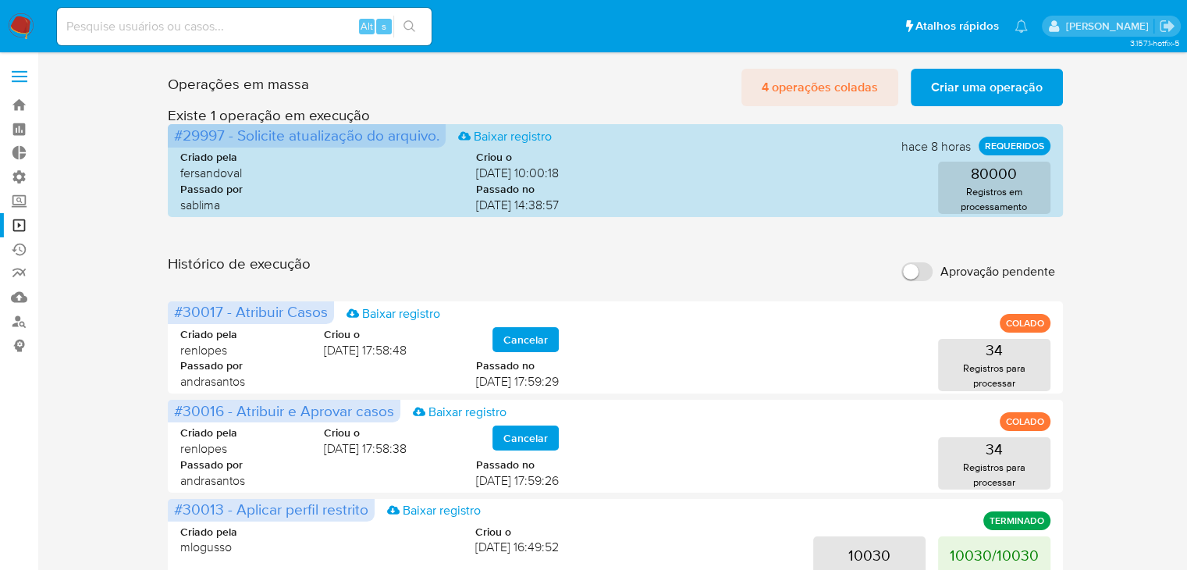
click at [810, 98] on span "4 operações coladas" at bounding box center [820, 87] width 116 height 34
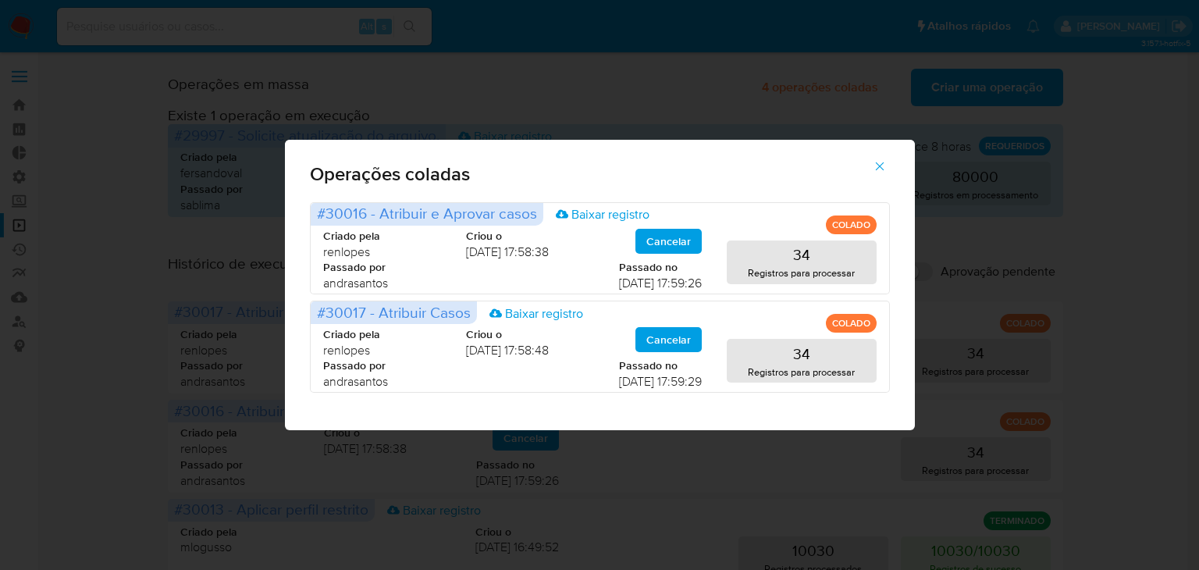
click at [881, 173] on span "button" at bounding box center [880, 166] width 14 height 34
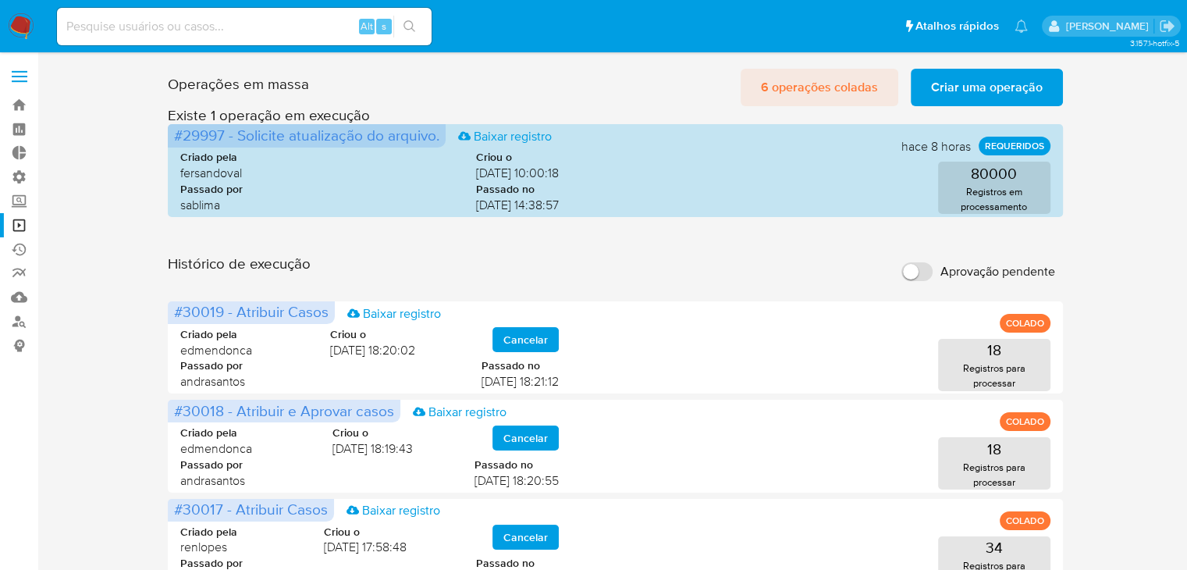
click at [775, 77] on span "6 operações coladas" at bounding box center [819, 87] width 117 height 34
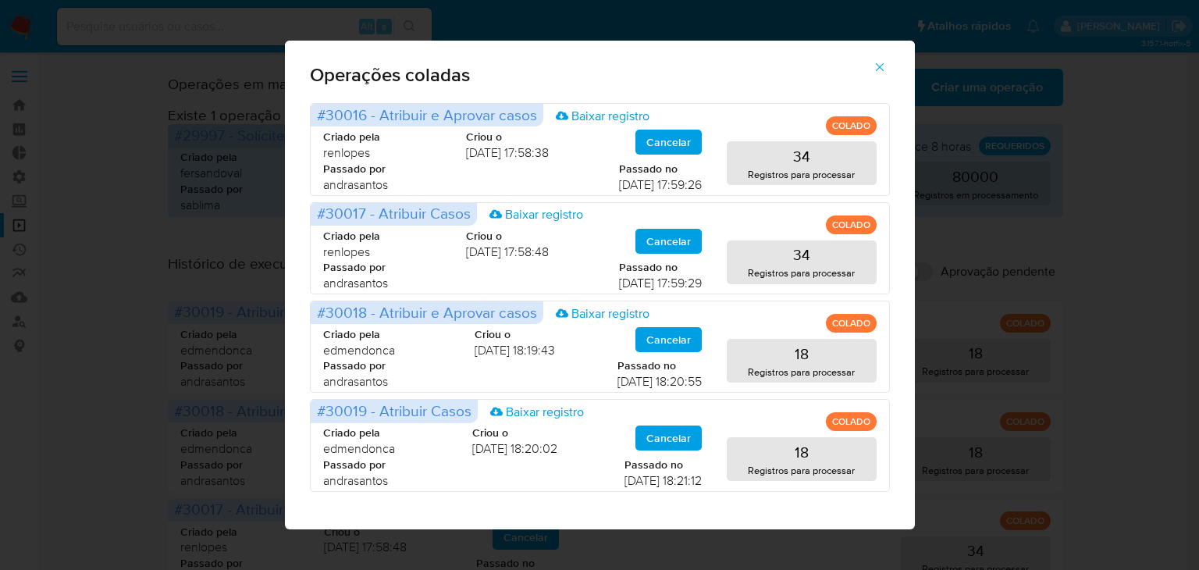
click at [877, 59] on span "button" at bounding box center [880, 67] width 14 height 34
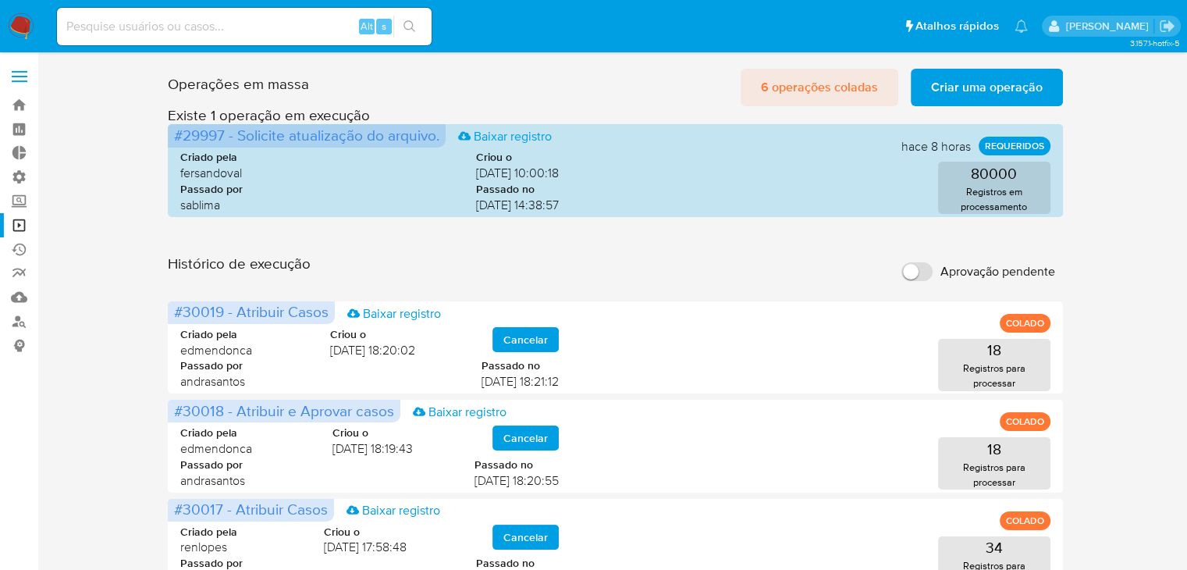
click at [820, 82] on span "6 operações coladas" at bounding box center [819, 87] width 117 height 34
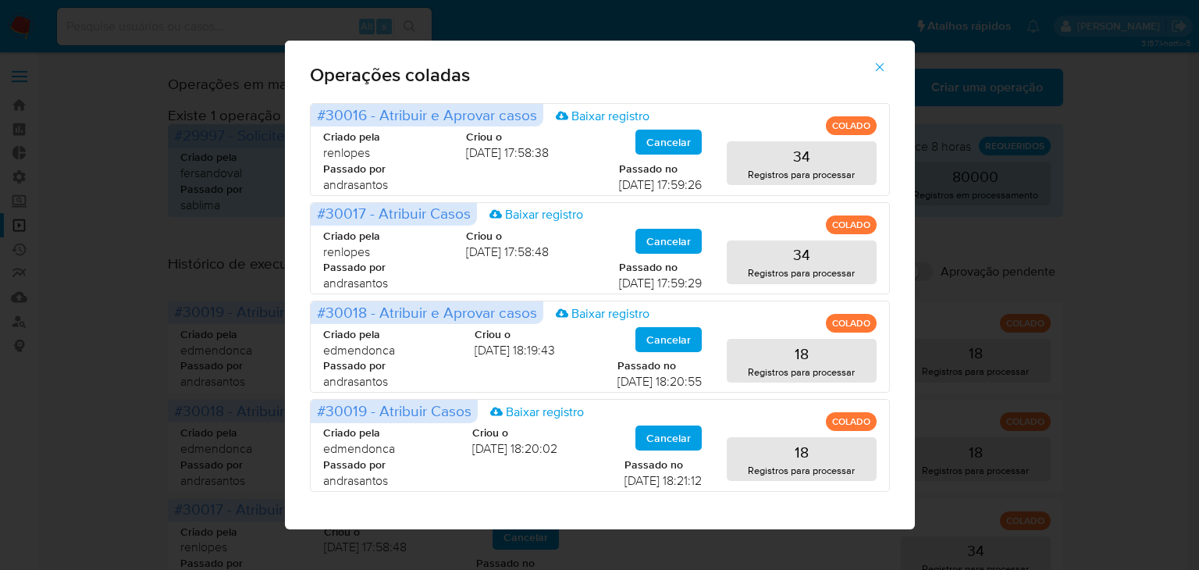
click at [876, 66] on icon "button" at bounding box center [880, 67] width 14 height 14
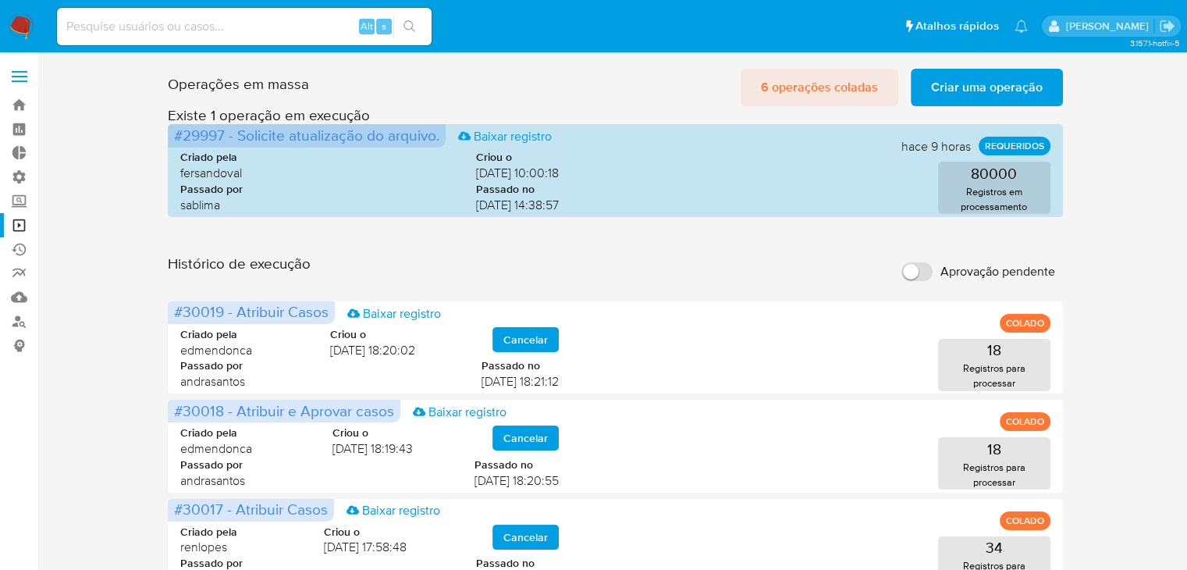
click at [768, 83] on span "6 operações coladas" at bounding box center [819, 87] width 117 height 34
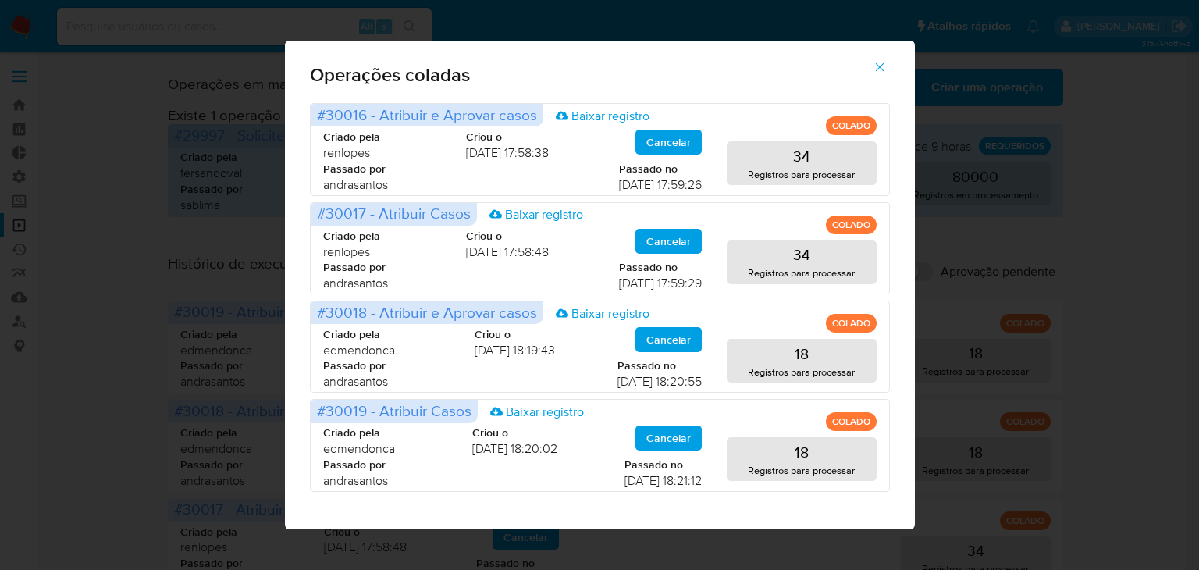
click at [877, 69] on icon "button" at bounding box center [879, 67] width 9 height 9
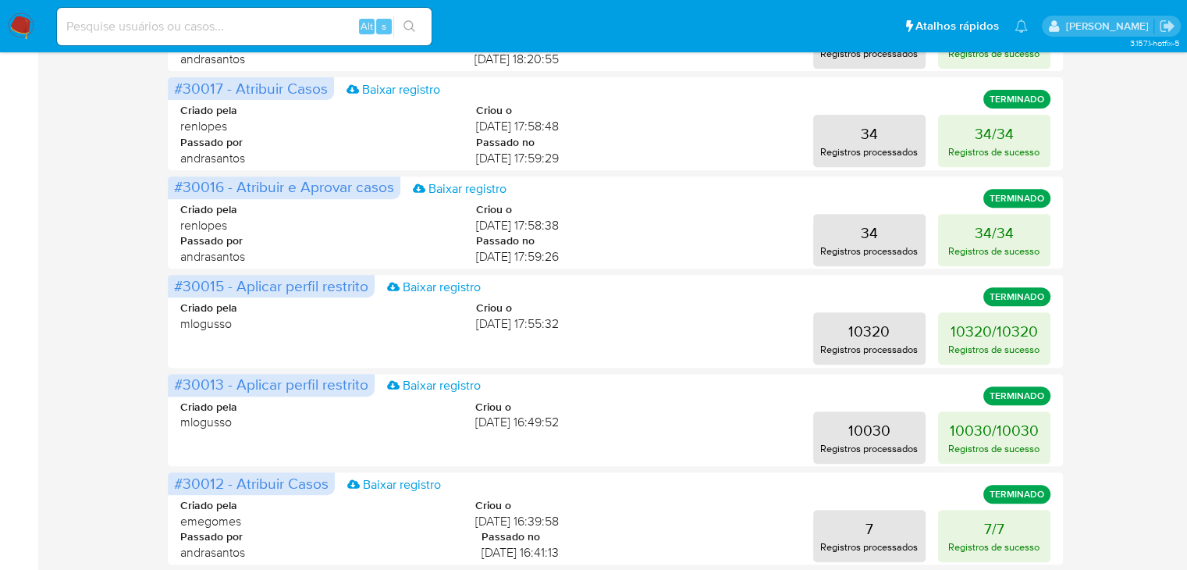
scroll to position [644, 0]
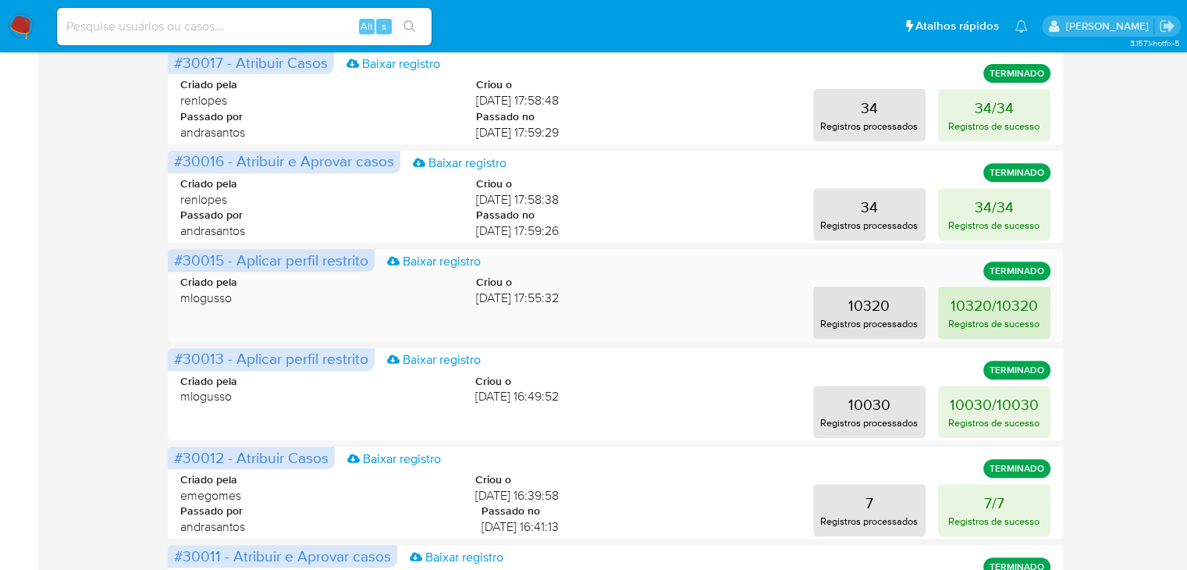
click at [951, 299] on p "10320/10320" at bounding box center [994, 305] width 87 height 22
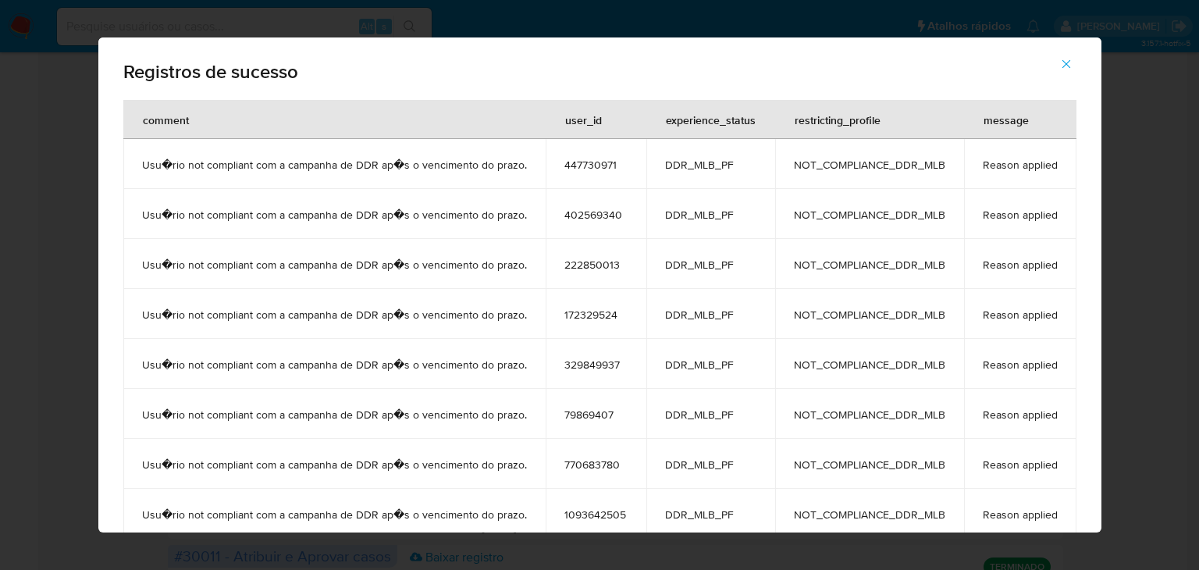
click at [1073, 69] on icon "button" at bounding box center [1066, 64] width 14 height 14
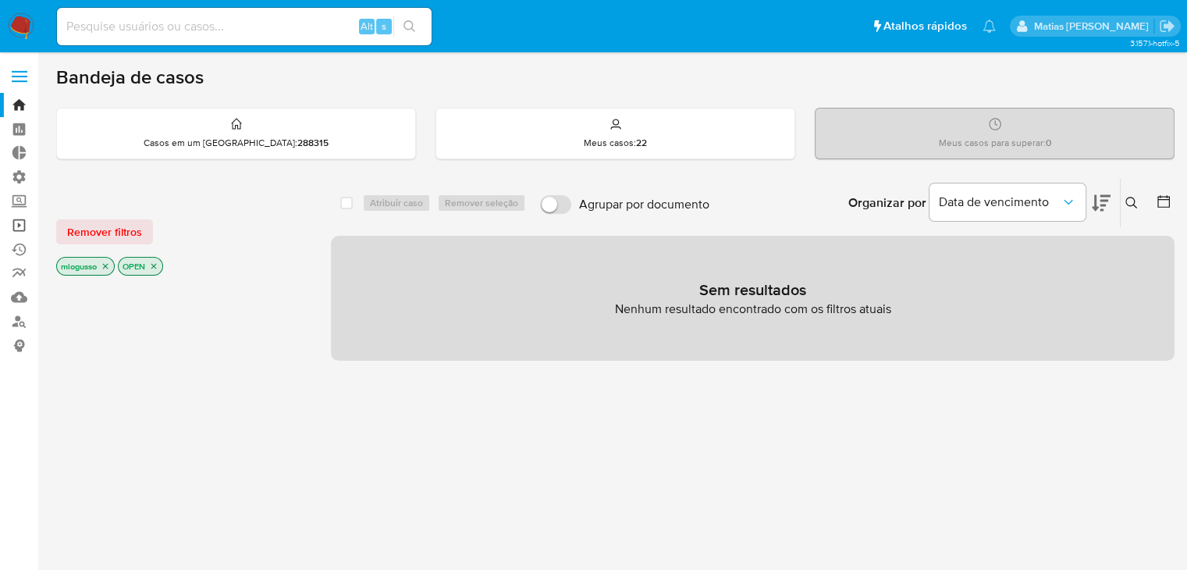
click at [13, 219] on link "Operações em massa" at bounding box center [93, 225] width 186 height 24
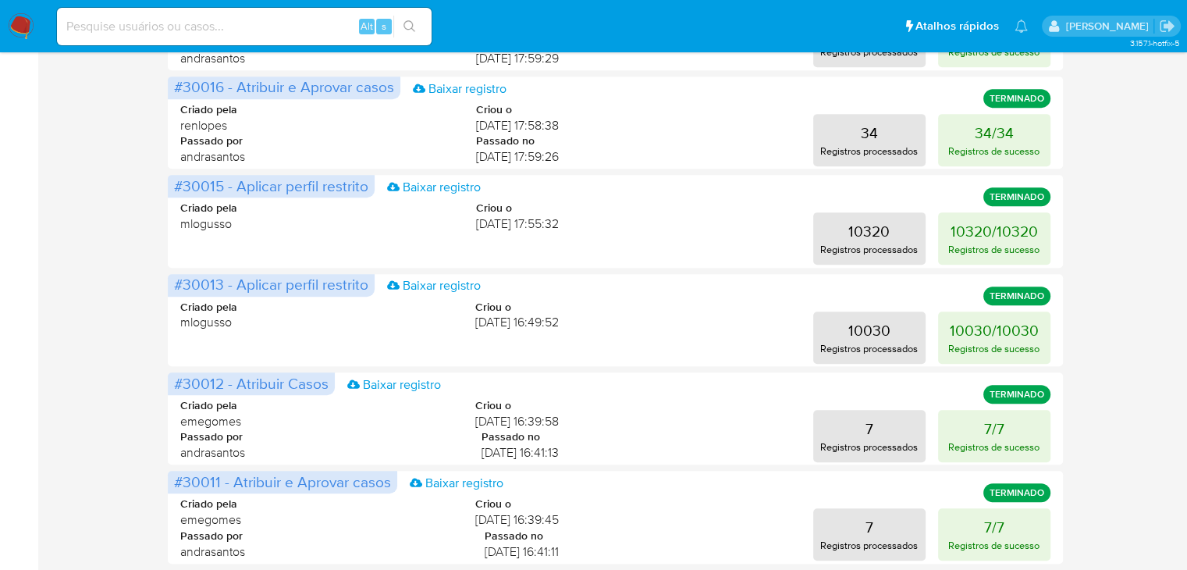
scroll to position [771, 0]
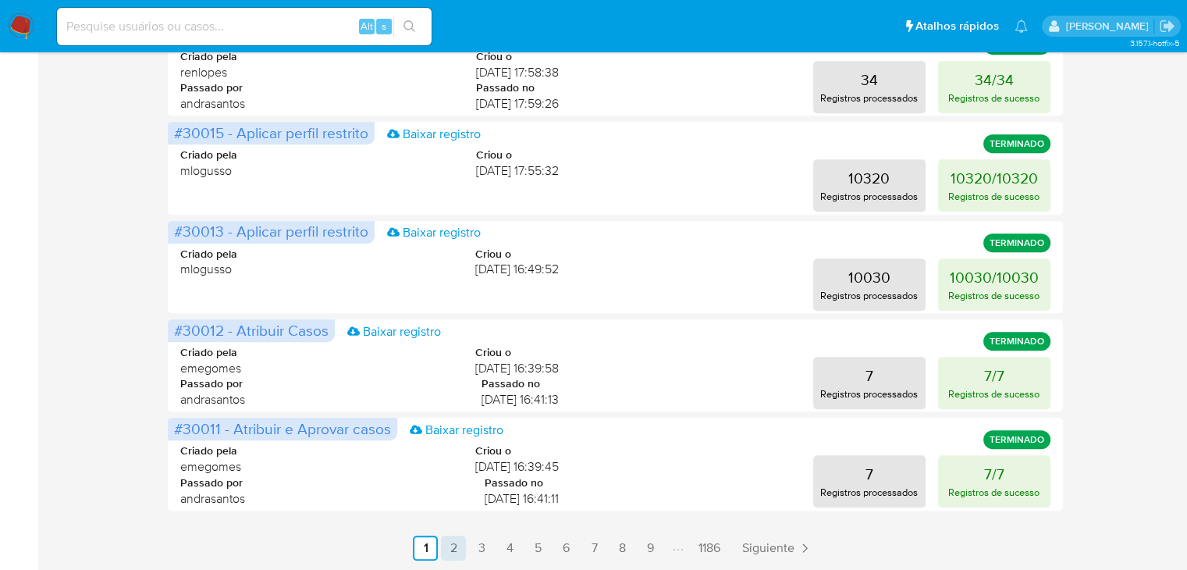
click at [456, 548] on link "2" at bounding box center [453, 548] width 25 height 25
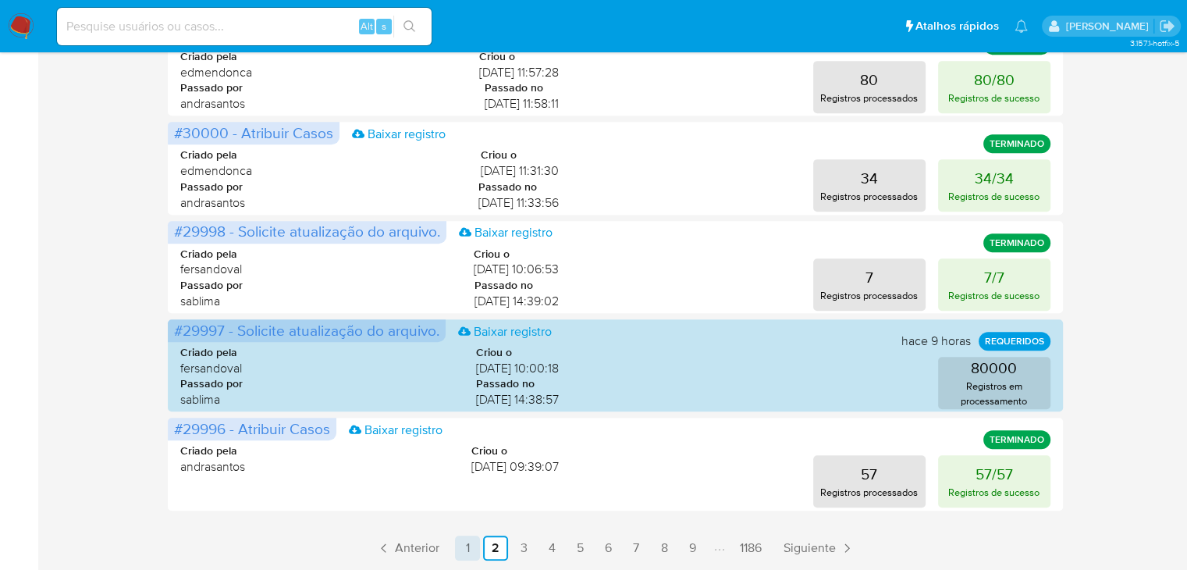
click at [470, 552] on link "1" at bounding box center [467, 548] width 25 height 25
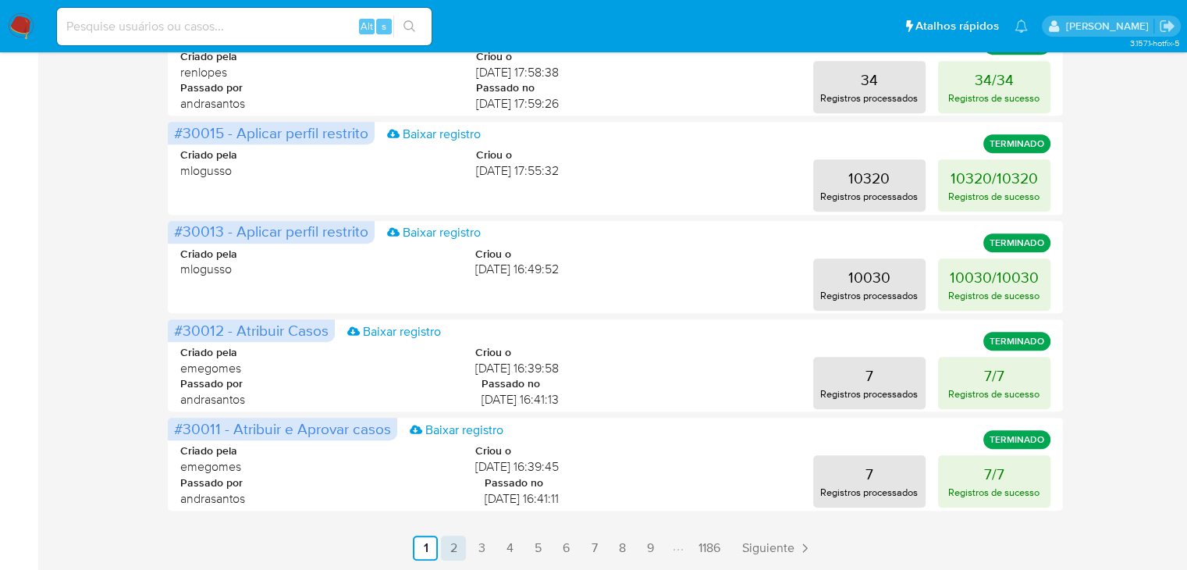
click at [451, 551] on link "2" at bounding box center [453, 548] width 25 height 25
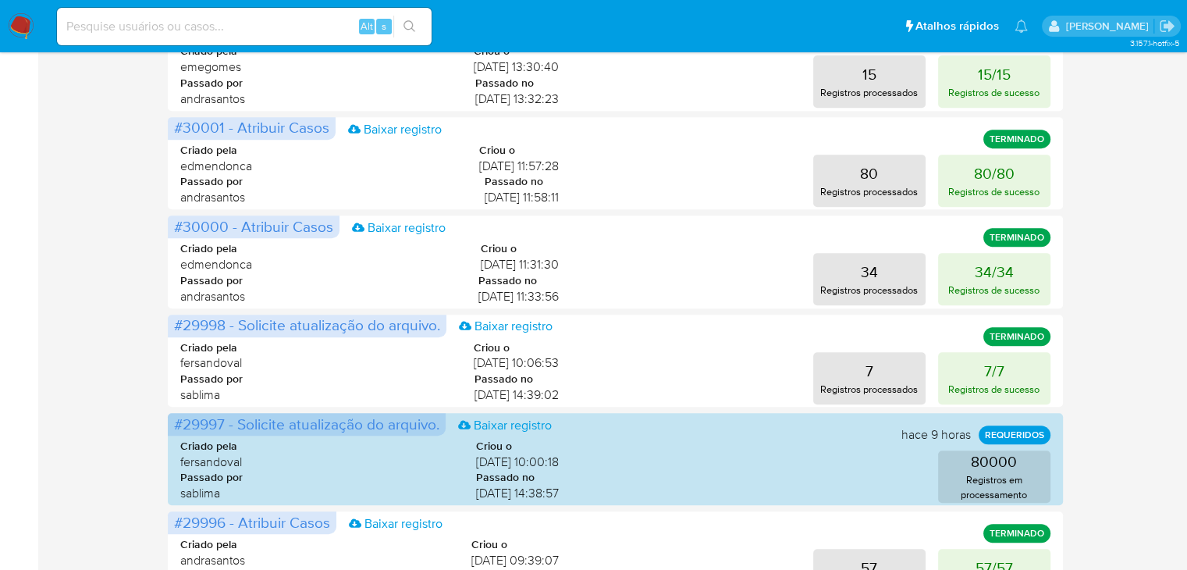
scroll to position [768, 0]
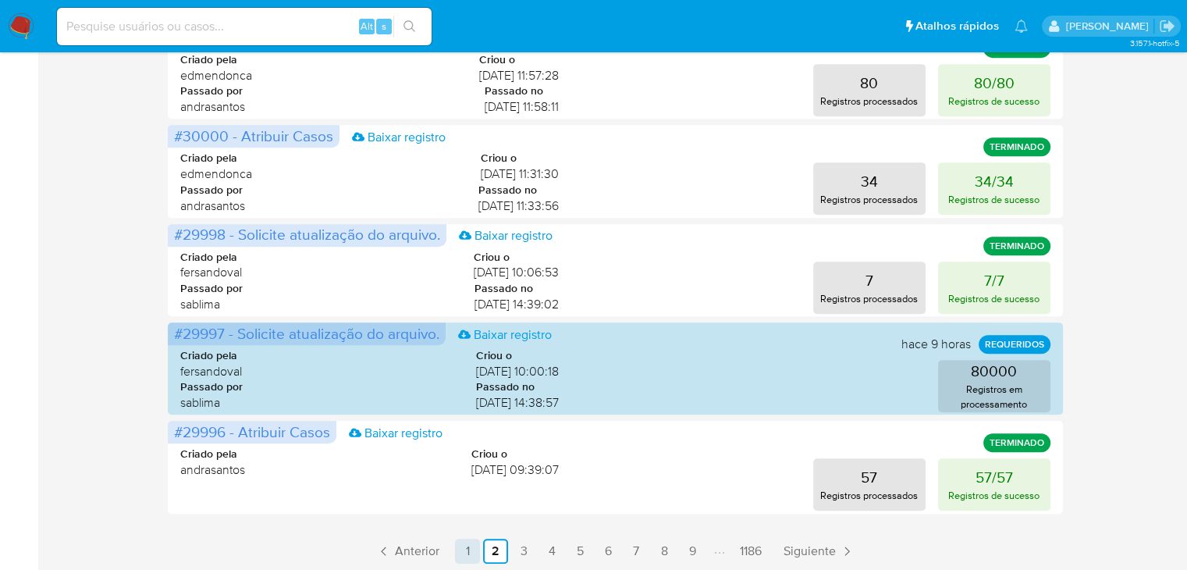
click at [472, 556] on link "1" at bounding box center [467, 551] width 25 height 25
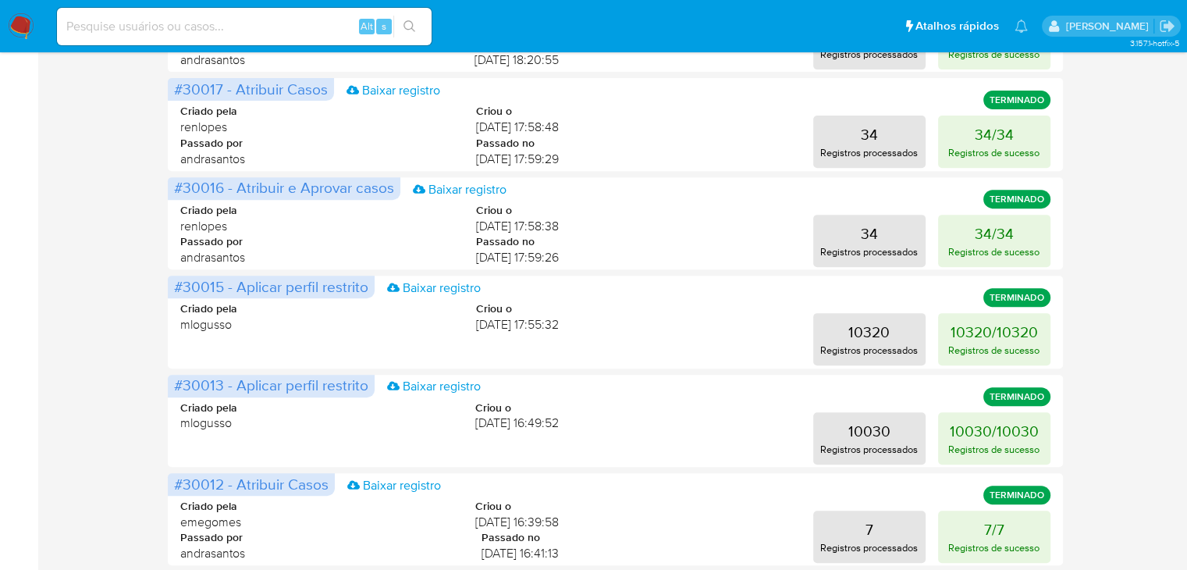
scroll to position [621, 0]
